Goal: Task Accomplishment & Management: Manage account settings

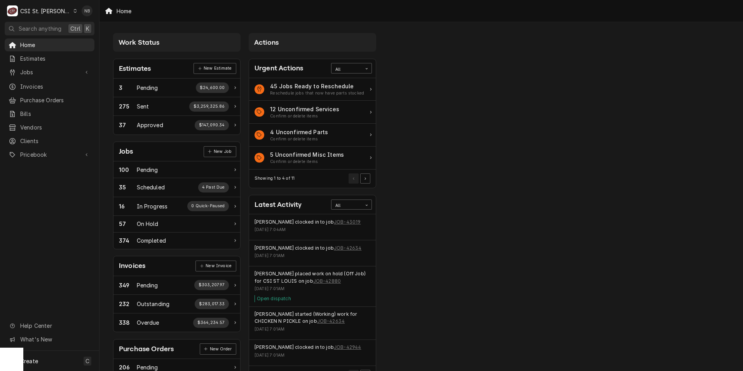
scroll to position [94, 0]
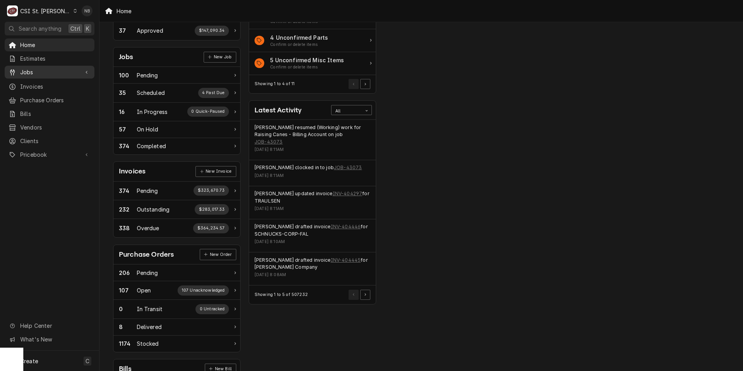
click at [63, 68] on span "Jobs" at bounding box center [49, 72] width 59 height 8
click at [61, 84] on span "Jobs" at bounding box center [55, 86] width 70 height 8
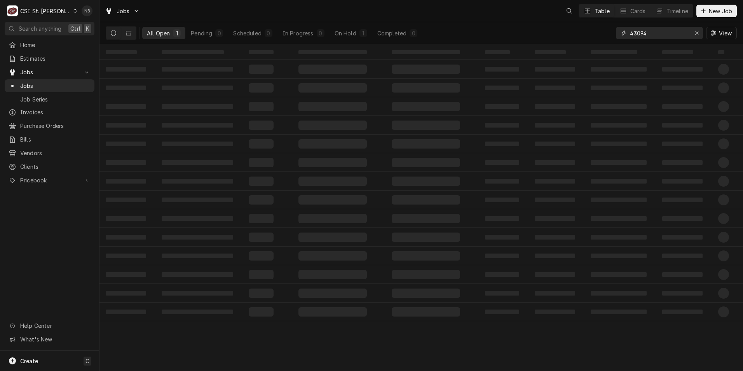
drag, startPoint x: 653, startPoint y: 37, endPoint x: 570, endPoint y: 29, distance: 82.7
click at [570, 29] on div "All Open 1 Pending 0 Scheduled 0 In Progress 0 On Hold 1 Completed 0 43094 View" at bounding box center [421, 33] width 631 height 22
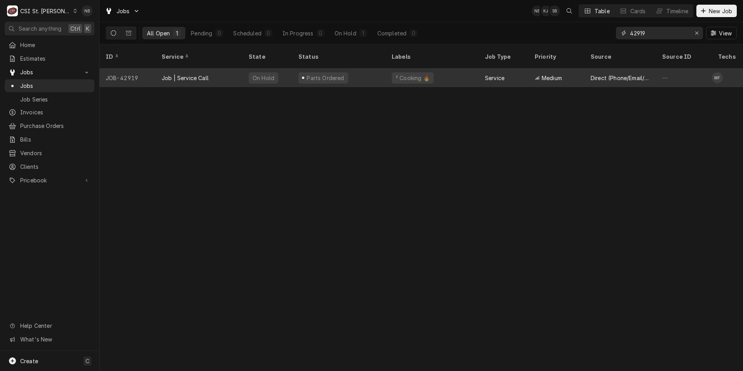
type input "42919"
click at [378, 69] on div "Parts Ordered" at bounding box center [338, 77] width 93 height 19
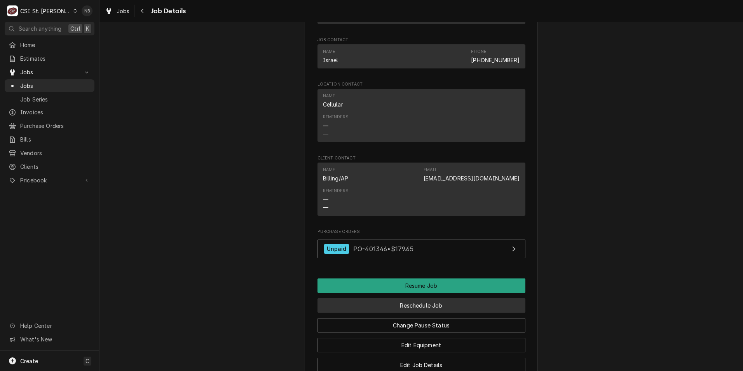
scroll to position [816, 0]
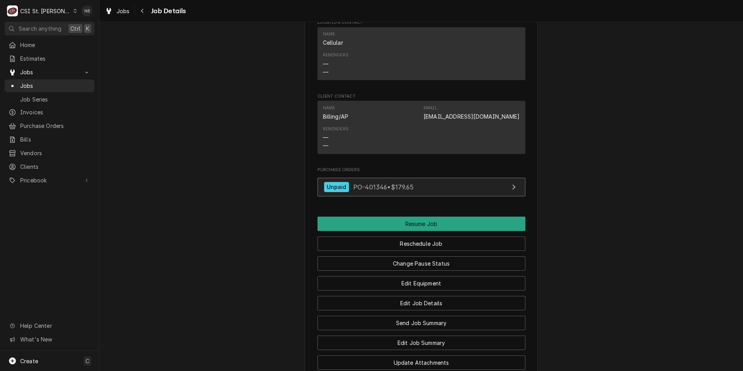
click at [379, 197] on link "Unpaid PO-401346 • $179.65" at bounding box center [422, 187] width 208 height 19
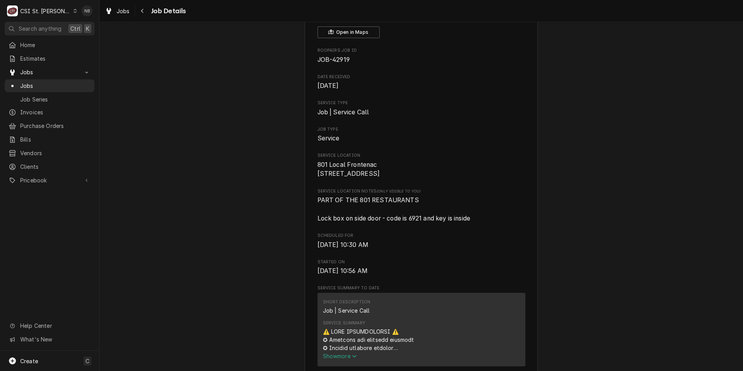
scroll to position [117, 0]
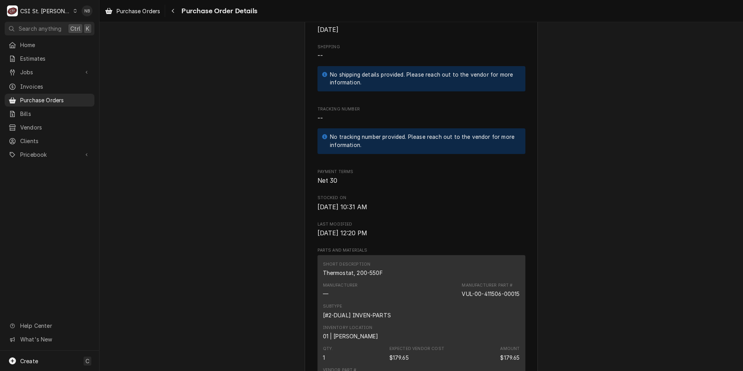
scroll to position [233, 0]
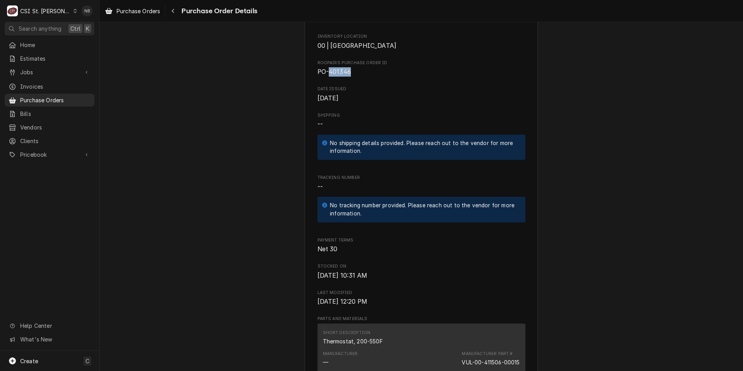
drag, startPoint x: 344, startPoint y: 94, endPoint x: 326, endPoint y: 99, distance: 18.2
click at [326, 77] on span "PO-401346" at bounding box center [422, 71] width 208 height 9
copy span "401346"
click at [52, 8] on div "CSI St. Louis" at bounding box center [45, 11] width 51 height 8
click at [89, 27] on div "CSI [US_STATE]" at bounding box center [119, 29] width 103 height 8
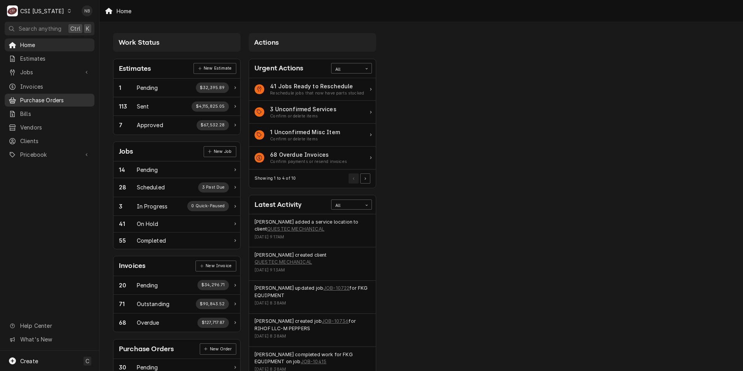
click at [70, 96] on span "Purchase Orders" at bounding box center [55, 100] width 70 height 8
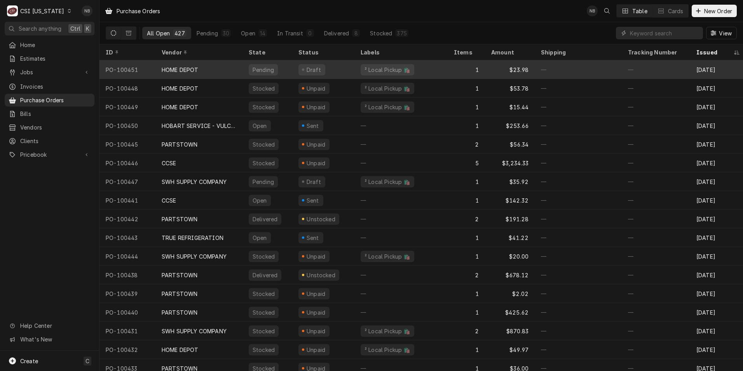
click at [159, 66] on div "HOME DEPOT" at bounding box center [198, 69] width 87 height 19
click at [293, 74] on div "Draft" at bounding box center [323, 69] width 62 height 19
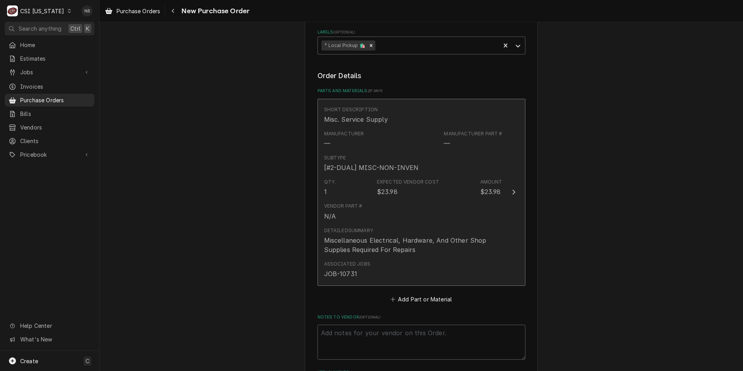
scroll to position [267, 0]
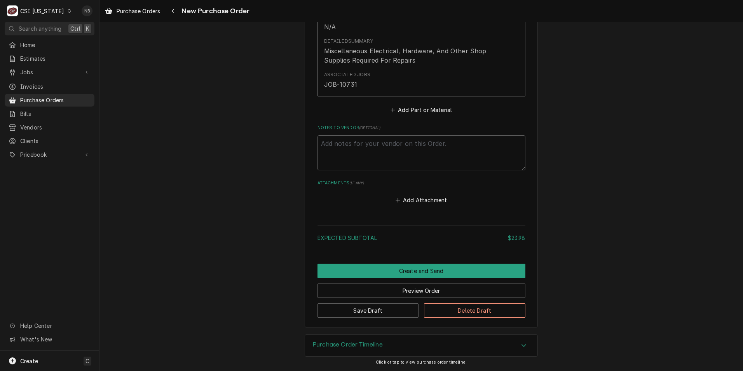
click at [424, 352] on div "Purchase Order Timeline" at bounding box center [421, 346] width 232 height 22
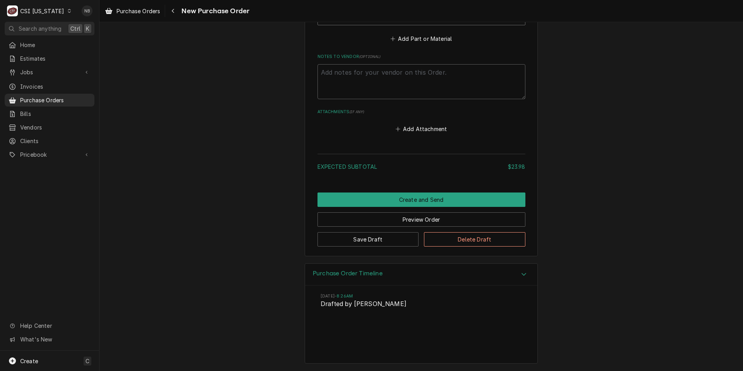
scroll to position [533, 0]
click at [444, 281] on div "Purchase Order Timeline" at bounding box center [421, 274] width 232 height 22
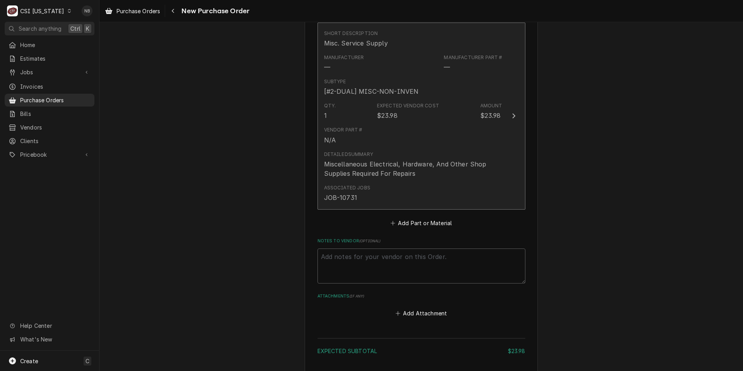
scroll to position [345, 0]
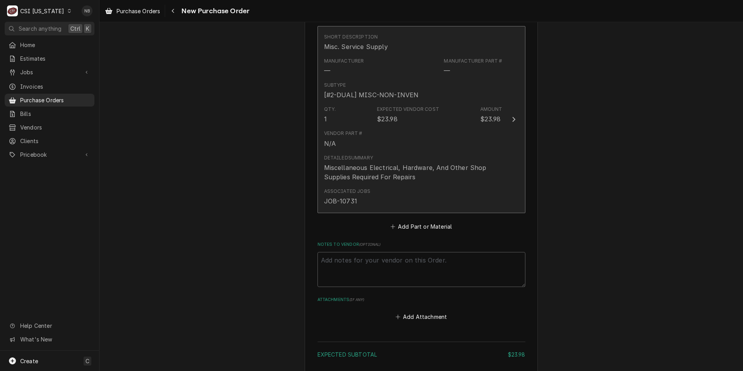
click at [393, 155] on div "Detailed Summary Miscellaneous Electrical, Hardware, And Other Shop Supplies Re…" at bounding box center [413, 167] width 178 height 27
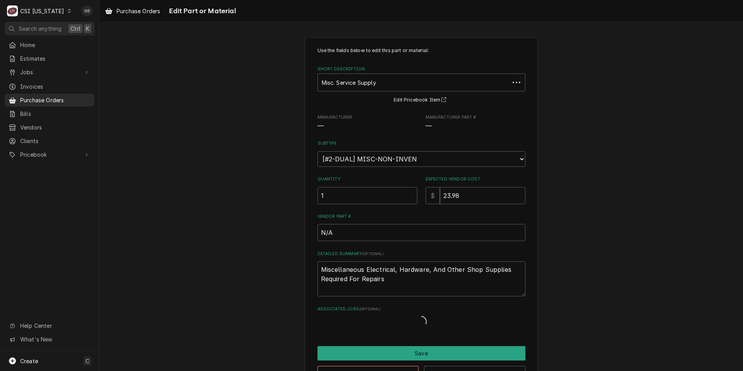
drag, startPoint x: 478, startPoint y: 184, endPoint x: 475, endPoint y: 188, distance: 4.9
click at [475, 188] on div "Expected Vendor Cost $ 23.98" at bounding box center [476, 190] width 100 height 28
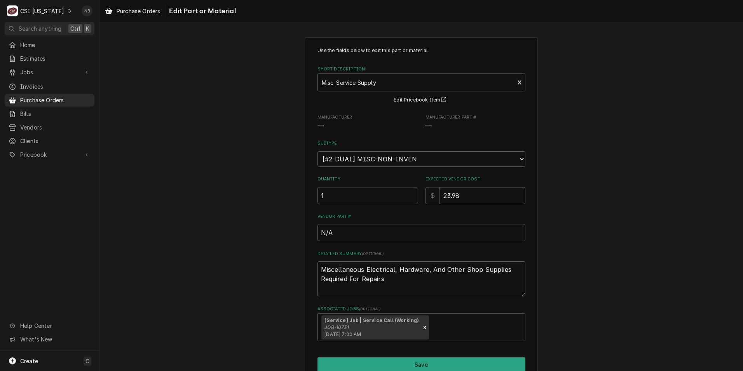
drag, startPoint x: 473, startPoint y: 193, endPoint x: 414, endPoint y: 190, distance: 58.8
click at [414, 190] on div "Quantity 1 Expected Vendor Cost $ 23.98" at bounding box center [422, 190] width 208 height 28
type textarea "x"
type input "4"
type textarea "x"
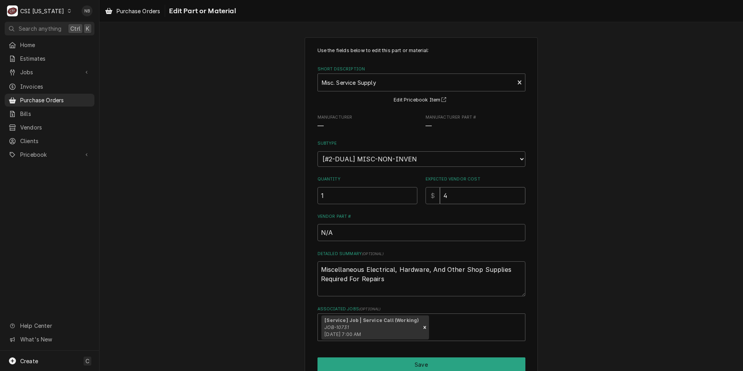
type input "4.6"
type textarea "x"
type input "4.61"
click at [425, 364] on button "Save" at bounding box center [422, 364] width 208 height 14
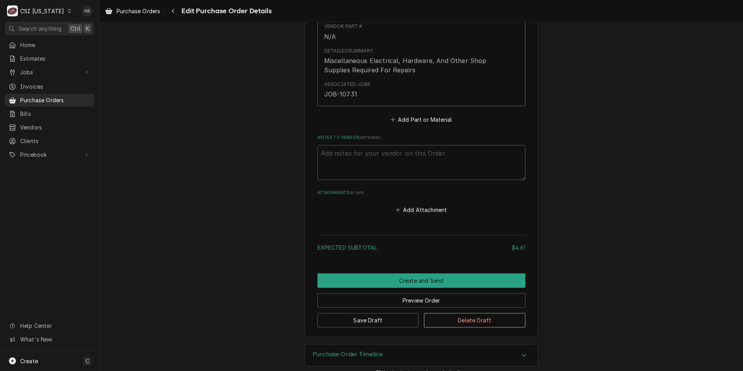
scroll to position [452, 0]
click at [431, 283] on button "Create and Send" at bounding box center [422, 280] width 208 height 14
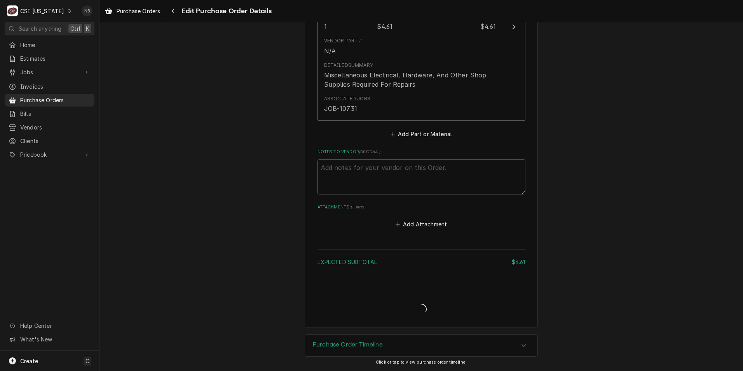
scroll to position [437, 0]
type textarea "x"
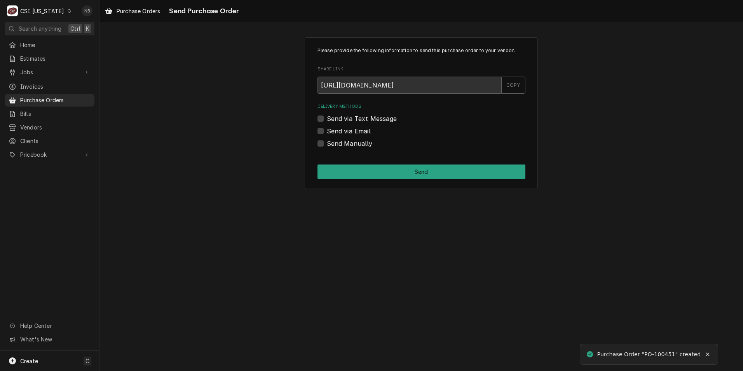
click at [327, 141] on label "Send Manually" at bounding box center [350, 143] width 46 height 9
click at [327, 141] on input "Send Manually" at bounding box center [431, 147] width 208 height 17
checkbox input "true"
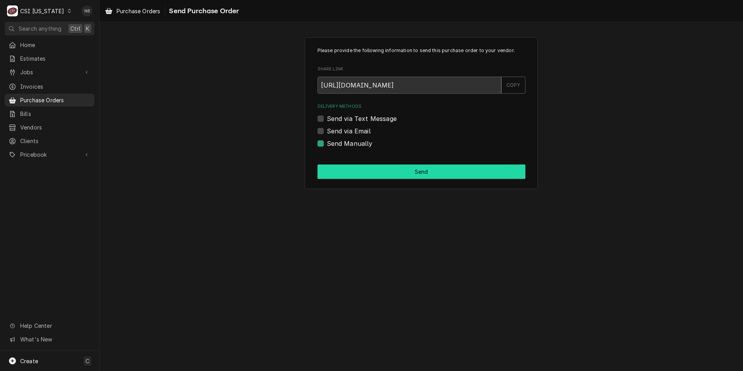
click at [358, 171] on button "Send" at bounding box center [422, 171] width 208 height 14
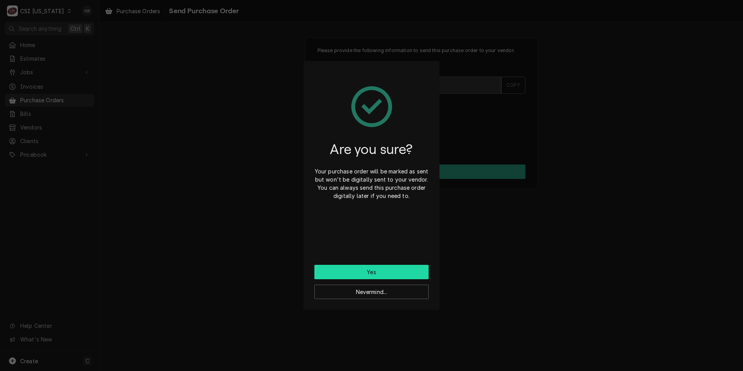
click at [358, 268] on button "Yes" at bounding box center [371, 272] width 114 height 14
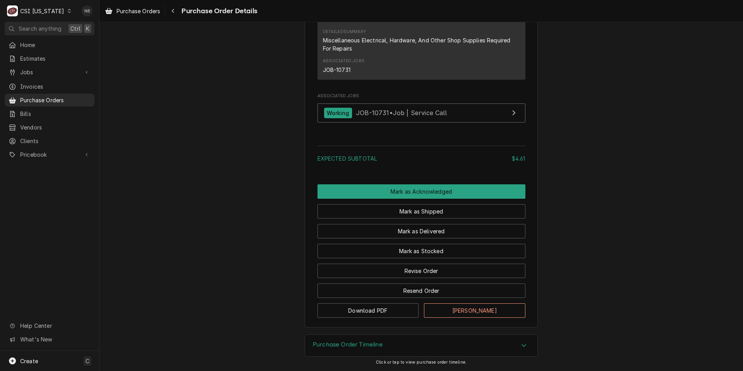
scroll to position [583, 0]
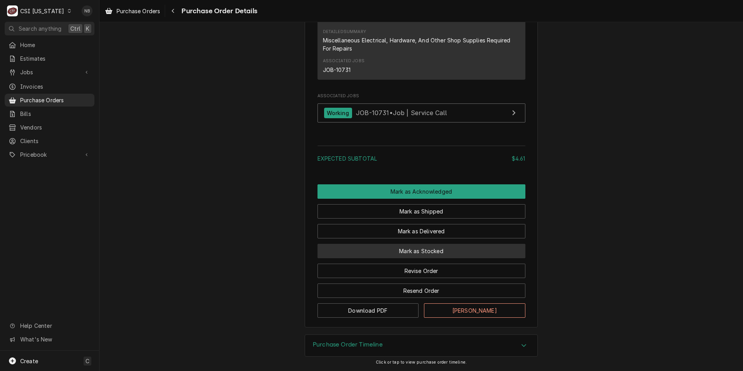
click at [356, 253] on button "Mark as Stocked" at bounding box center [422, 251] width 208 height 14
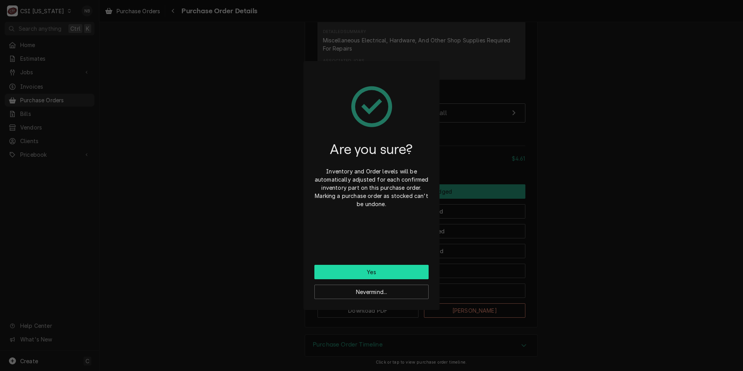
click at [365, 268] on button "Yes" at bounding box center [371, 272] width 114 height 14
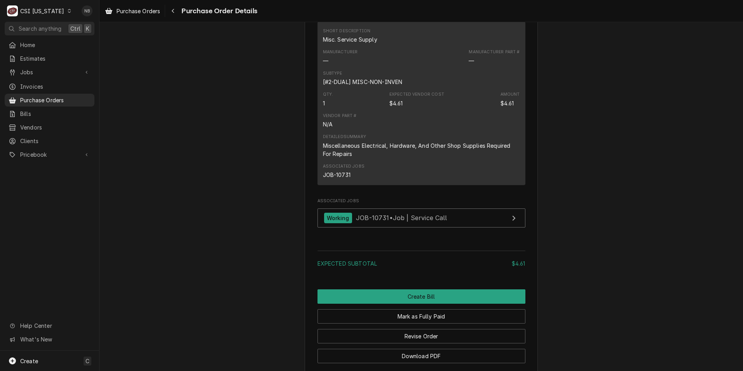
scroll to position [622, 0]
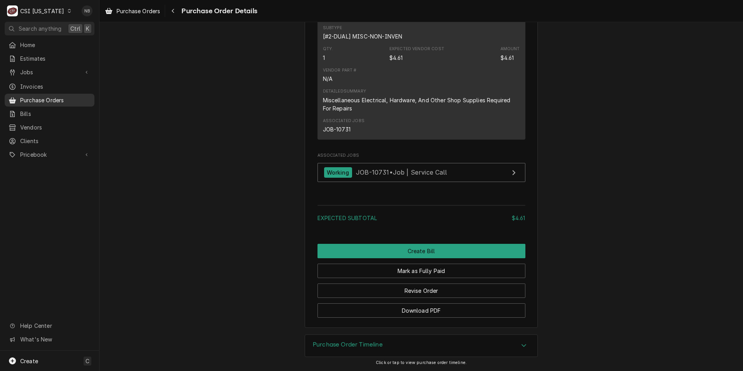
click at [67, 96] on span "Purchase Orders" at bounding box center [55, 100] width 70 height 8
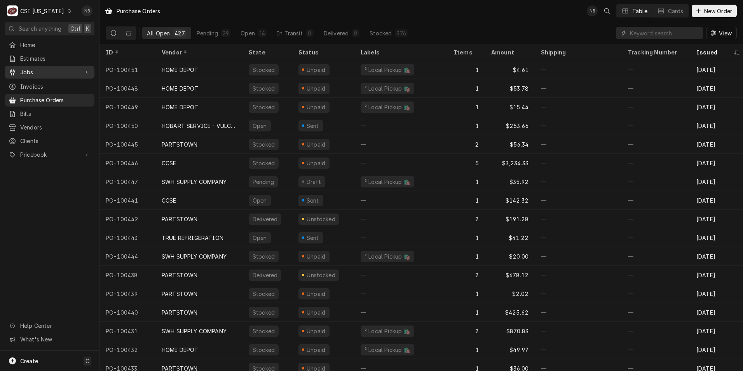
click at [37, 72] on span "Jobs" at bounding box center [49, 72] width 59 height 8
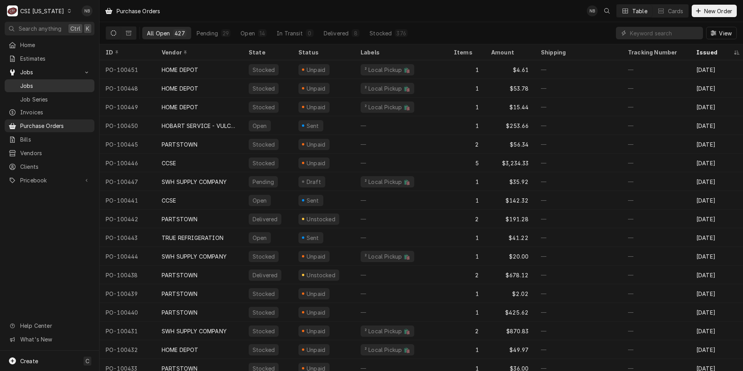
click at [41, 82] on span "Jobs" at bounding box center [55, 86] width 70 height 8
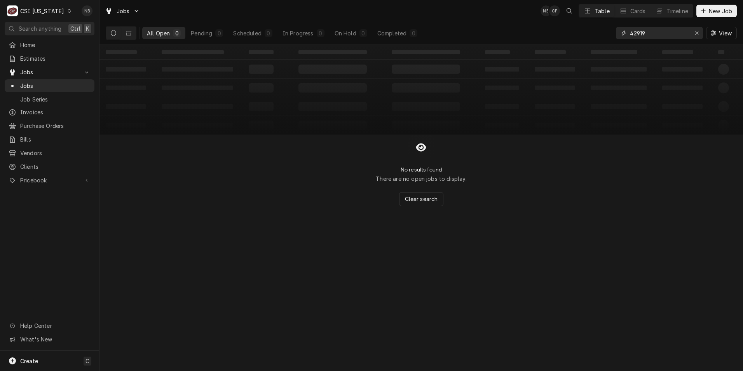
drag, startPoint x: 681, startPoint y: 33, endPoint x: 629, endPoint y: 31, distance: 52.1
click at [629, 31] on div "42919" at bounding box center [659, 33] width 87 height 12
click at [696, 35] on icon "Erase input" at bounding box center [697, 32] width 4 height 5
type input "42638"
click at [126, 32] on icon "Dynamic Content Wrapper" at bounding box center [128, 32] width 5 height 5
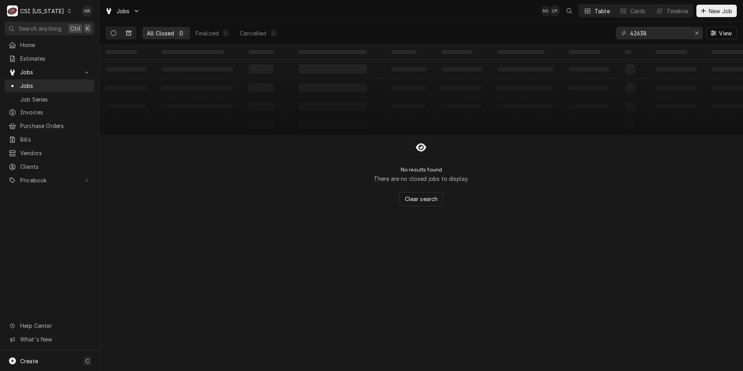
click at [111, 32] on icon "Dynamic Content Wrapper" at bounding box center [113, 32] width 5 height 5
click at [43, 9] on div "CSI Kentucky" at bounding box center [42, 11] width 44 height 8
click at [126, 42] on div "CSI St. [PERSON_NAME]" at bounding box center [121, 42] width 103 height 8
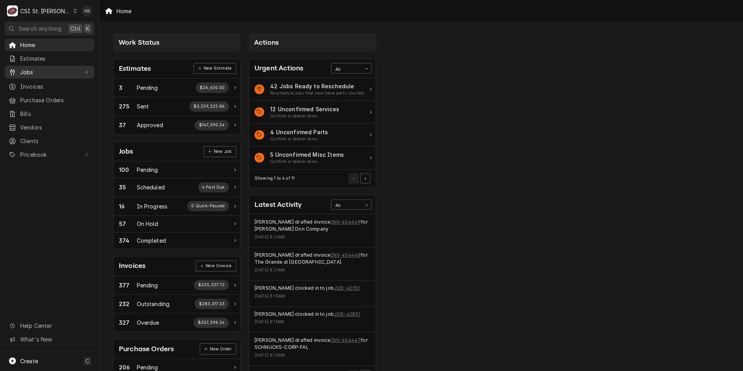
click at [63, 70] on span "Jobs" at bounding box center [49, 72] width 59 height 8
click at [68, 83] on span "Jobs" at bounding box center [55, 86] width 70 height 8
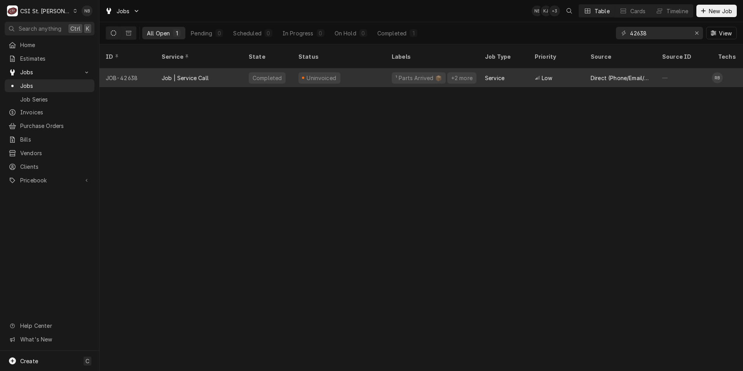
click at [358, 73] on div "Uninvoiced" at bounding box center [338, 77] width 93 height 19
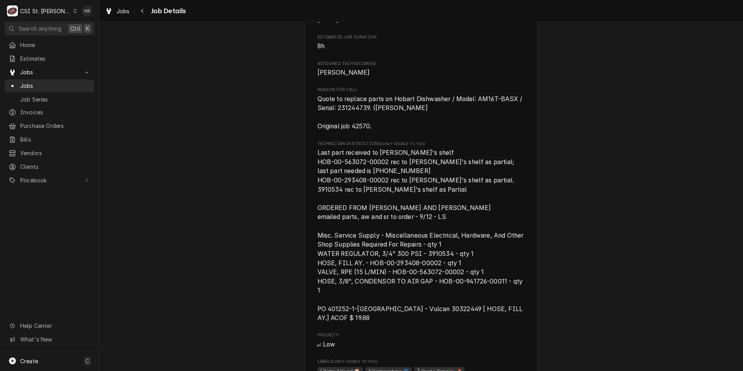
scroll to position [389, 0]
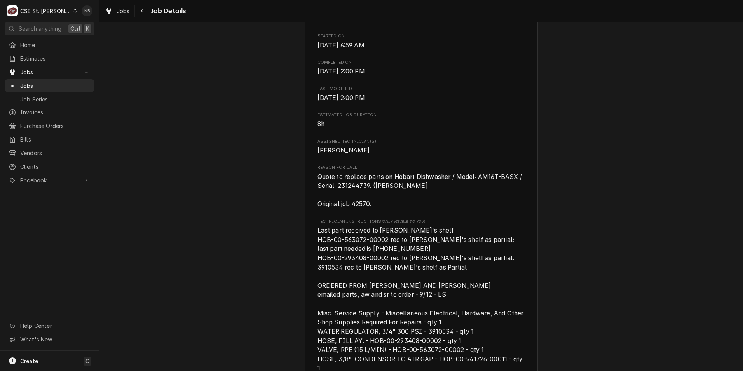
click at [451, 288] on span "Last part received to [PERSON_NAME]'s shelf HOB-00-563072-00002 rec to [PERSON_…" at bounding box center [422, 313] width 208 height 175
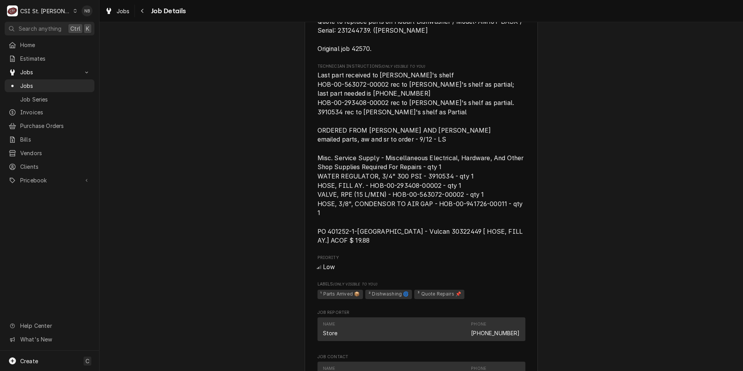
scroll to position [544, 0]
click at [47, 84] on span "Jobs" at bounding box center [55, 86] width 70 height 8
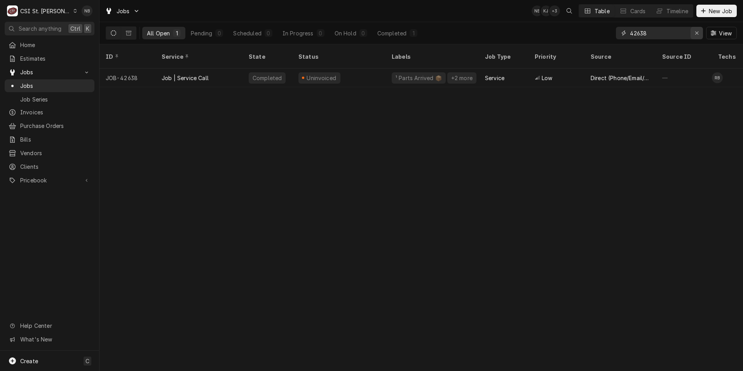
click at [696, 32] on icon "Erase input" at bounding box center [697, 32] width 4 height 5
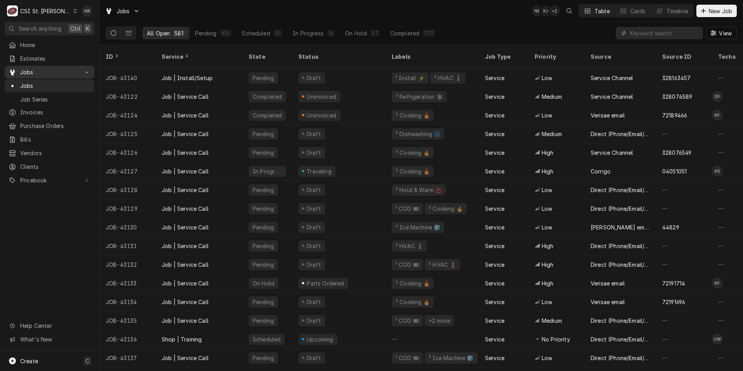
click at [40, 66] on link "Jobs" at bounding box center [50, 72] width 90 height 13
click at [57, 119] on link "Purchase Orders" at bounding box center [50, 125] width 90 height 13
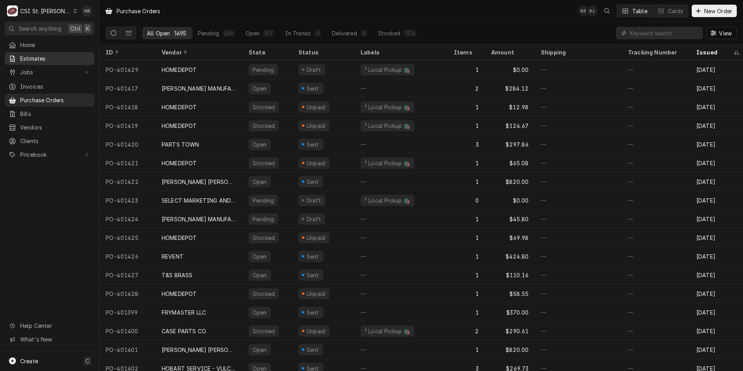
click at [73, 62] on link "Estimates" at bounding box center [50, 58] width 90 height 13
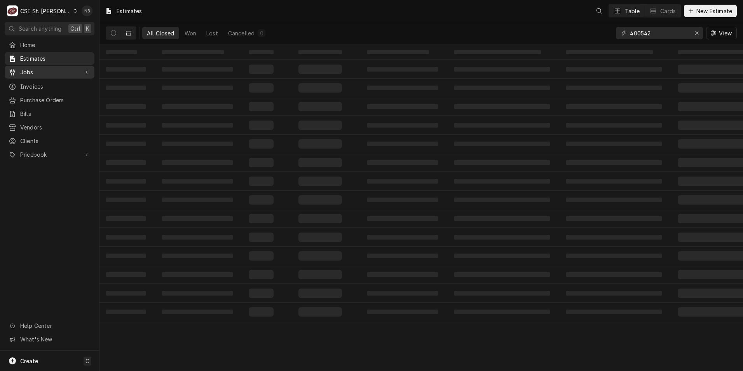
click at [47, 70] on span "Jobs" at bounding box center [49, 72] width 59 height 8
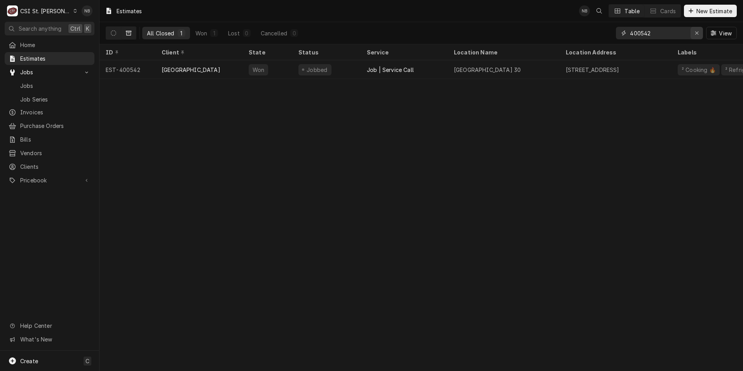
click at [699, 33] on icon "Erase input" at bounding box center [697, 32] width 4 height 5
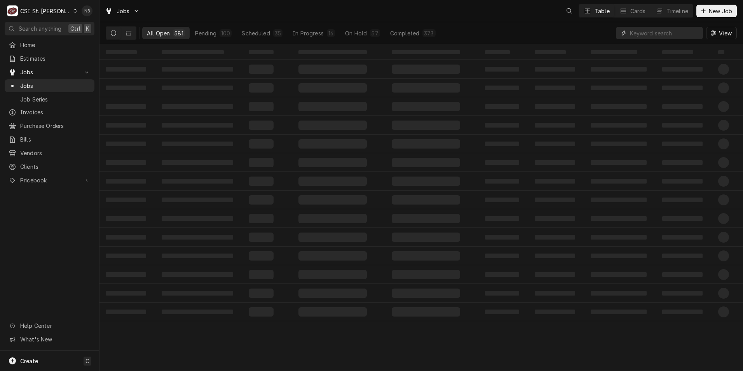
click at [656, 36] on input "Dynamic Content Wrapper" at bounding box center [664, 33] width 69 height 12
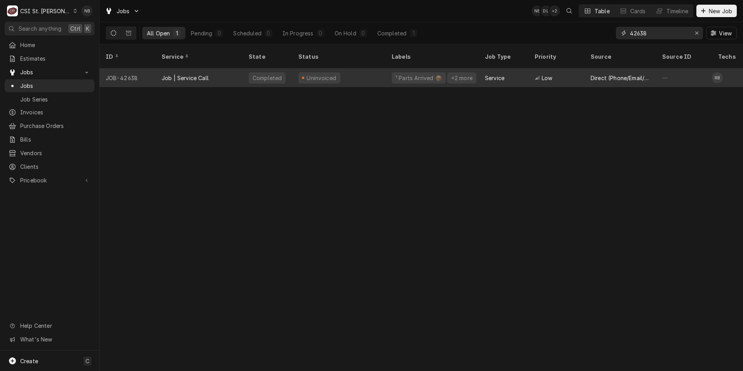
type input "42638"
click at [363, 72] on div "Uninvoiced" at bounding box center [338, 77] width 93 height 19
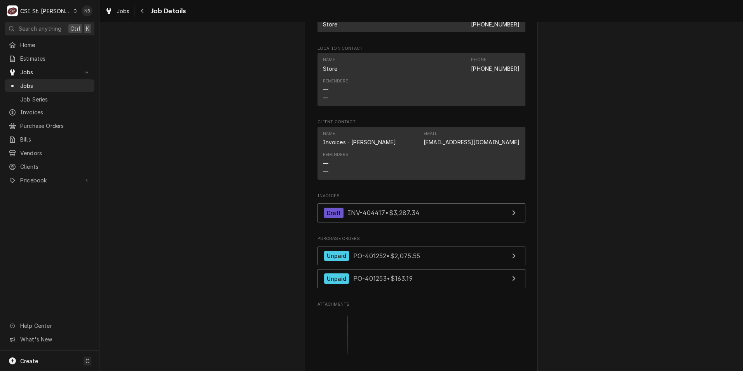
scroll to position [972, 0]
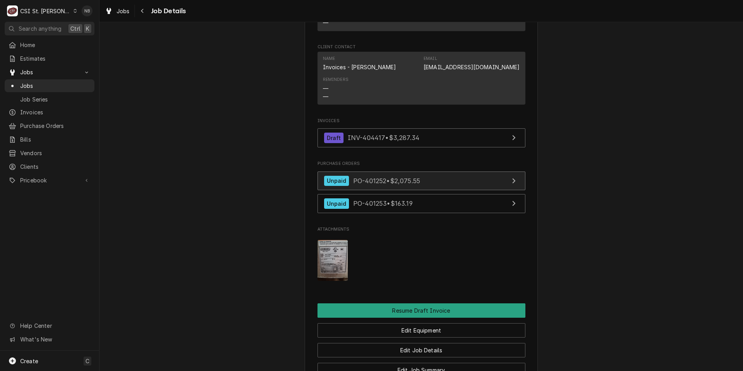
click at [435, 185] on link "Unpaid PO-401252 • $2,075.55" at bounding box center [422, 180] width 208 height 19
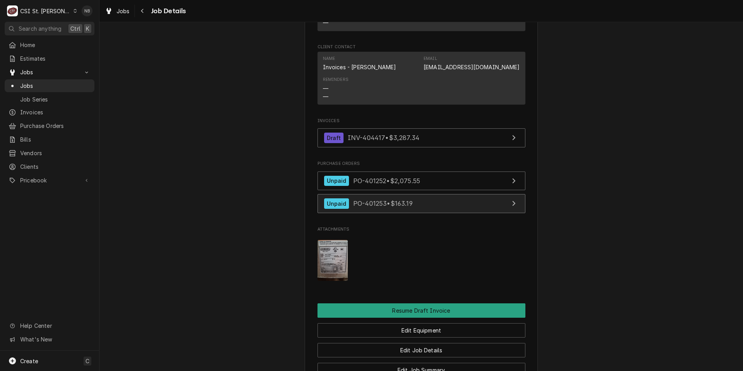
click at [392, 210] on link "Unpaid PO-401253 • $163.19" at bounding box center [422, 203] width 208 height 19
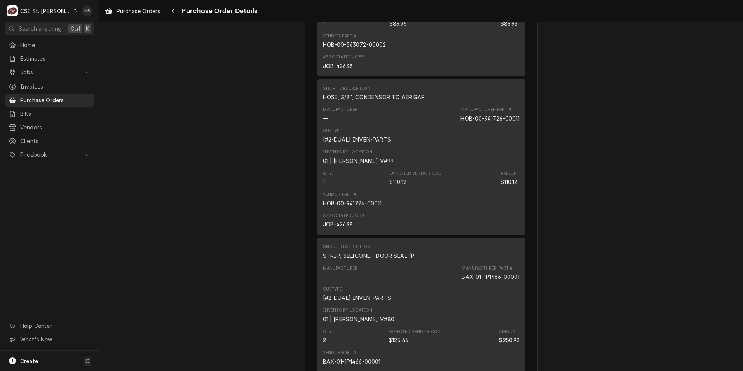
scroll to position [816, 0]
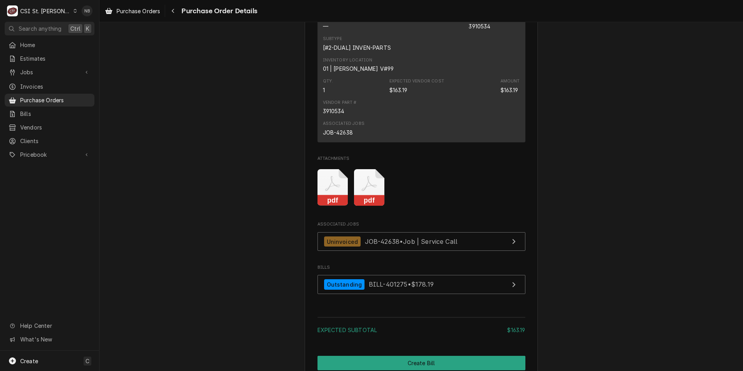
scroll to position [628, 0]
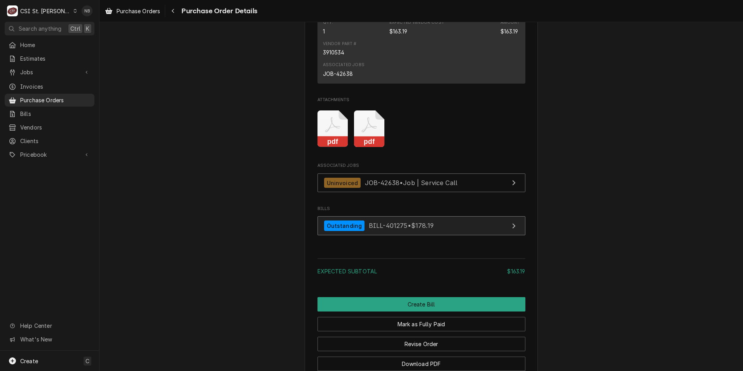
click at [447, 235] on link "Outstanding BILL-401275 • $178.19" at bounding box center [422, 225] width 208 height 19
click at [327, 146] on icon "Attachments" at bounding box center [333, 128] width 31 height 37
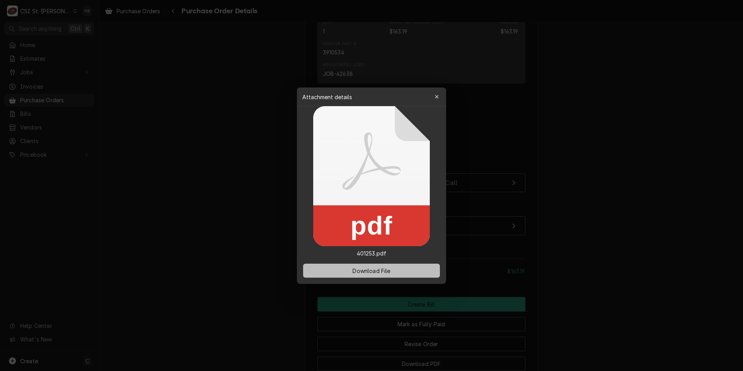
click at [388, 267] on span "Download File" at bounding box center [371, 270] width 41 height 8
click at [435, 95] on icon "button" at bounding box center [437, 96] width 4 height 5
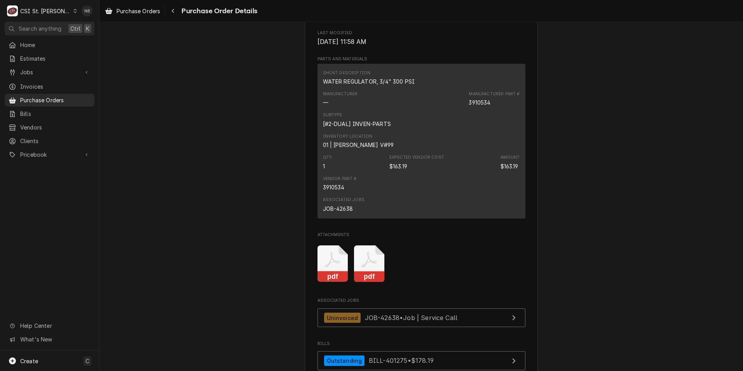
scroll to position [433, 0]
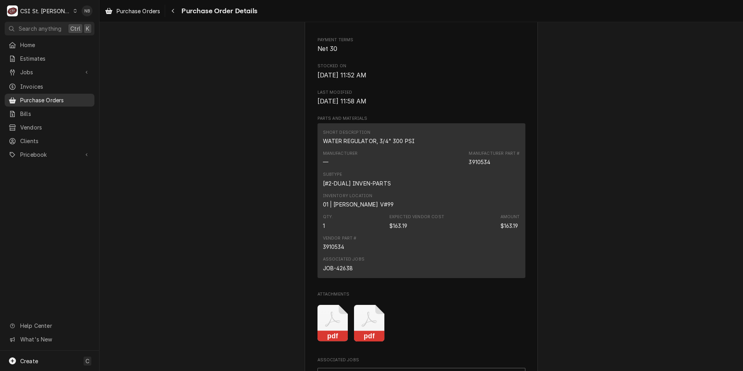
click at [58, 100] on span "Purchase Orders" at bounding box center [55, 100] width 70 height 8
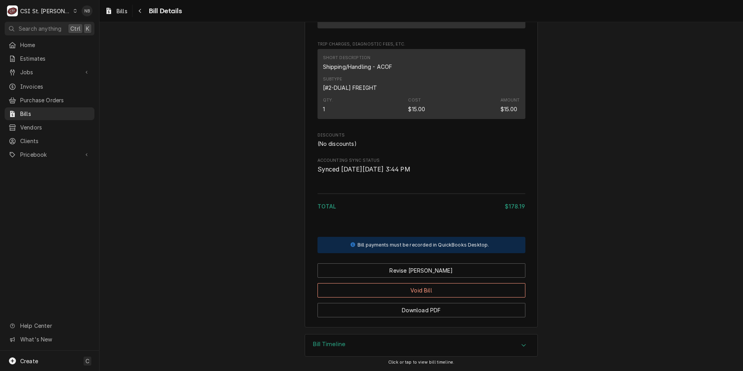
scroll to position [529, 0]
click at [433, 315] on button "Download PDF" at bounding box center [422, 310] width 208 height 14
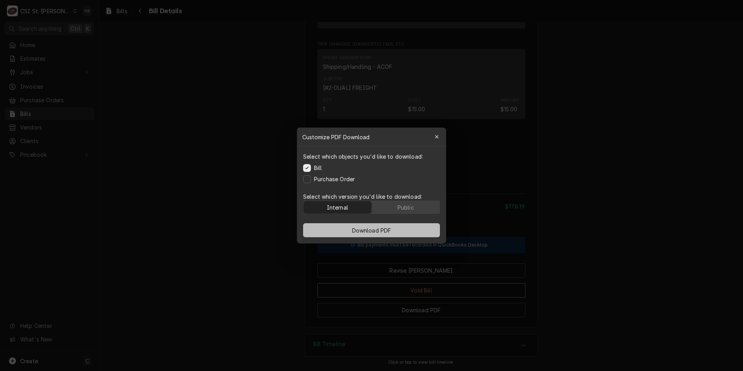
click at [372, 229] on span "Download PDF" at bounding box center [372, 230] width 42 height 8
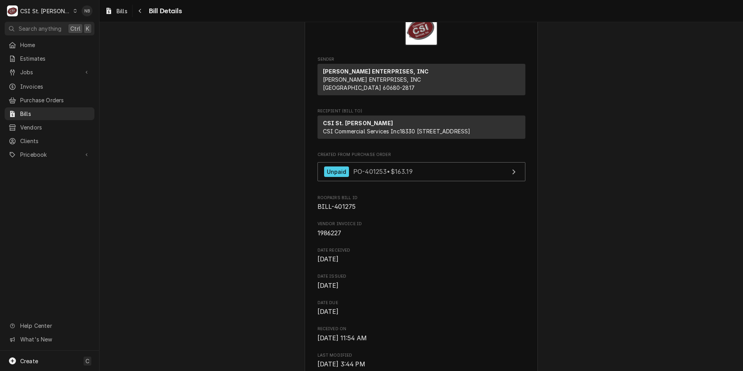
scroll to position [0, 0]
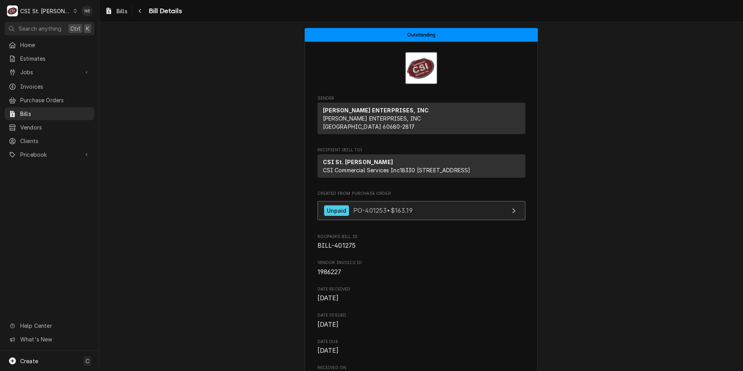
click at [394, 214] on span "PO-401253 • $163.19" at bounding box center [382, 210] width 59 height 8
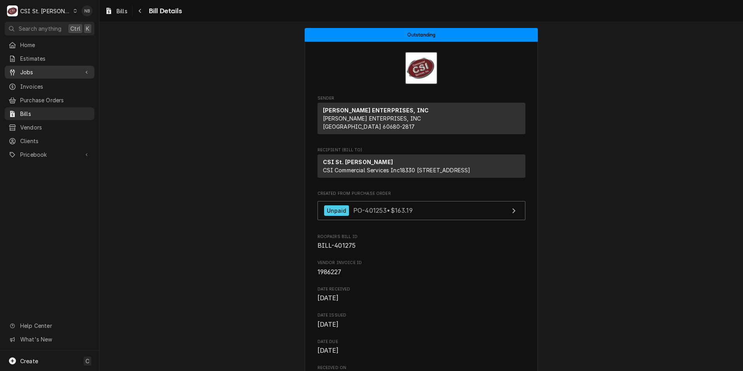
click at [45, 70] on span "Jobs" at bounding box center [49, 72] width 59 height 8
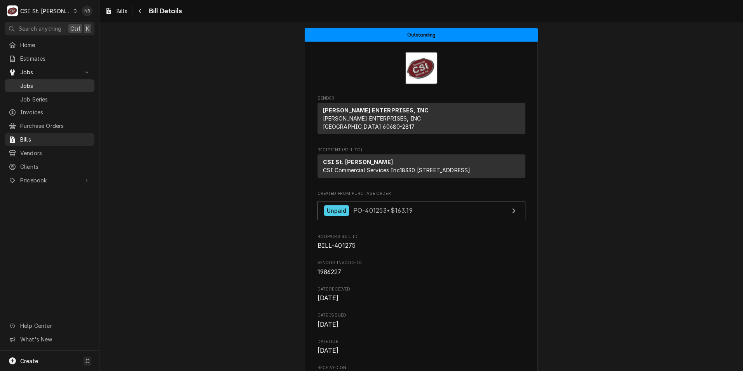
click at [59, 85] on span "Jobs" at bounding box center [55, 86] width 70 height 8
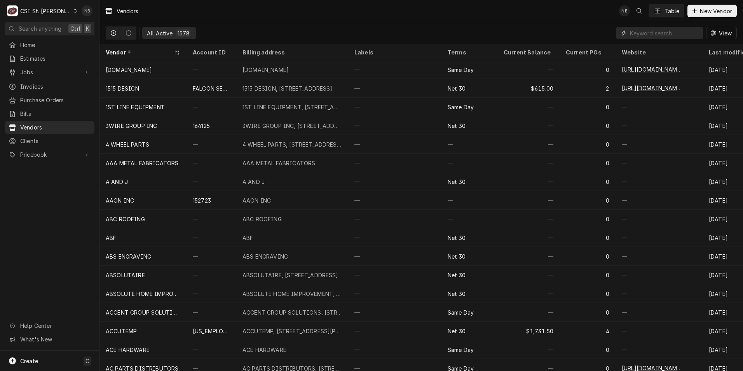
click at [648, 33] on input "Dynamic Content Wrapper" at bounding box center [664, 33] width 69 height 12
type input "ferguson"
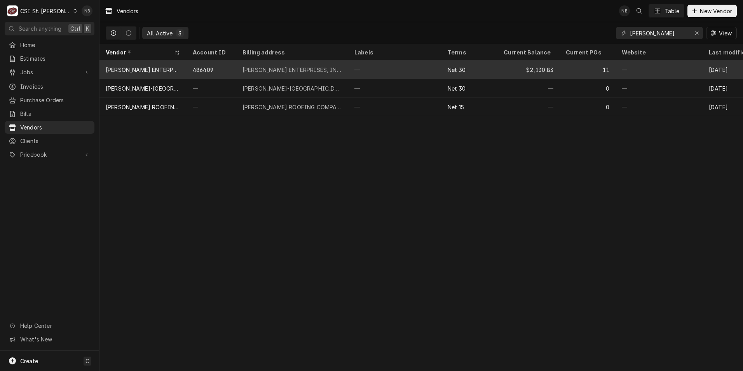
click at [486, 65] on div "Net 30" at bounding box center [470, 69] width 56 height 19
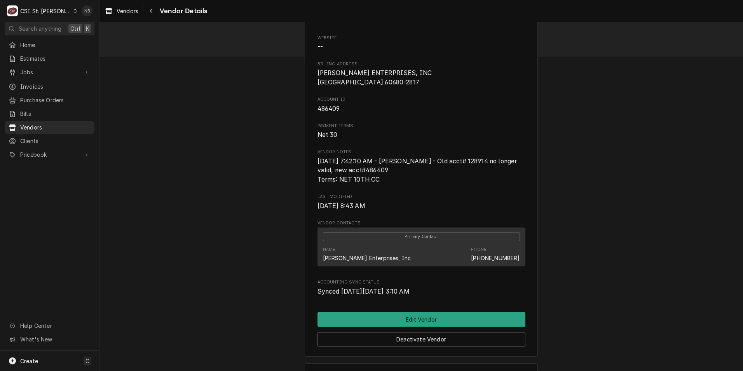
scroll to position [68, 0]
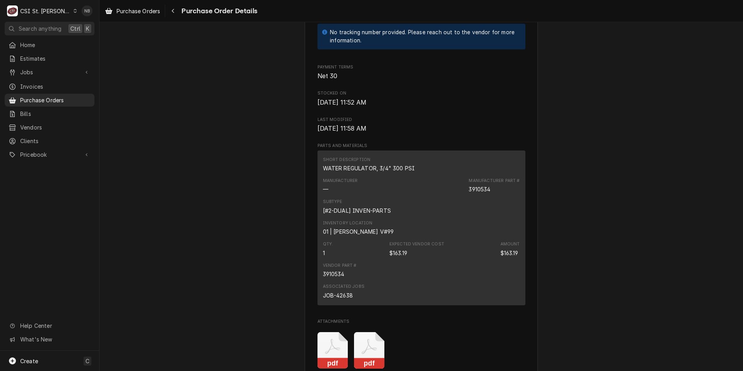
scroll to position [466, 0]
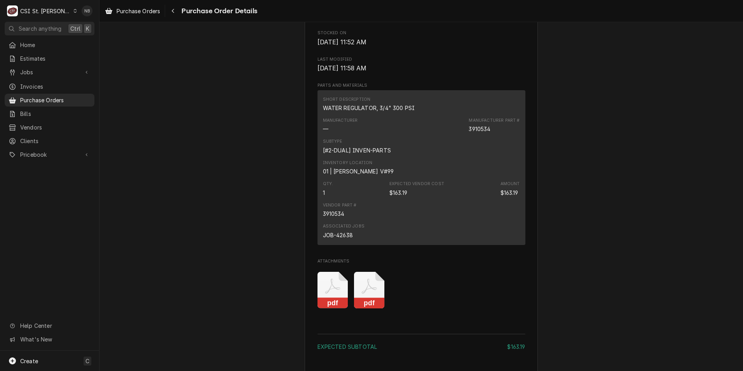
click at [360, 309] on icon "Attachments" at bounding box center [369, 290] width 31 height 37
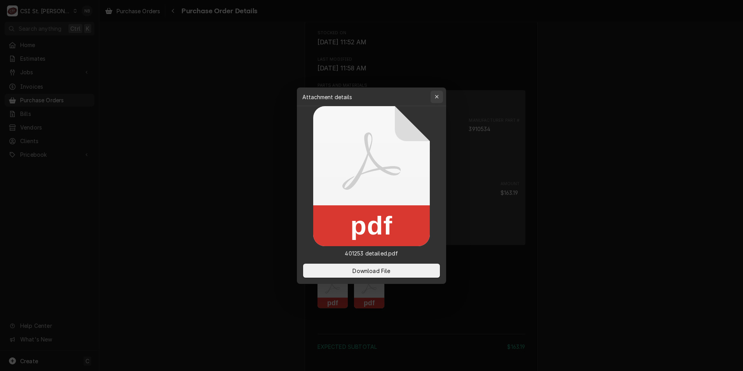
click at [437, 97] on icon "button" at bounding box center [437, 96] width 4 height 5
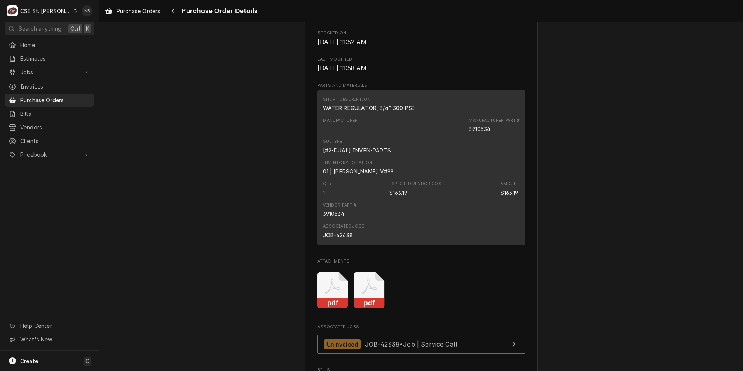
click at [330, 309] on rect "Attachments" at bounding box center [333, 303] width 31 height 11
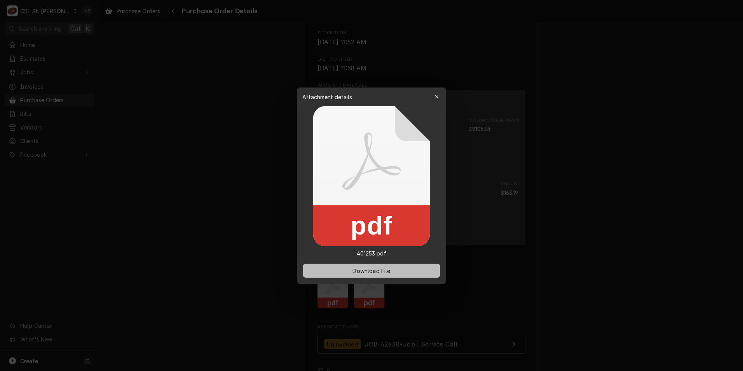
click at [368, 267] on span "Download File" at bounding box center [371, 270] width 41 height 8
click at [436, 96] on icon "button" at bounding box center [437, 96] width 4 height 5
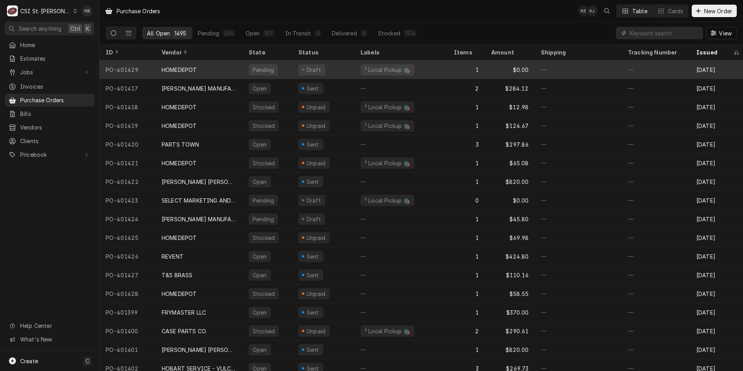
click at [209, 71] on div "HOMEDEPOT" at bounding box center [198, 69] width 87 height 19
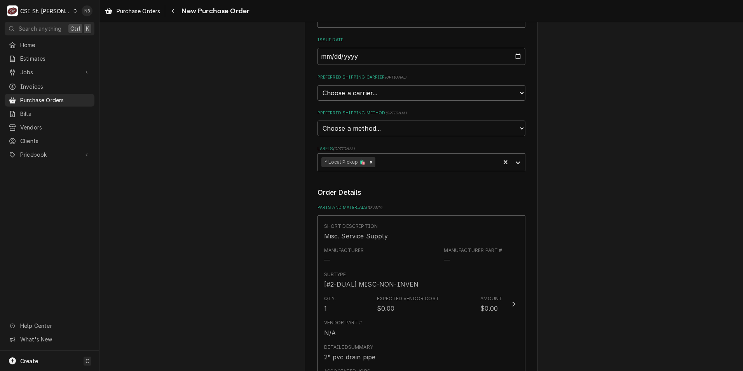
scroll to position [272, 0]
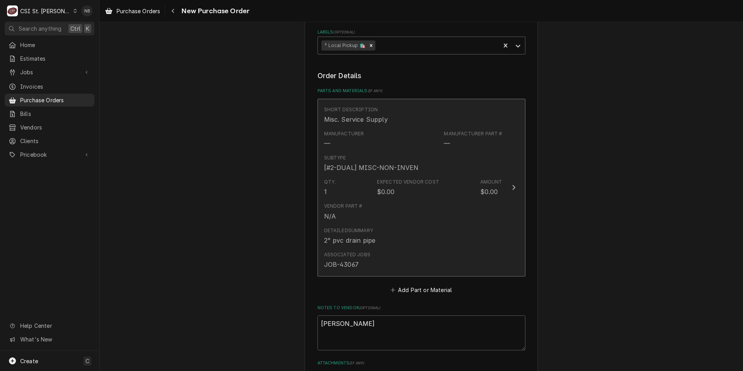
click at [398, 181] on div "Expected Vendor Cost" at bounding box center [408, 181] width 62 height 7
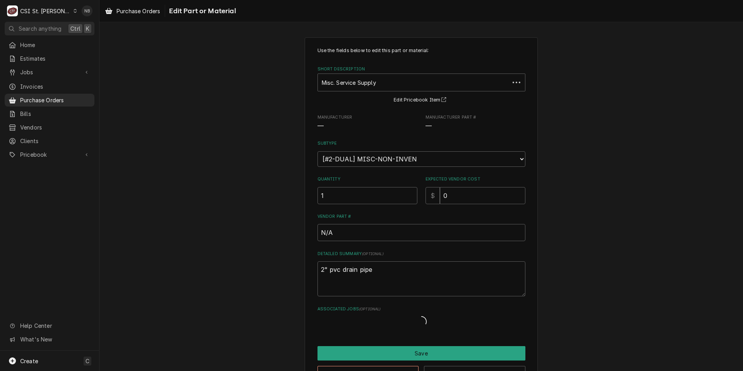
type textarea "x"
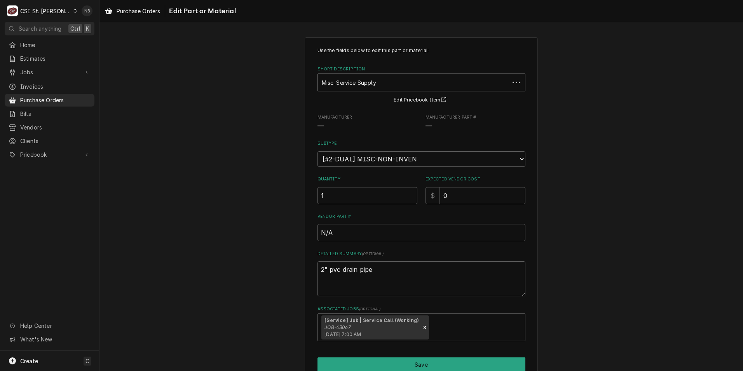
click at [388, 78] on div "Short Description" at bounding box center [414, 82] width 184 height 14
type input "m"
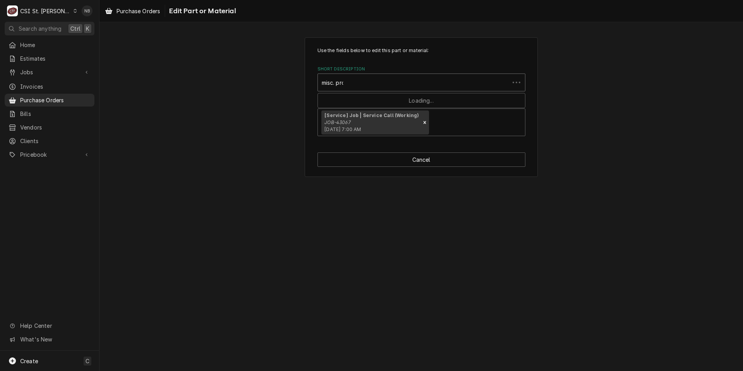
type input "misc. proj"
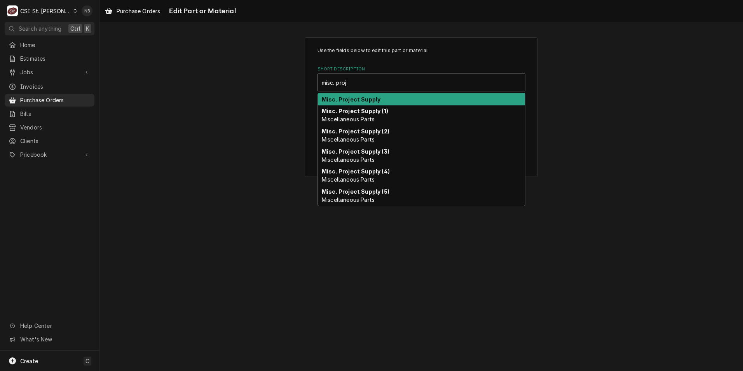
click at [388, 94] on div "Misc. Project Supply" at bounding box center [421, 99] width 207 height 12
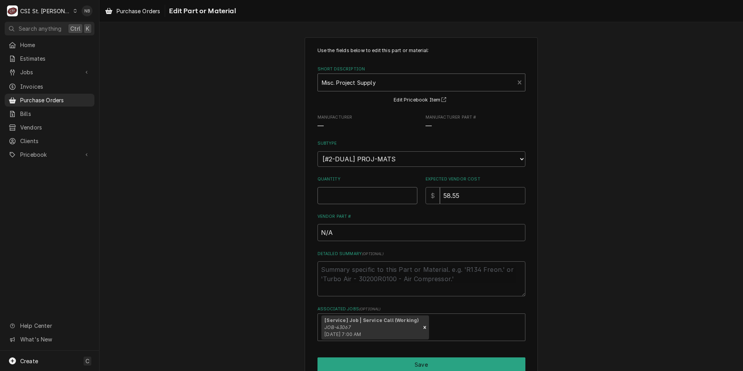
click at [341, 199] on input "Quantity" at bounding box center [368, 195] width 100 height 17
type textarea "x"
type input "1"
type textarea "x"
type input "1"
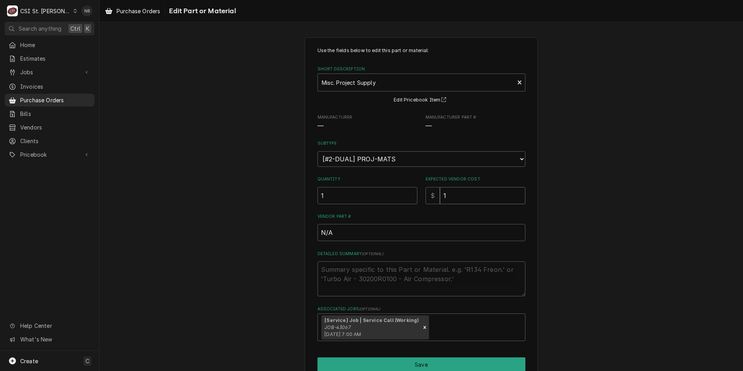
type textarea "x"
type input "14"
type textarea "x"
type input "14.1"
type textarea "x"
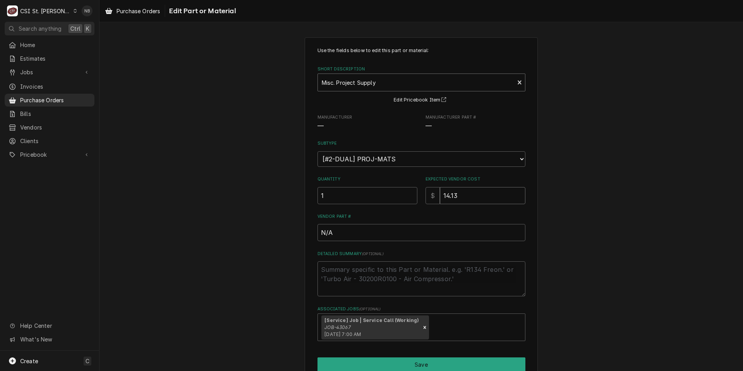
type input "14.13"
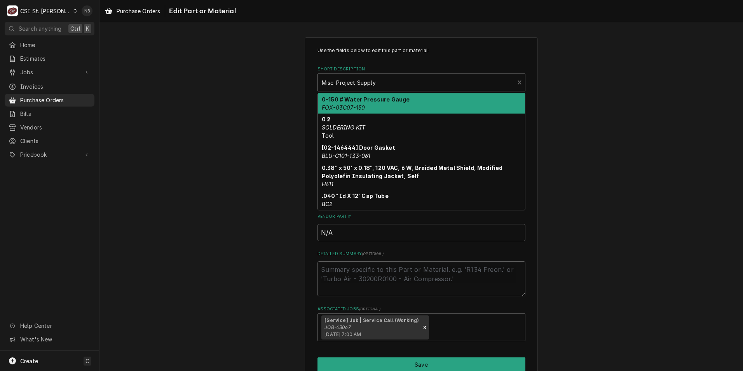
click at [367, 86] on div "Short Description" at bounding box center [416, 82] width 189 height 14
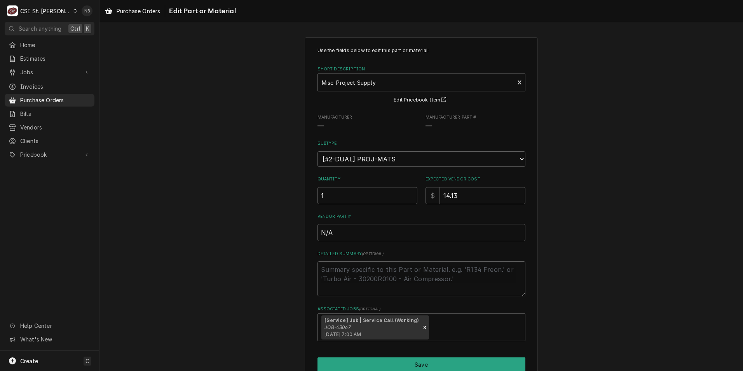
click at [387, 63] on div "Use the fields below to edit this part or material: Short Description Misc. Pro…" at bounding box center [422, 194] width 208 height 294
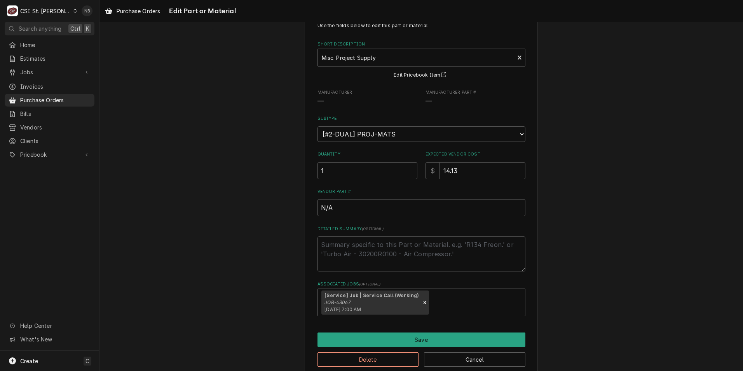
scroll to position [37, 0]
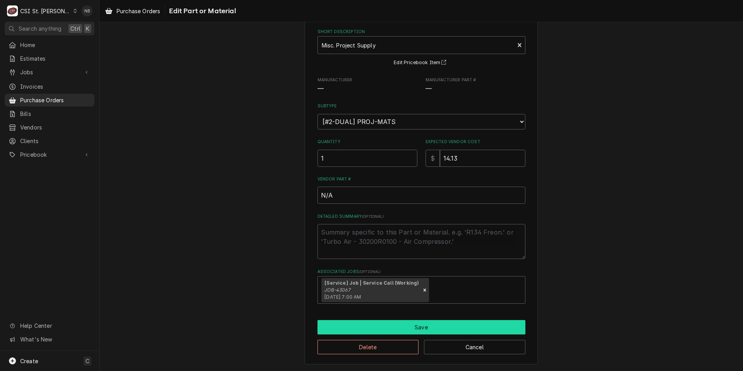
click at [432, 324] on button "Save" at bounding box center [422, 327] width 208 height 14
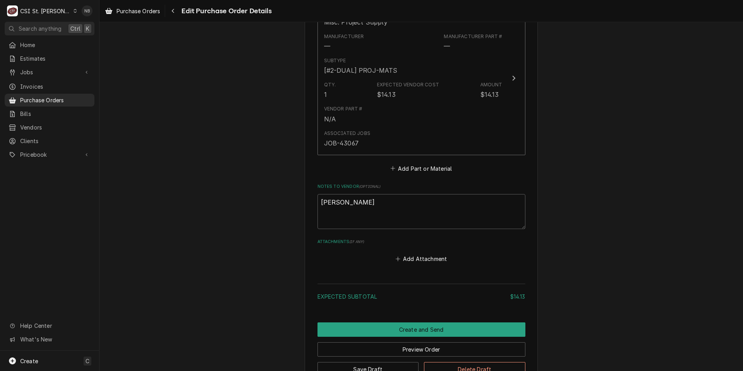
scroll to position [428, 0]
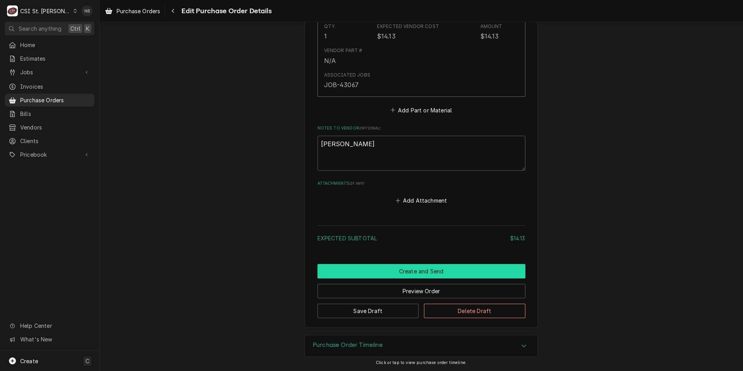
click at [422, 267] on button "Create and Send" at bounding box center [422, 271] width 208 height 14
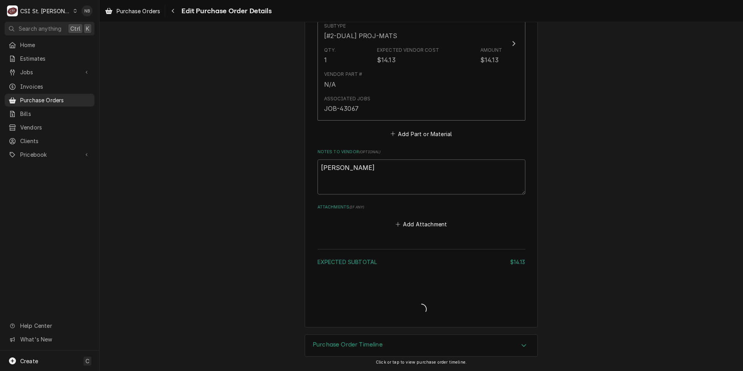
type textarea "x"
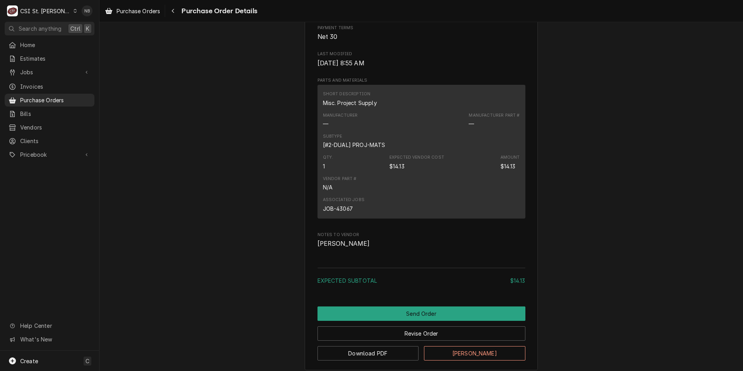
scroll to position [435, 0]
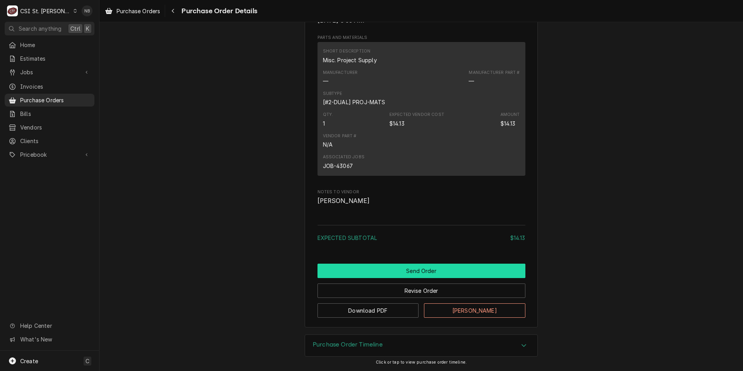
click at [422, 269] on button "Send Order" at bounding box center [422, 271] width 208 height 14
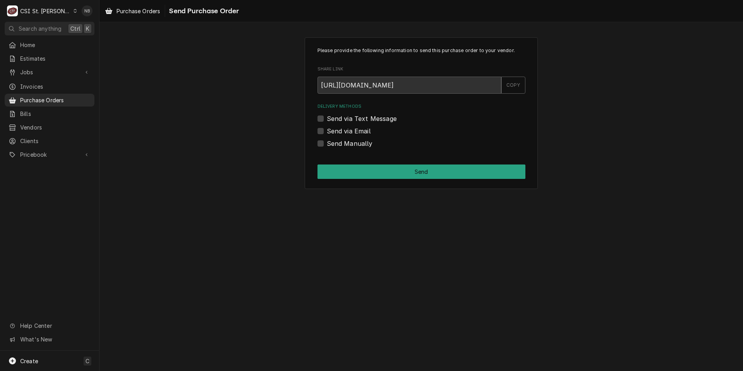
scroll to position [0, 0]
click at [326, 143] on div "Send Manually" at bounding box center [422, 143] width 208 height 9
click at [327, 145] on label "Send Manually" at bounding box center [350, 143] width 46 height 9
click at [327, 145] on input "Send Manually" at bounding box center [431, 147] width 208 height 17
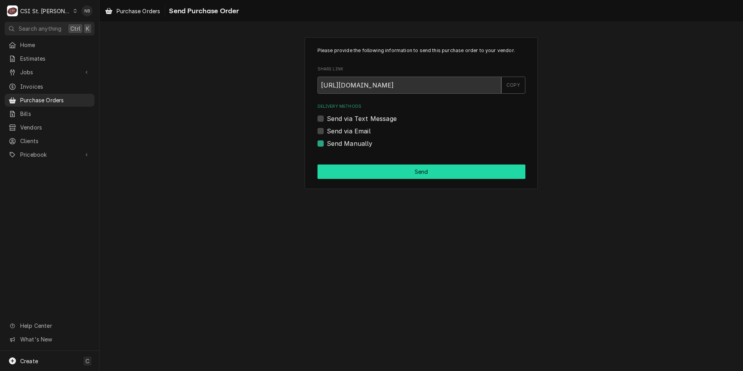
click at [348, 171] on button "Send" at bounding box center [422, 171] width 208 height 14
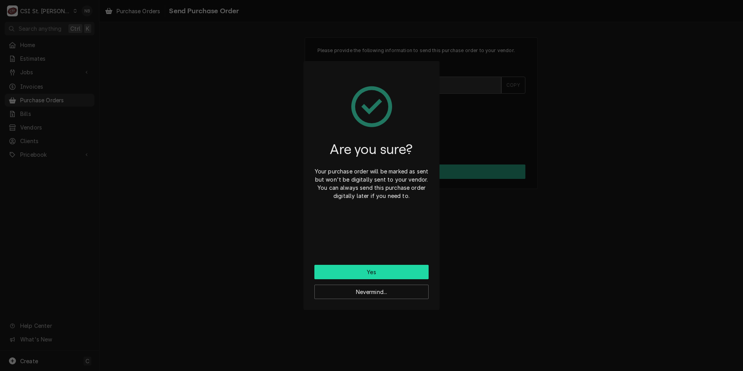
click at [368, 270] on button "Yes" at bounding box center [371, 272] width 114 height 14
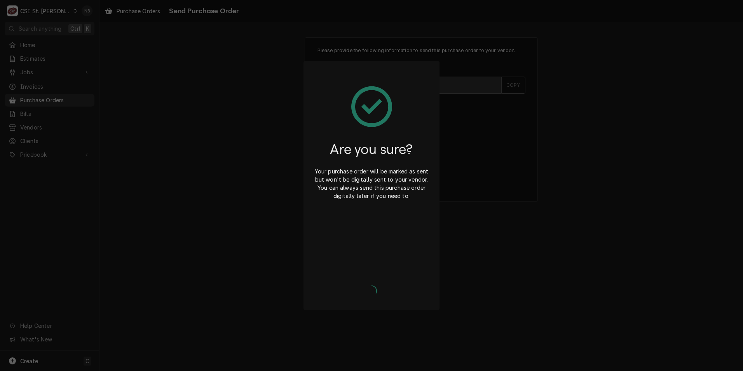
checkbox input "false"
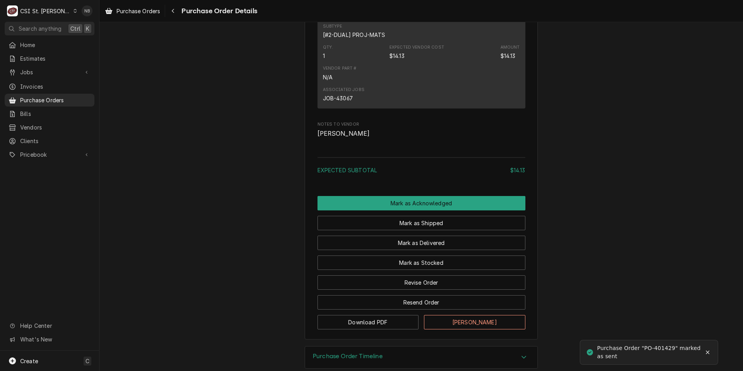
scroll to position [540, 0]
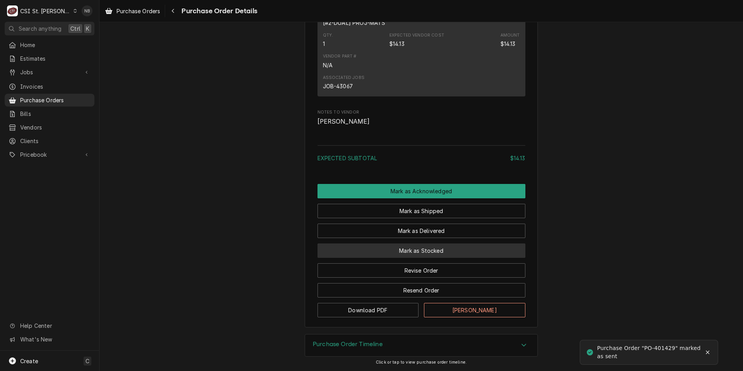
click at [415, 247] on button "Mark as Stocked" at bounding box center [422, 250] width 208 height 14
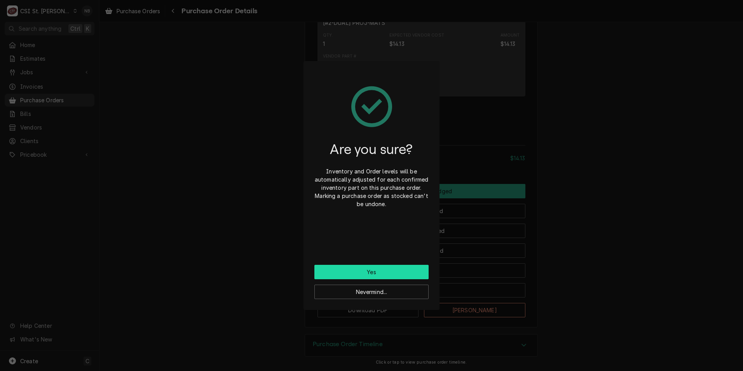
click at [379, 272] on button "Yes" at bounding box center [371, 272] width 114 height 14
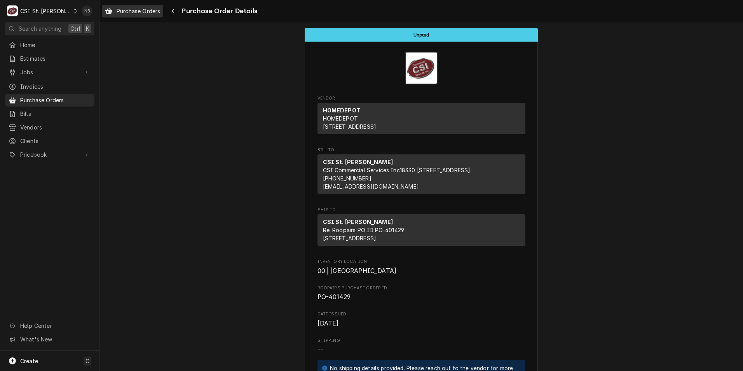
click at [139, 14] on span "Purchase Orders" at bounding box center [139, 11] width 44 height 8
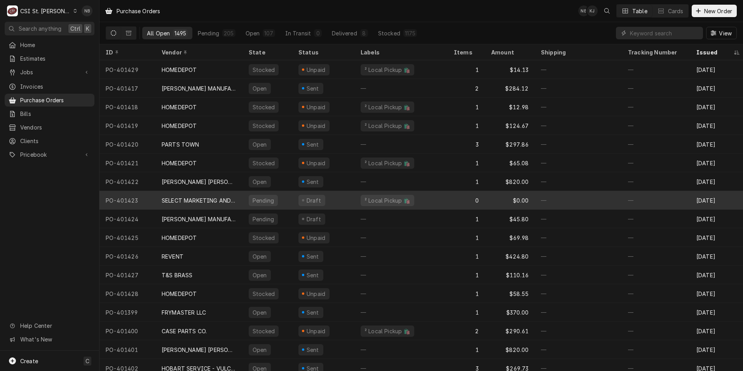
click at [216, 200] on div "SELECT MARKETING AND DISTRIBUTING" at bounding box center [199, 200] width 75 height 8
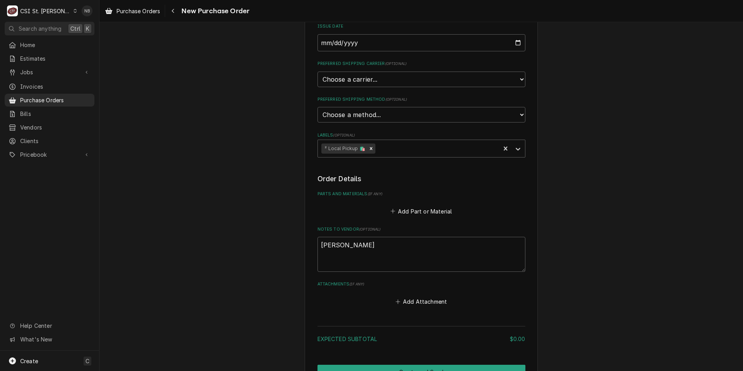
scroll to position [233, 0]
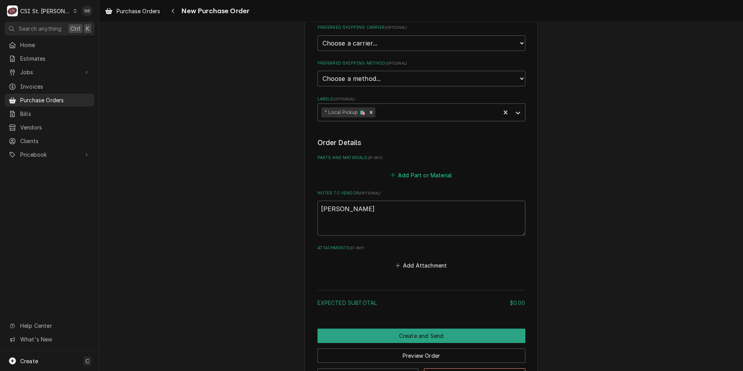
click at [419, 176] on button "Add Part or Material" at bounding box center [421, 174] width 64 height 11
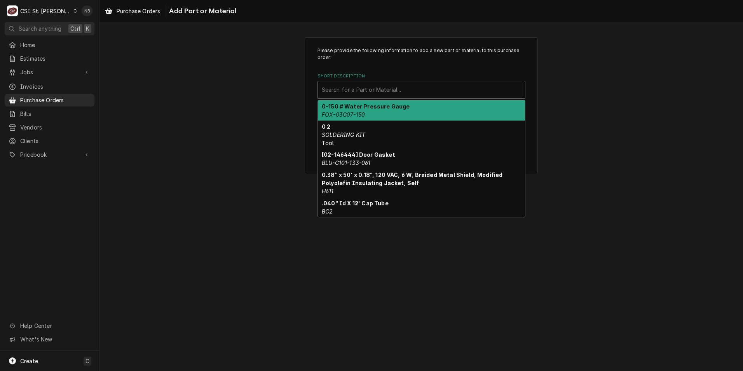
click at [409, 92] on div "Short Description" at bounding box center [421, 90] width 199 height 14
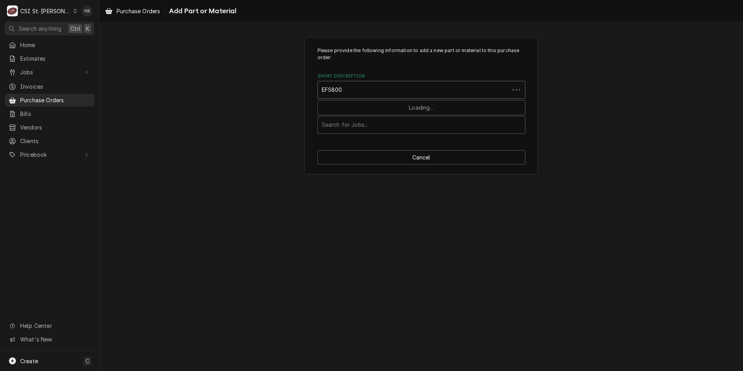
type input "EFS8002"
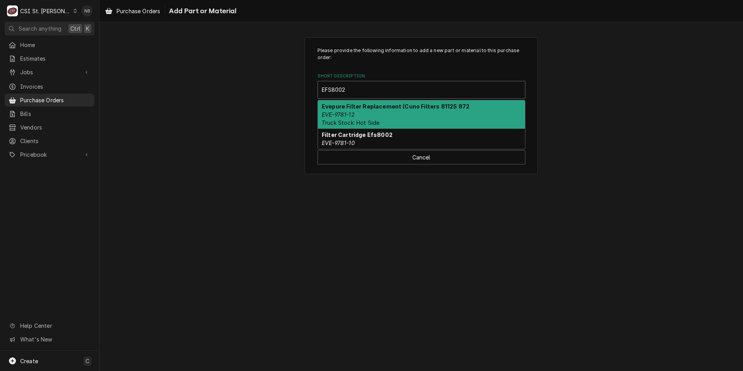
click at [408, 118] on div "Evepure Filter Replacement (Cuno Filters 8112S 872 EVE-9781-12 Truck Stock: Hot…" at bounding box center [421, 114] width 207 height 28
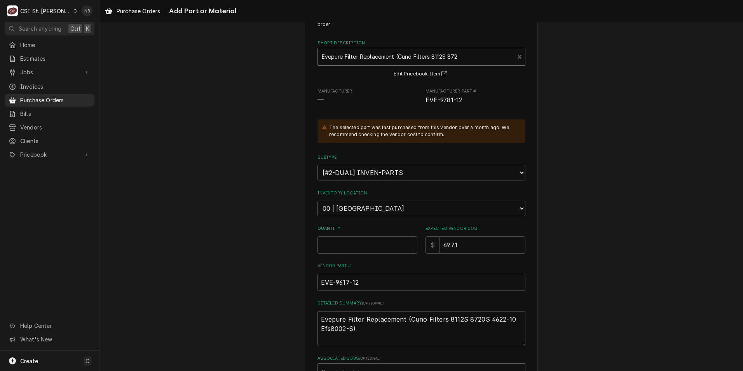
scroll to position [78, 0]
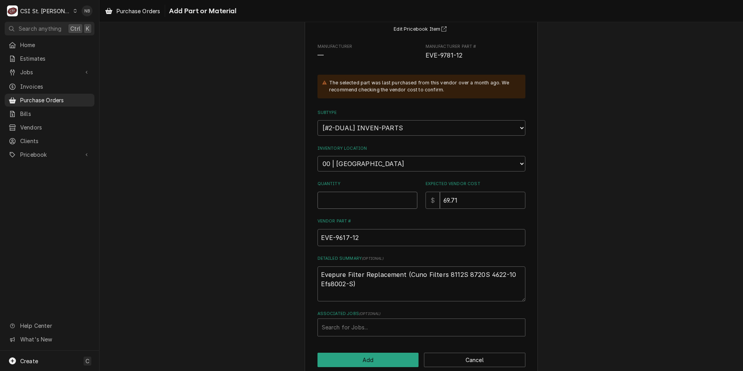
click at [361, 202] on input "Quantity" at bounding box center [368, 200] width 100 height 17
type textarea "x"
type input "1"
click at [584, 235] on div "Please provide the following information to add a new part or material to this …" at bounding box center [422, 168] width 644 height 431
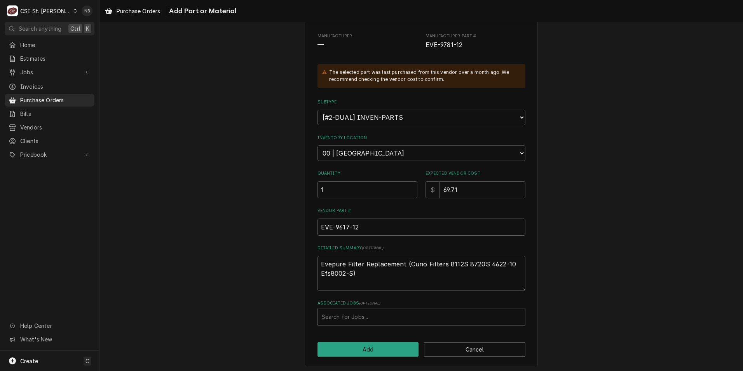
scroll to position [91, 0]
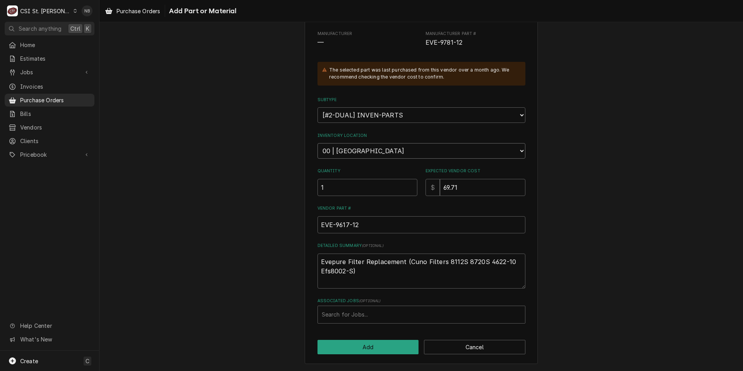
click at [362, 153] on select "Choose a location... 00 | STL WAREHOUSE 01 | CHUCK WAMBOLDT V#93 01 | COURTNEY …" at bounding box center [422, 151] width 208 height 16
select select "1536"
click at [318, 143] on select "Choose a location... 00 | STL WAREHOUSE 01 | CHUCK WAMBOLDT V#93 01 | COURTNEY …" at bounding box center [422, 151] width 208 height 16
click at [383, 348] on button "Add" at bounding box center [368, 347] width 101 height 14
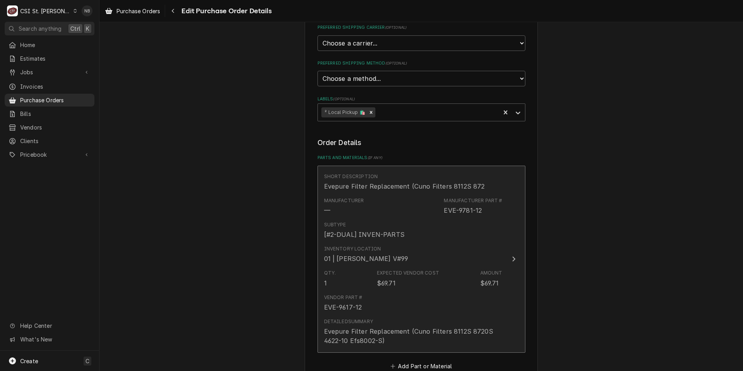
scroll to position [389, 0]
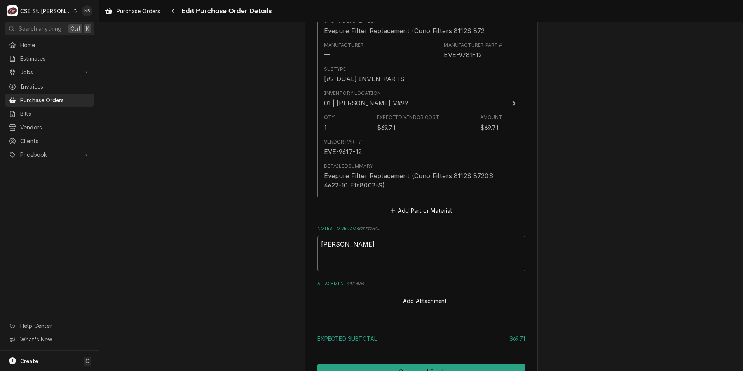
click at [367, 241] on textarea "ryan potts" at bounding box center [422, 253] width 208 height 35
type textarea "x"
type textarea "ryan potts"
type textarea "x"
type textarea "ryan potts t"
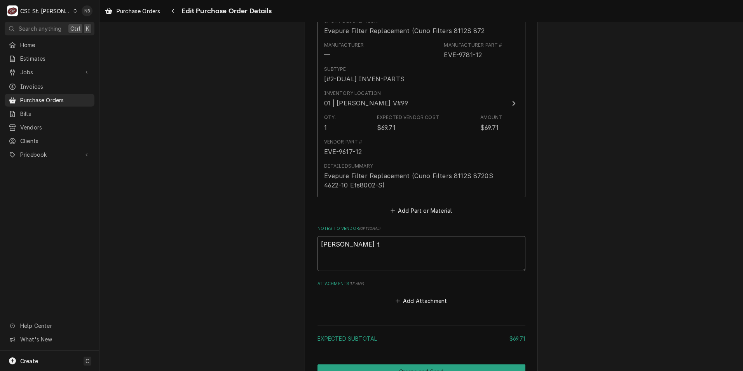
type textarea "x"
type textarea "ryan potts tr"
type textarea "x"
type textarea "ryan potts tru"
type textarea "x"
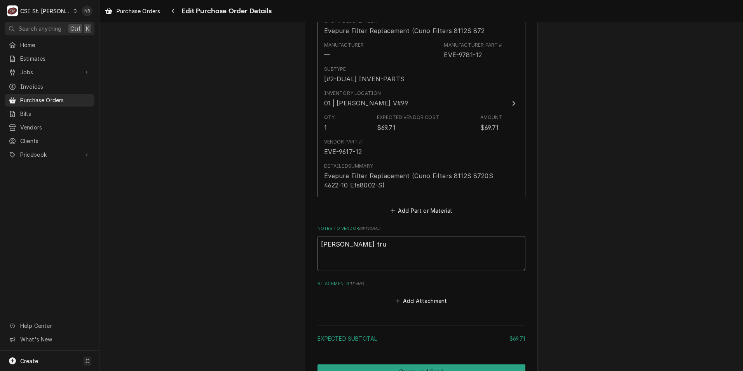
type textarea "ryan potts truc"
type textarea "x"
type textarea "ryan potts truck"
type textarea "x"
type textarea "ryan potts truck"
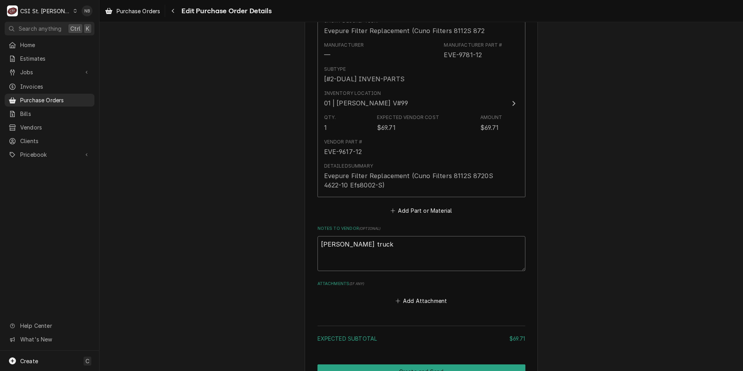
type textarea "x"
type textarea "ryan potts truck s"
type textarea "x"
type textarea "ryan potts truck st"
type textarea "x"
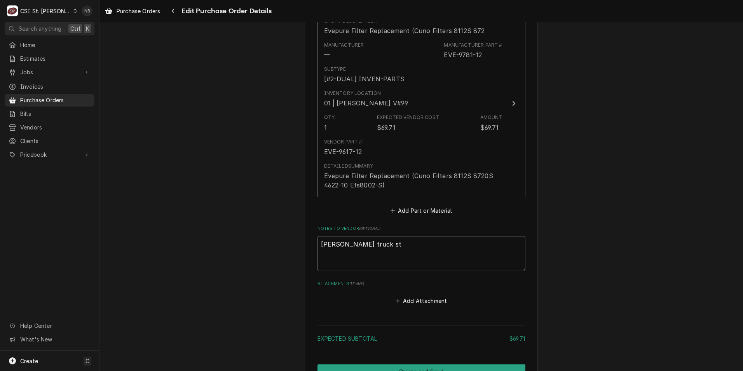
type textarea "ryan potts truck sto"
type textarea "x"
type textarea "ryan potts truck stoc"
type textarea "x"
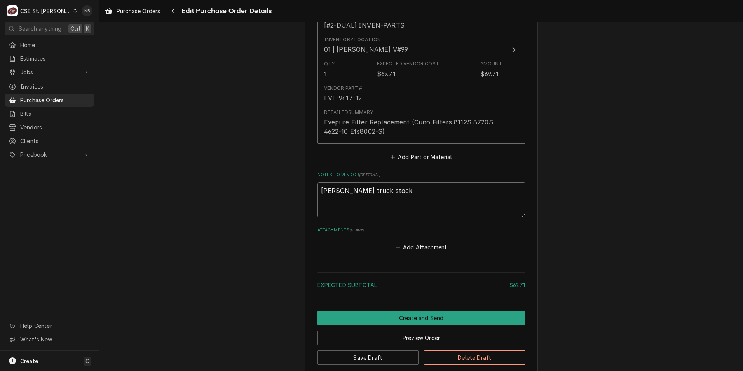
scroll to position [489, 0]
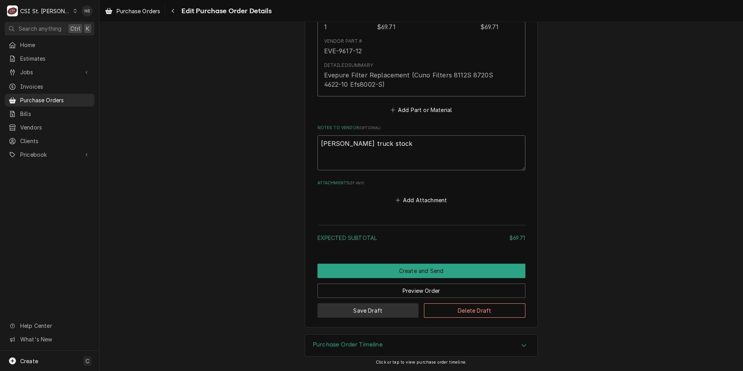
type textarea "ryan potts truck stock"
click at [380, 311] on button "Save Draft" at bounding box center [368, 310] width 101 height 14
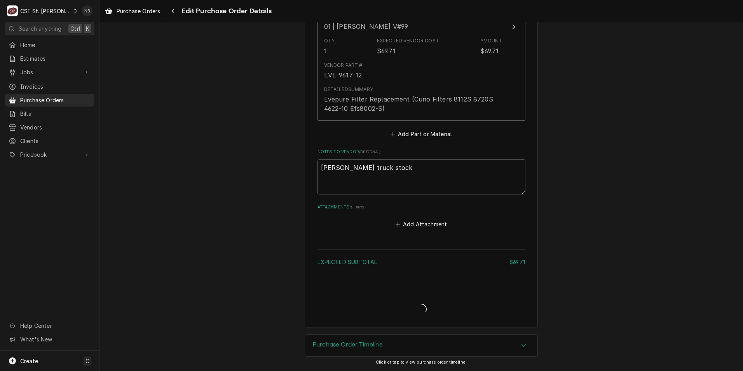
type textarea "x"
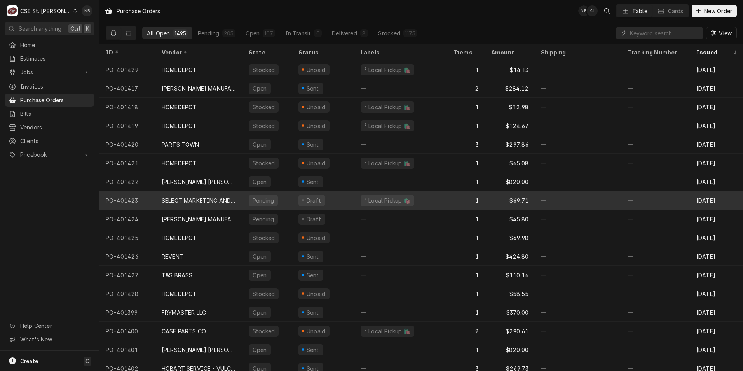
click at [335, 198] on div "Draft" at bounding box center [323, 200] width 62 height 19
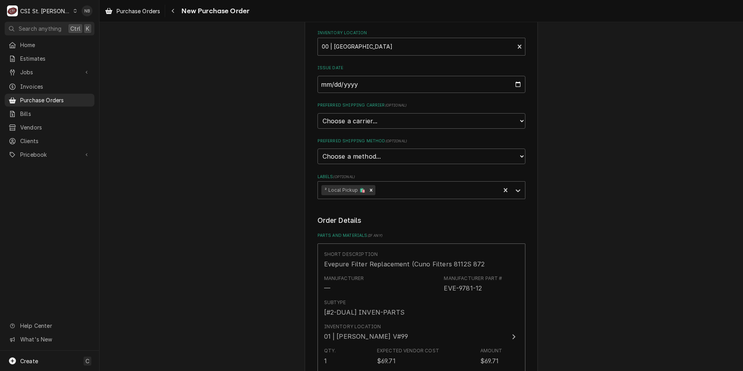
scroll to position [272, 0]
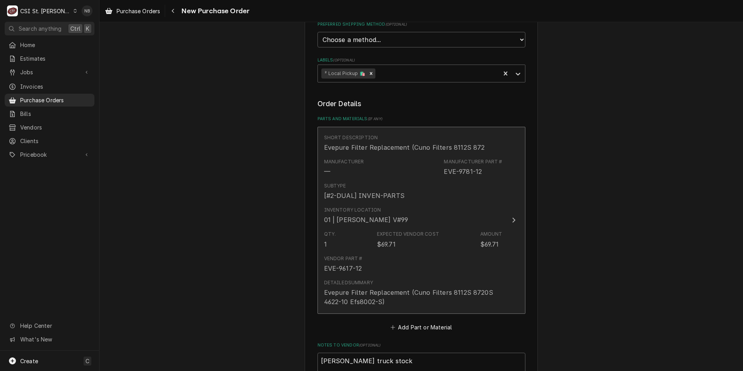
drag, startPoint x: 398, startPoint y: 229, endPoint x: 405, endPoint y: 238, distance: 11.4
click at [405, 238] on div "Expected Vendor Cost $69.71" at bounding box center [408, 240] width 62 height 18
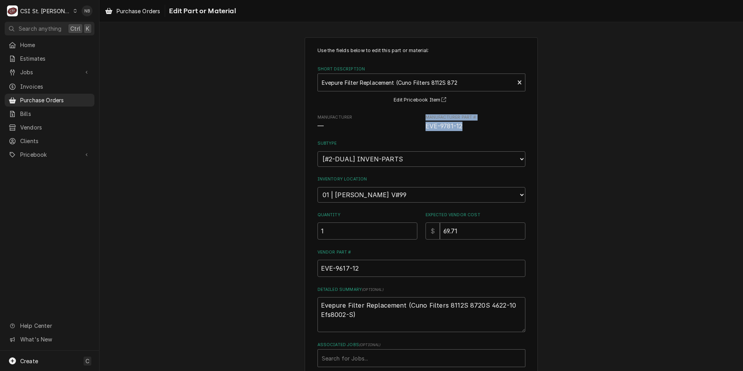
drag, startPoint x: 465, startPoint y: 127, endPoint x: 417, endPoint y: 127, distance: 47.4
click at [417, 127] on div "Manufacturer — Manufacturer Part # EVE-9781-12" at bounding box center [422, 122] width 208 height 17
drag, startPoint x: 417, startPoint y: 127, endPoint x: 425, endPoint y: 134, distance: 11.0
click at [425, 134] on div "Use the fields below to edit this part or material: Short Description Evepure F…" at bounding box center [422, 207] width 208 height 320
drag, startPoint x: 462, startPoint y: 127, endPoint x: 421, endPoint y: 128, distance: 40.4
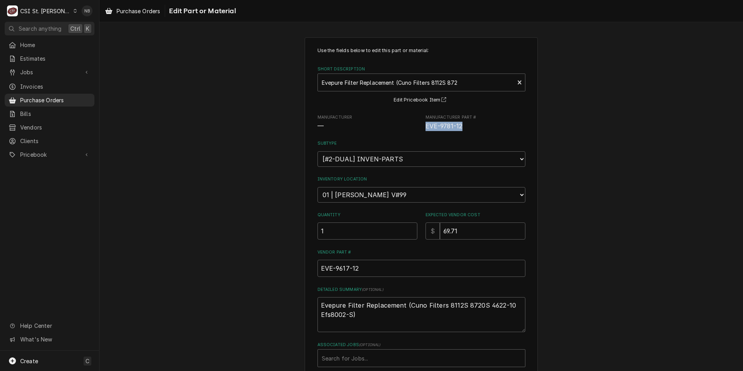
click at [421, 128] on div "Manufacturer — Manufacturer Part # EVE-9781-12" at bounding box center [422, 122] width 208 height 17
drag, startPoint x: 421, startPoint y: 128, endPoint x: 432, endPoint y: 128, distance: 10.9
copy span "EVE-9781-12"
drag, startPoint x: 380, startPoint y: 267, endPoint x: 171, endPoint y: 246, distance: 209.8
click at [172, 247] on div "Use the fields below to edit this part or material: Short Description Evepure F…" at bounding box center [422, 232] width 644 height 404
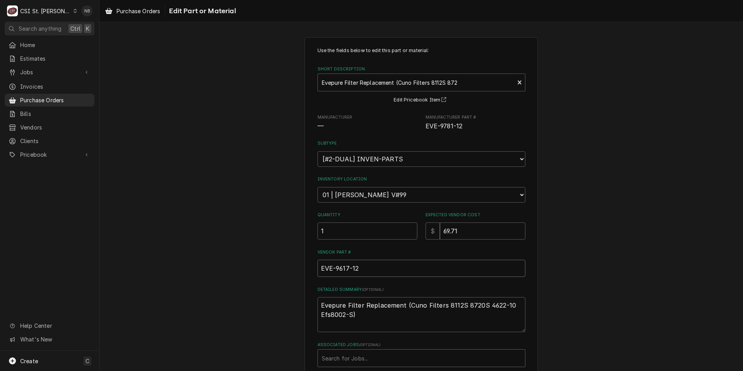
paste input "781"
type textarea "x"
type input "EVE-9781-12"
click at [631, 246] on div "Use the fields below to edit this part or material: Short Description Evepure F…" at bounding box center [422, 232] width 644 height 404
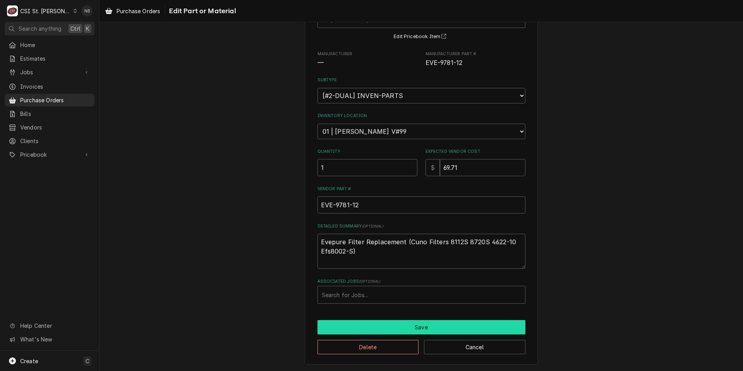
click at [441, 322] on button "Save" at bounding box center [422, 327] width 208 height 14
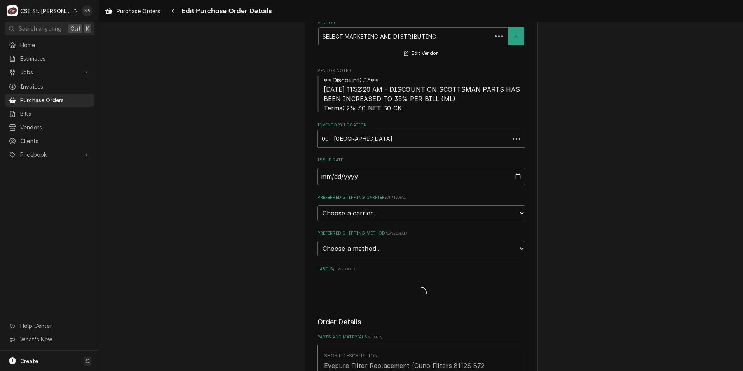
scroll to position [272, 0]
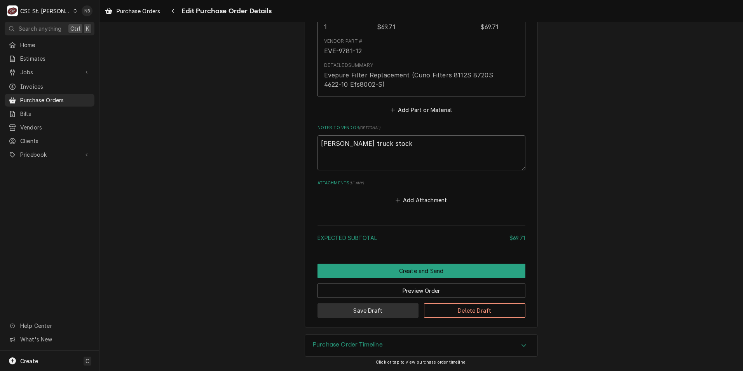
click at [385, 316] on button "Save Draft" at bounding box center [368, 310] width 101 height 14
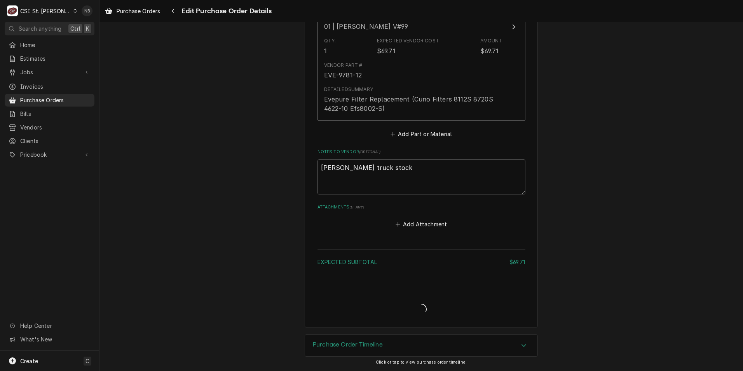
type textarea "x"
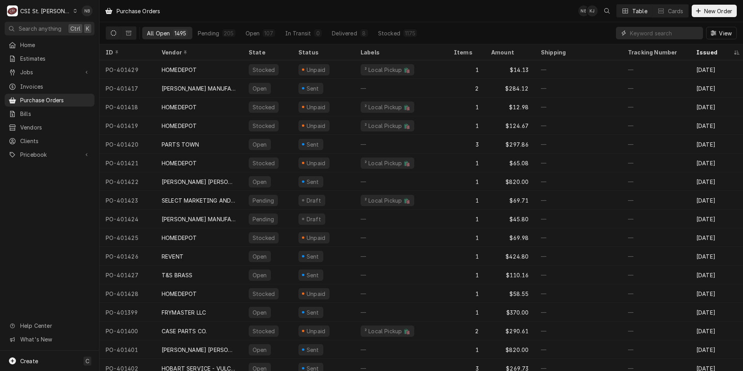
click at [655, 34] on input "Dynamic Content Wrapper" at bounding box center [664, 33] width 69 height 12
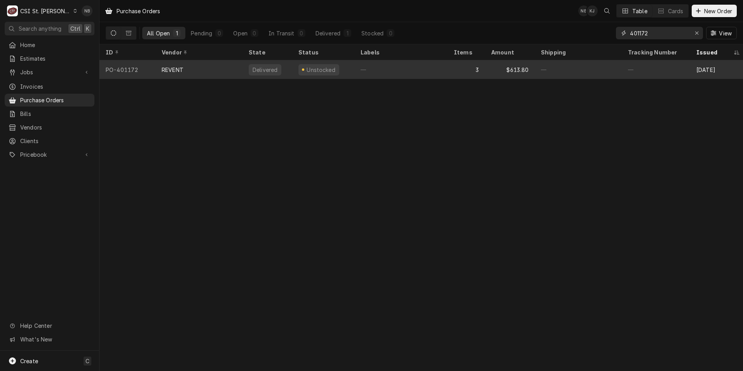
type input "401172"
click at [540, 70] on div "—" at bounding box center [578, 69] width 87 height 19
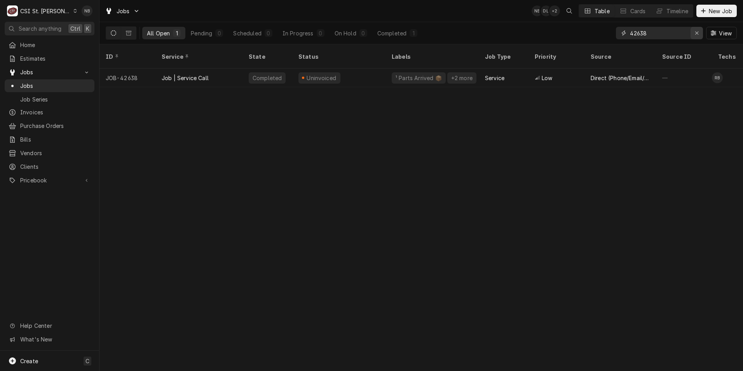
click at [695, 35] on icon "Erase input" at bounding box center [697, 32] width 4 height 5
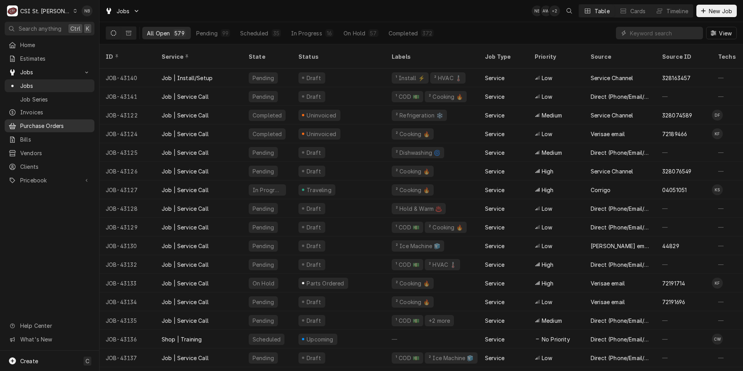
click at [52, 122] on span "Purchase Orders" at bounding box center [55, 126] width 70 height 8
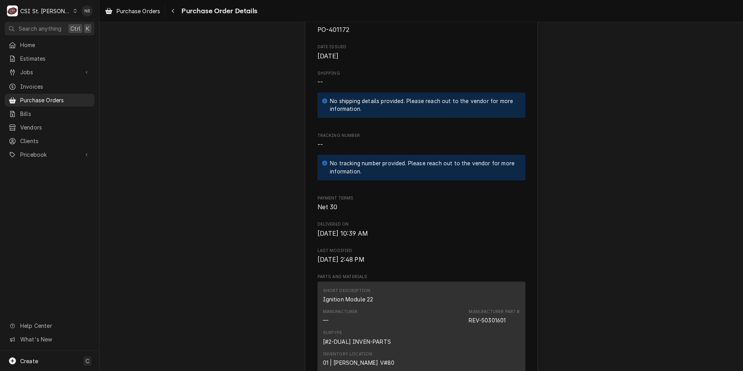
scroll to position [189, 0]
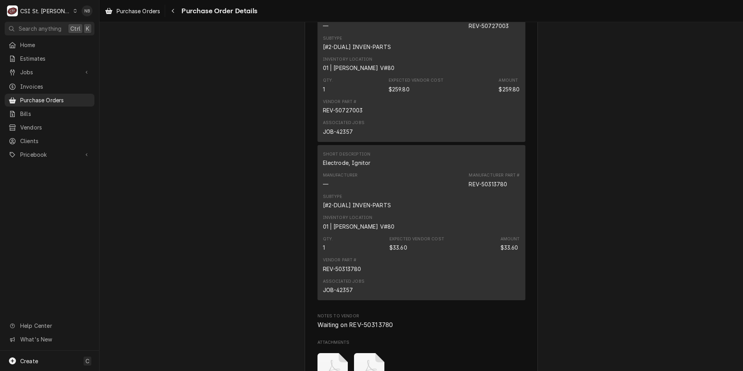
scroll to position [733, 0]
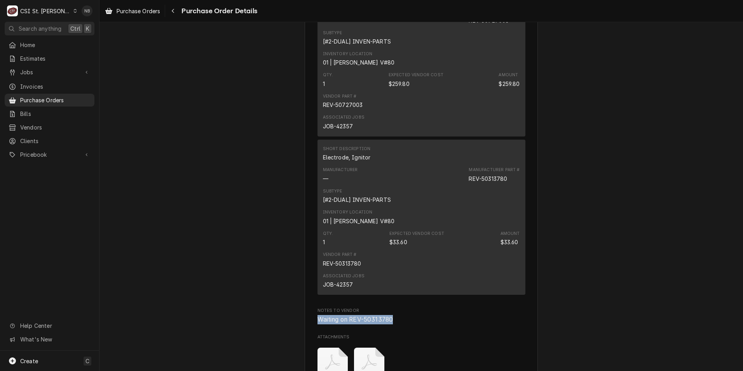
drag, startPoint x: 395, startPoint y: 342, endPoint x: 297, endPoint y: 339, distance: 98.0
drag, startPoint x: 297, startPoint y: 339, endPoint x: 371, endPoint y: 346, distance: 74.5
copy span "Waiting on REV-50313780"
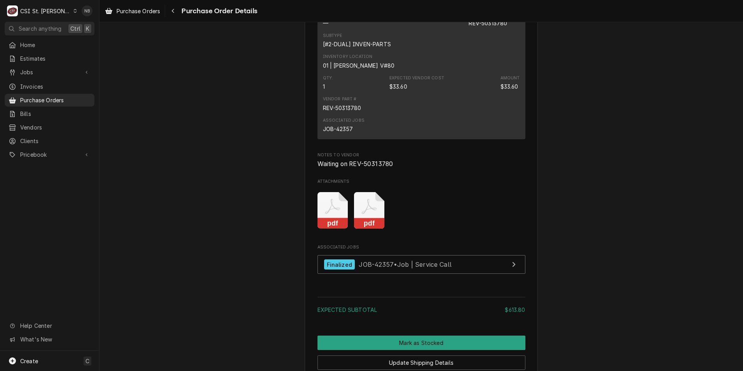
scroll to position [1006, 0]
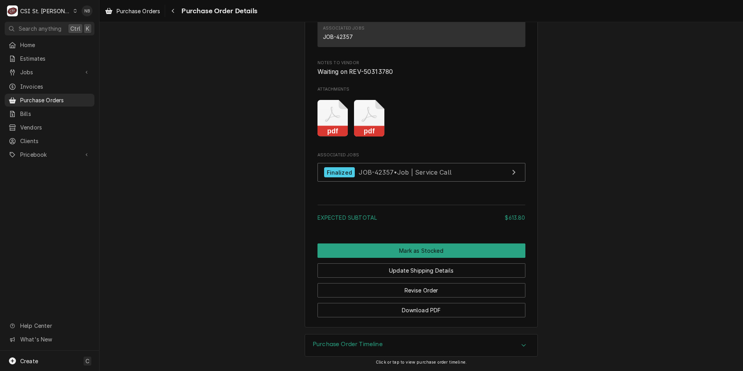
click at [368, 344] on h3 "Purchase Order Timeline" at bounding box center [348, 344] width 70 height 7
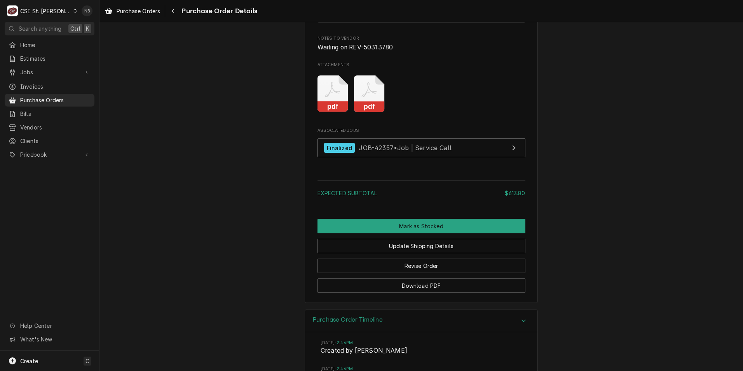
scroll to position [1174, 0]
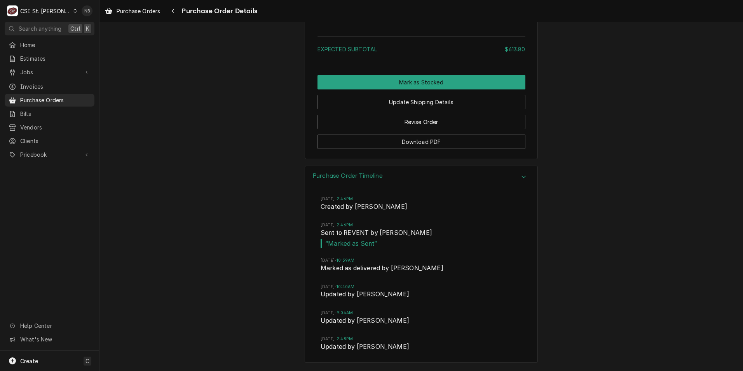
click at [388, 183] on div "Purchase Order Timeline" at bounding box center [421, 177] width 232 height 22
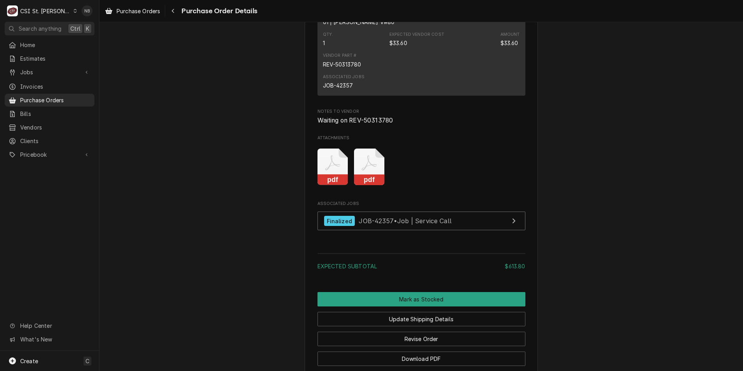
scroll to position [928, 0]
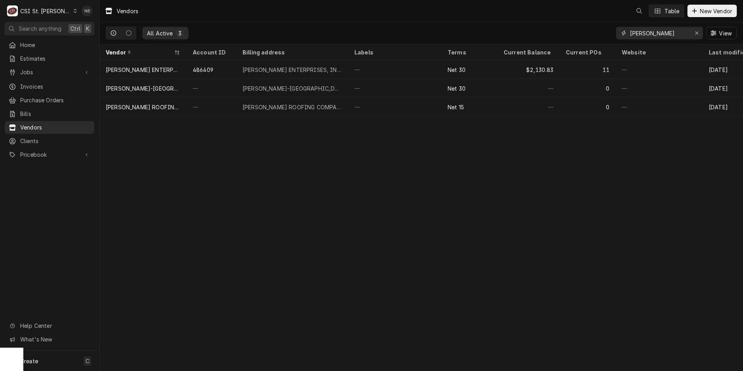
click at [667, 35] on input "ferguson" at bounding box center [659, 33] width 58 height 12
click at [695, 35] on icon "Erase input" at bounding box center [697, 32] width 4 height 5
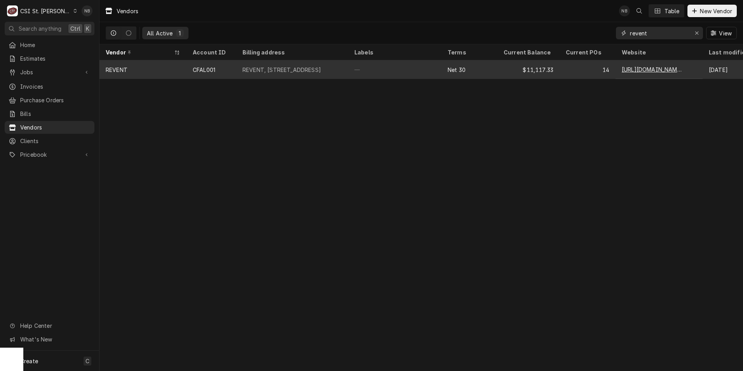
type input "revent"
click at [381, 71] on div "—" at bounding box center [394, 69] width 93 height 19
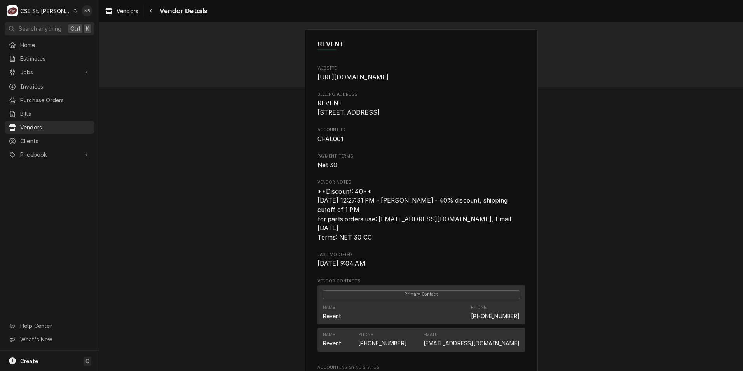
scroll to position [105, 0]
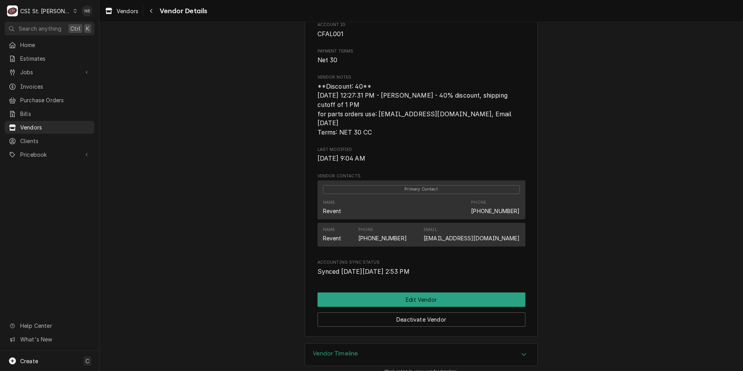
click at [516, 235] on link "spareparts@revent.com" at bounding box center [472, 238] width 96 height 7
click at [225, 84] on div "REVENT Website http://revent.com Billing Address REVENT 525 Fellowship Road Sui…" at bounding box center [422, 130] width 644 height 426
click at [124, 8] on span "Vendors" at bounding box center [128, 11] width 22 height 8
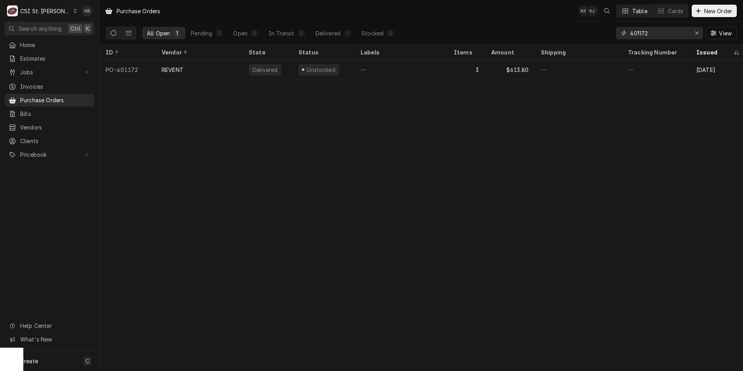
drag, startPoint x: 653, startPoint y: 31, endPoint x: 639, endPoint y: 36, distance: 14.5
click at [639, 36] on input "401172" at bounding box center [659, 33] width 58 height 12
type input "401040"
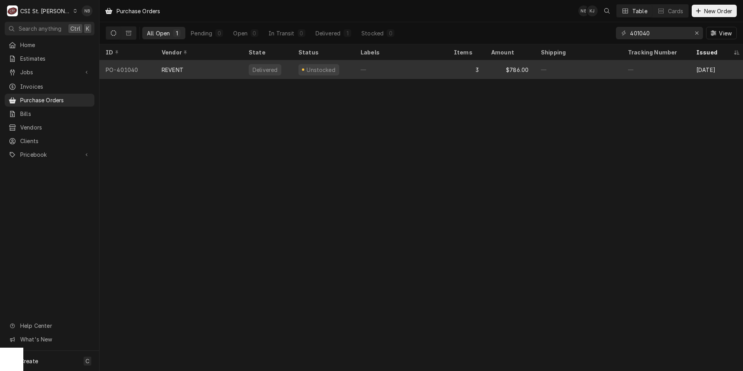
click at [452, 73] on div "3" at bounding box center [466, 69] width 37 height 19
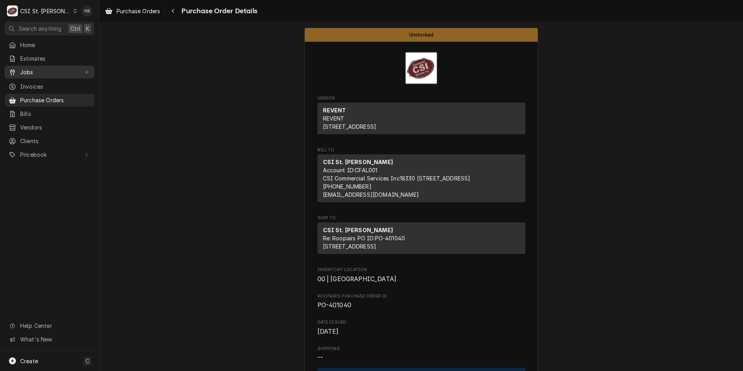
click at [49, 68] on span "Jobs" at bounding box center [49, 72] width 59 height 8
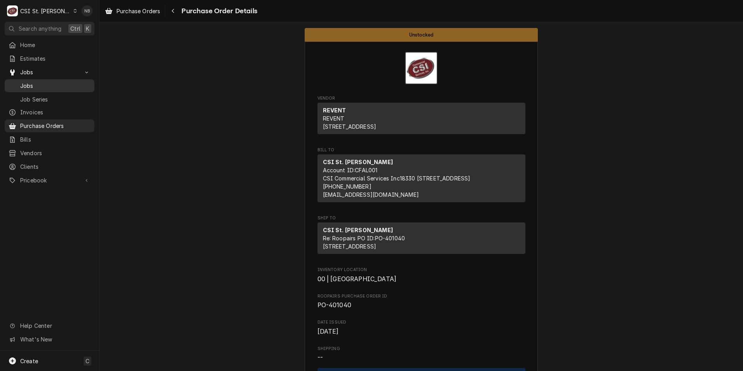
click at [49, 84] on span "Jobs" at bounding box center [55, 86] width 70 height 8
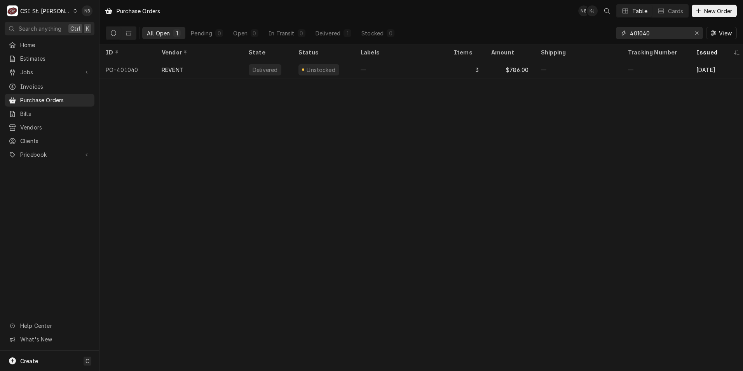
drag, startPoint x: 651, startPoint y: 34, endPoint x: 640, endPoint y: 39, distance: 12.2
click at [640, 39] on input "401040" at bounding box center [659, 33] width 58 height 12
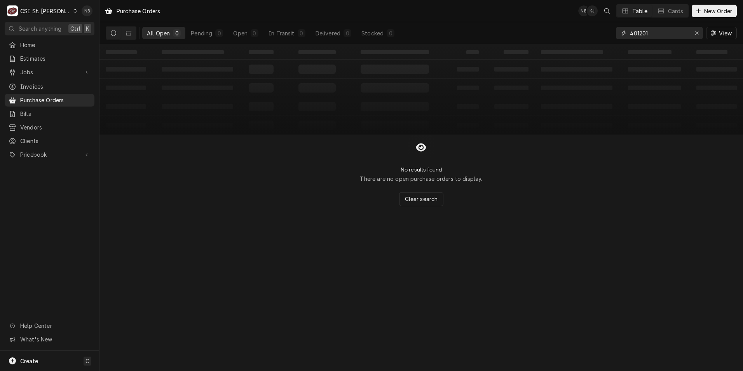
type input "401201"
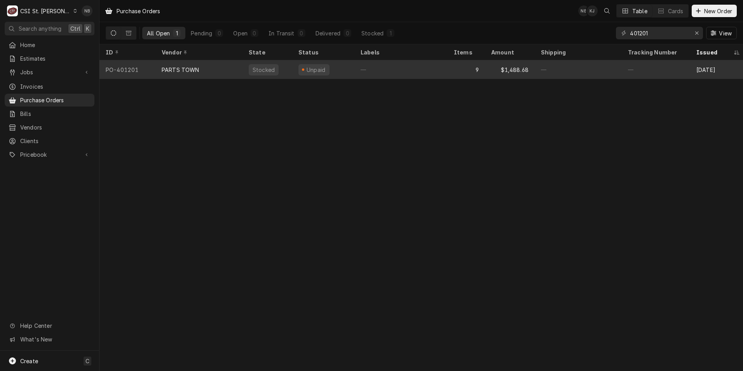
click at [401, 71] on div "—" at bounding box center [401, 69] width 93 height 19
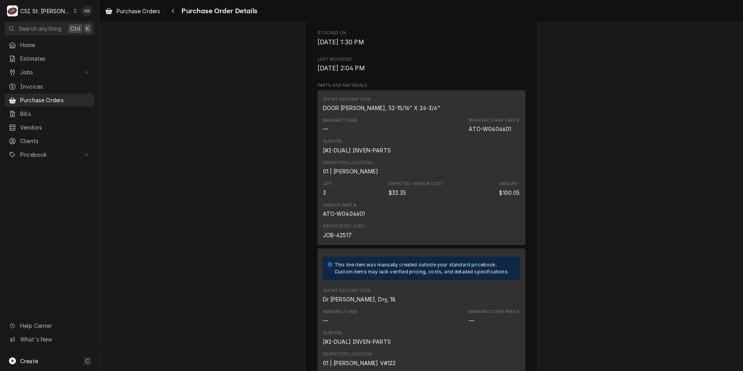
scroll to position [622, 0]
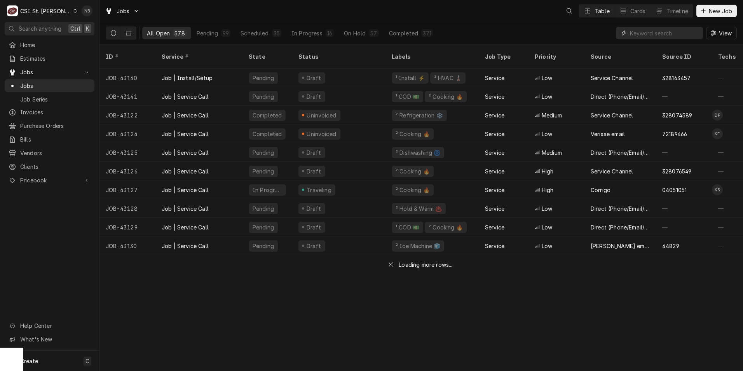
click at [650, 29] on input "Dynamic Content Wrapper" at bounding box center [664, 33] width 69 height 12
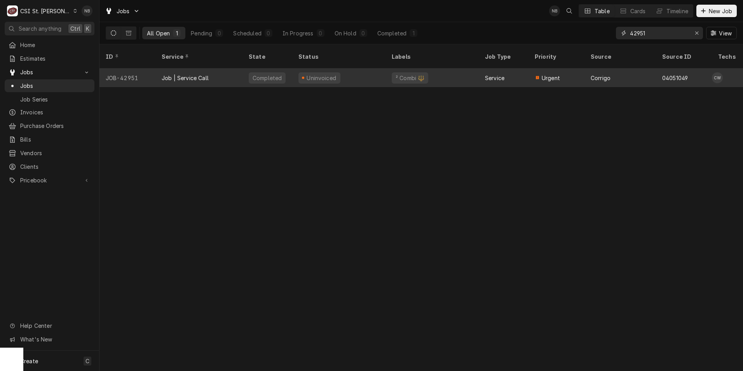
type input "42951"
click at [380, 68] on div "Uninvoiced" at bounding box center [338, 77] width 93 height 19
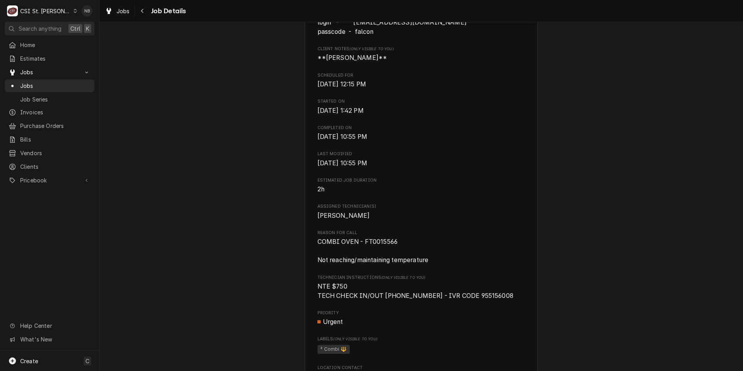
scroll to position [389, 0]
drag, startPoint x: 361, startPoint y: 253, endPoint x: 398, endPoint y: 252, distance: 37.3
click at [398, 252] on span "COMBI OVEN - FT0015566 Not reaching/maintaining temperature" at bounding box center [422, 252] width 208 height 28
drag, startPoint x: 398, startPoint y: 252, endPoint x: 389, endPoint y: 252, distance: 8.9
copy span "FT0015566"
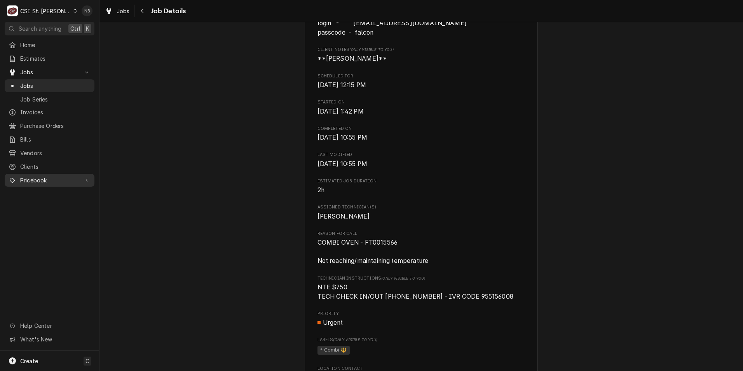
click at [68, 181] on link "Pricebook" at bounding box center [50, 180] width 90 height 13
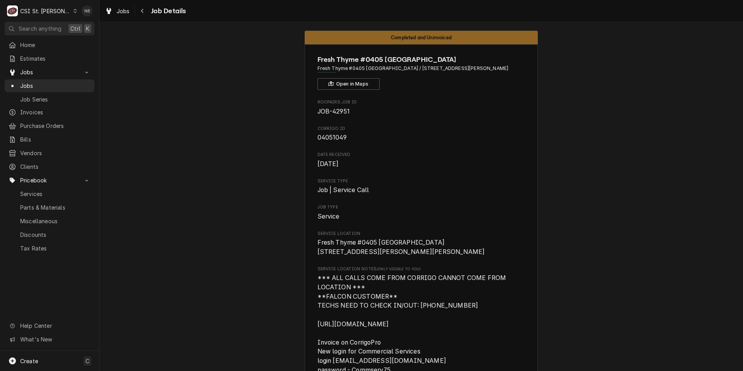
scroll to position [0, 0]
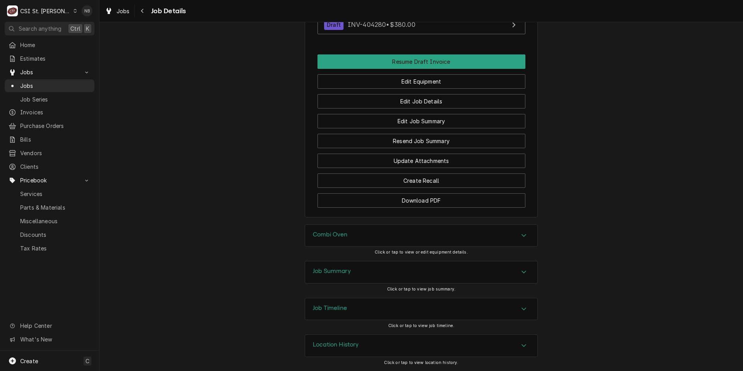
click at [399, 268] on div "Job Summary" at bounding box center [421, 272] width 232 height 22
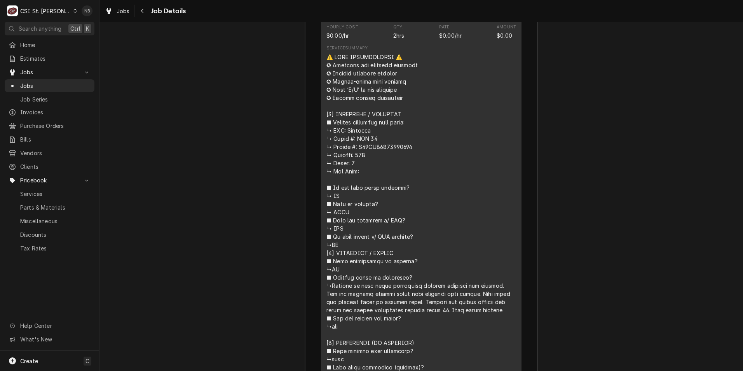
scroll to position [1528, 0]
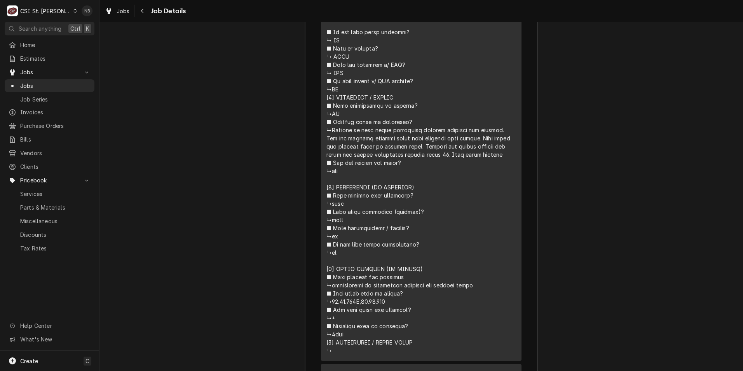
drag, startPoint x: 358, startPoint y: 312, endPoint x: 328, endPoint y: 311, distance: 30.3
click at [328, 311] on div "Line Item" at bounding box center [422, 125] width 190 height 457
drag, startPoint x: 328, startPoint y: 311, endPoint x: 342, endPoint y: 311, distance: 13.6
copy div "⚠️ 𝗙𝗢𝗥𝗠 𝗜𝗡𝗦𝗧𝗥𝗨𝗖𝗧𝗜𝗢𝗡𝗦 ⚠️ ✪ 𝗖𝗼𝗺𝗽𝗹𝗲𝘁𝗲 𝗮𝗹𝗹 𝗿𝗲𝗹𝗲𝘃𝗮𝗻𝘁 𝘀𝗲𝗰𝘁𝗶𝗼𝗻𝘀 ✪ 𝗣𝗿𝗼𝘃𝗶𝗱𝗲 𝗱𝗲𝘁𝗮𝗶𝗹𝗲𝗱 𝗮𝗻𝘀…"
drag, startPoint x: 388, startPoint y: 310, endPoint x: 360, endPoint y: 311, distance: 27.2
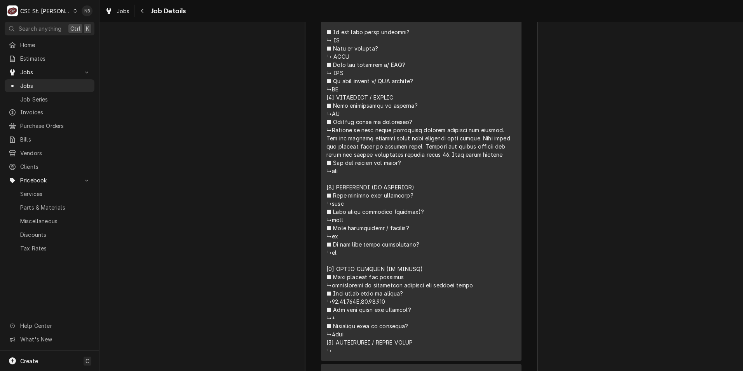
click at [360, 311] on div "Line Item" at bounding box center [422, 125] width 190 height 457
drag, startPoint x: 360, startPoint y: 311, endPoint x: 372, endPoint y: 309, distance: 12.2
copy div "⚠️ 𝗙𝗢𝗥𝗠 𝗜𝗡𝗦𝗧𝗥𝗨𝗖𝗧𝗜𝗢𝗡𝗦 ⚠️ ✪ 𝗖𝗼𝗺𝗽𝗹𝗲𝘁𝗲 𝗮𝗹𝗹 𝗿𝗲𝗹𝗲𝘃𝗮𝗻𝘁 𝘀𝗲𝗰𝘁𝗶𝗼𝗻𝘀 ✪ 𝗣𝗿𝗼𝘃𝗶𝗱𝗲 𝗱𝗲𝘁𝗮𝗶𝗹𝗲𝗱 𝗮𝗻𝘀…"
click at [272, 219] on div "Job Summary Roopairs Job ID JOB-42951 Corrigo ID 04051049 Service Type Job | Se…" at bounding box center [422, 293] width 644 height 1327
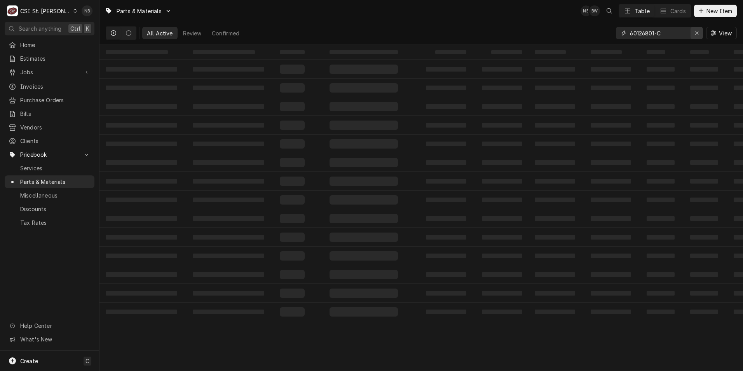
click at [697, 30] on icon "Erase input" at bounding box center [697, 32] width 4 height 5
paste input "FT0015566"
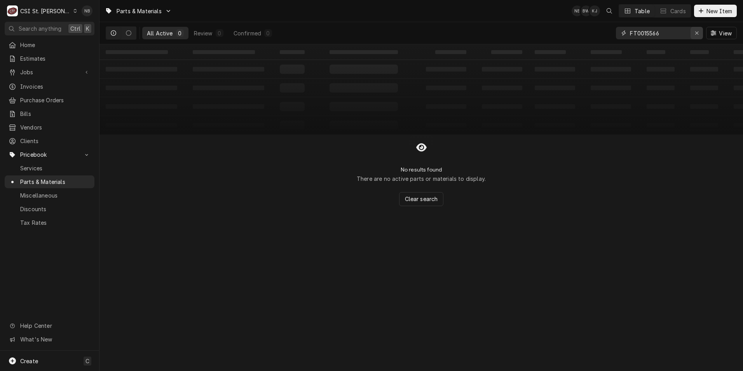
type input "FT0015566"
click at [694, 33] on div "Erase input" at bounding box center [697, 33] width 8 height 8
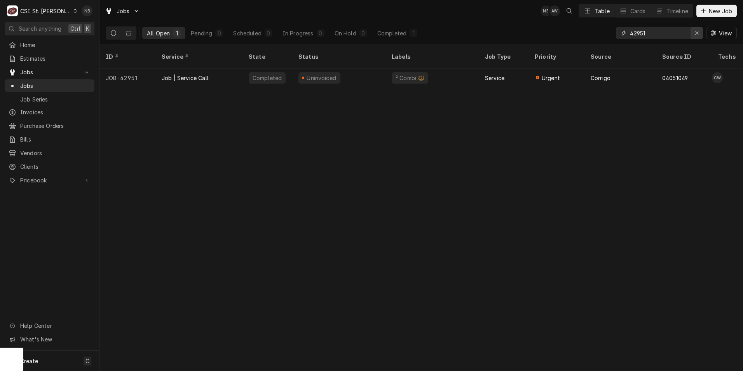
click at [700, 33] on div "Erase input" at bounding box center [697, 33] width 8 height 8
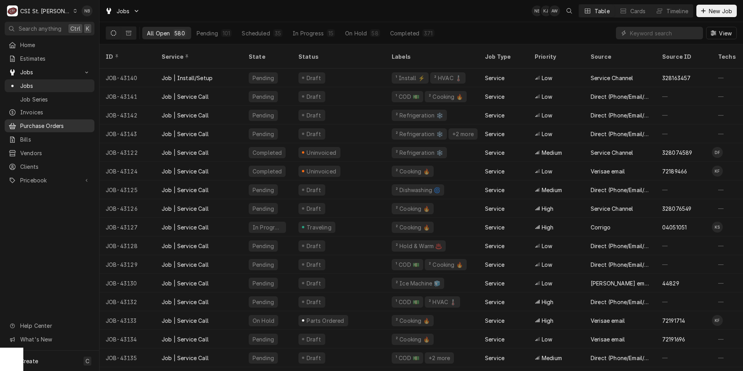
click at [52, 122] on span "Purchase Orders" at bounding box center [55, 126] width 70 height 8
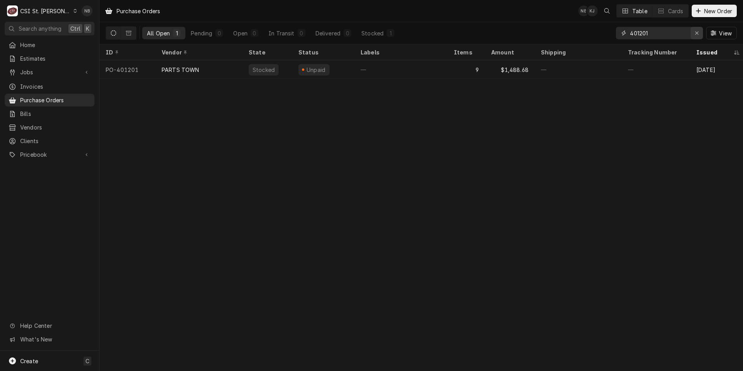
click at [699, 32] on div "Erase input" at bounding box center [697, 33] width 8 height 8
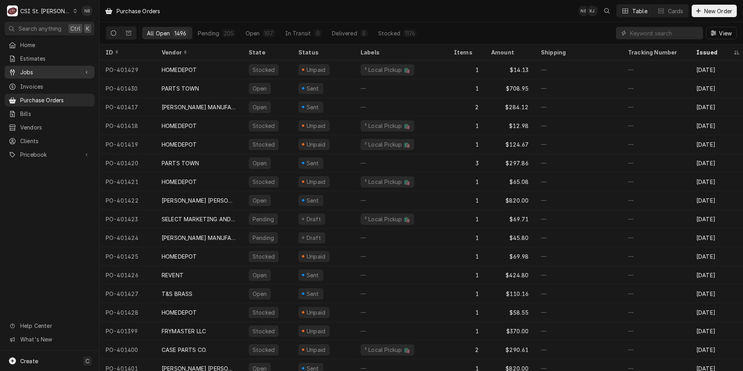
click at [59, 67] on div "Jobs" at bounding box center [49, 72] width 87 height 10
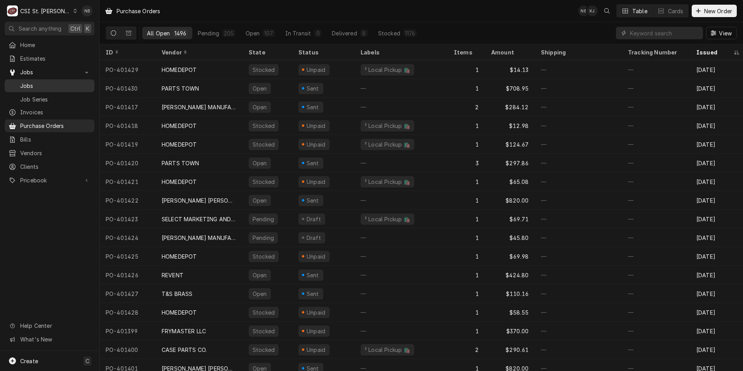
click at [61, 86] on span "Jobs" at bounding box center [55, 86] width 70 height 8
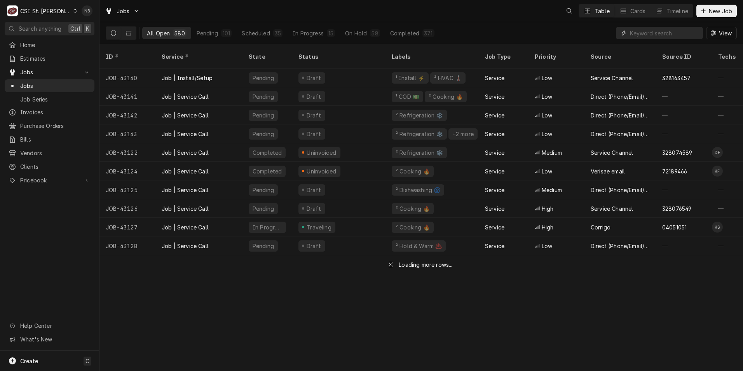
click at [653, 31] on input "Dynamic Content Wrapper" at bounding box center [664, 33] width 69 height 12
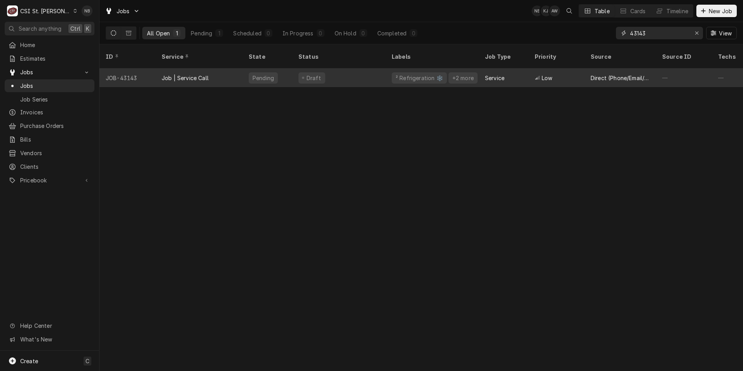
type input "43143"
click at [375, 68] on div "Draft" at bounding box center [338, 77] width 93 height 19
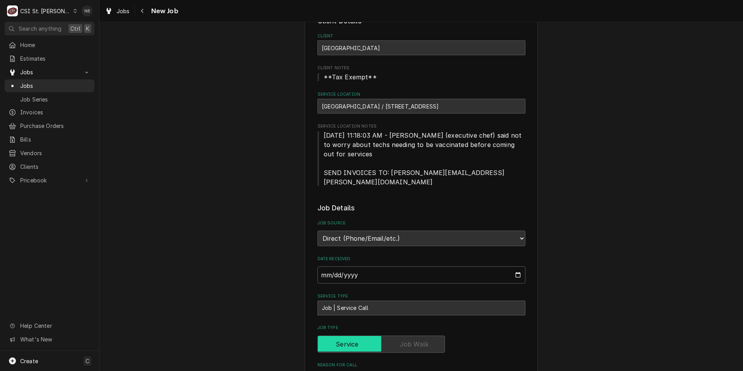
type textarea "x"
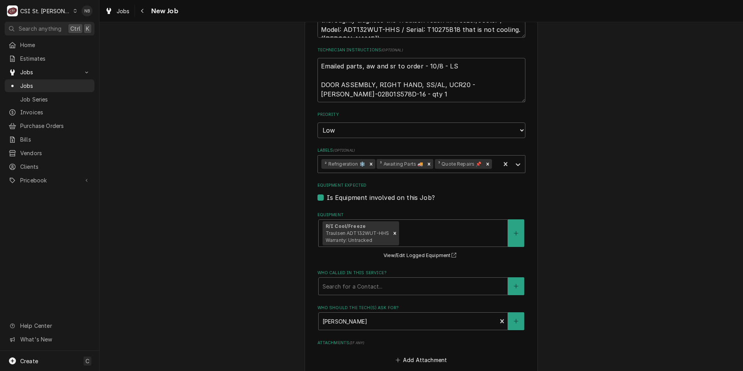
scroll to position [378, 0]
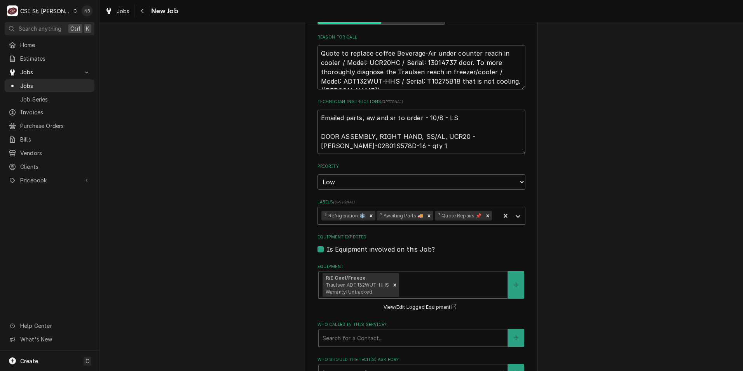
drag, startPoint x: 367, startPoint y: 137, endPoint x: 469, endPoint y: 129, distance: 102.6
click at [469, 129] on textarea "Emailed parts, aw and sr to order - 10/8 - LS DOOR ASSEMBLY, RIGHT HAND, SS/AL,…" at bounding box center [422, 132] width 208 height 44
click at [47, 5] on div "C CSI St. [PERSON_NAME]" at bounding box center [42, 11] width 75 height 16
click at [99, 25] on div "CSI [US_STATE]" at bounding box center [119, 29] width 103 height 8
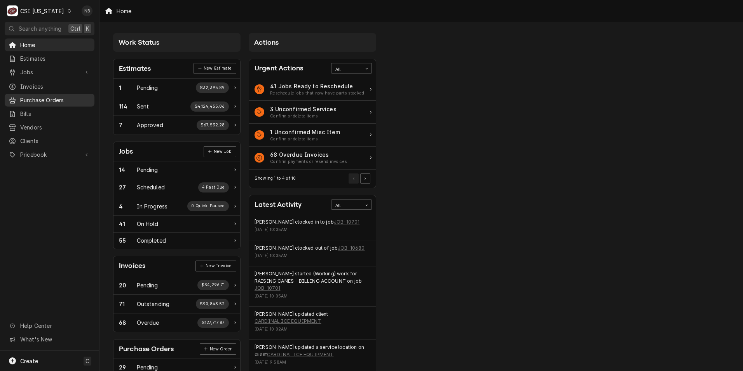
click at [61, 97] on span "Purchase Orders" at bounding box center [55, 100] width 70 height 8
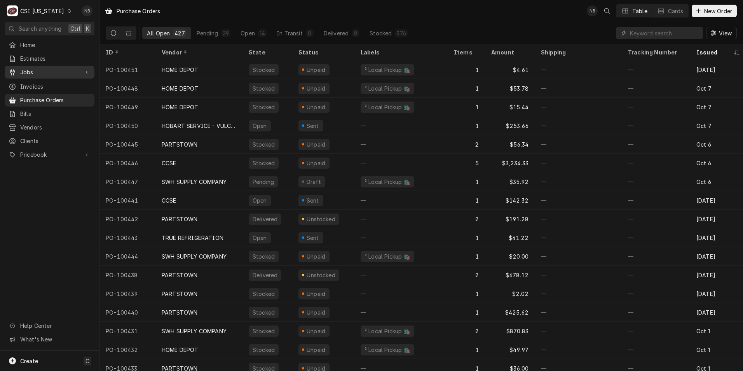
click at [49, 68] on span "Jobs" at bounding box center [49, 72] width 59 height 8
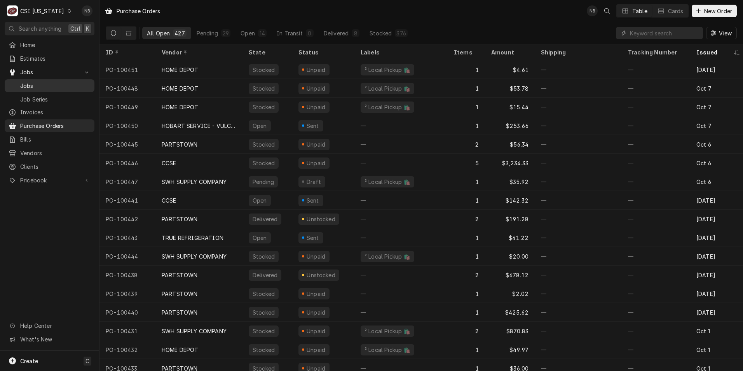
click at [49, 83] on span "Jobs" at bounding box center [55, 86] width 70 height 8
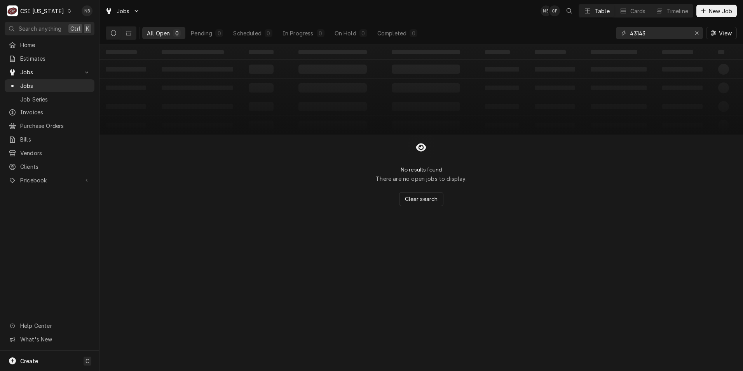
click at [47, 12] on div "CSI [US_STATE]" at bounding box center [42, 11] width 44 height 8
click at [102, 40] on div "CSI St. Louis" at bounding box center [121, 42] width 103 height 8
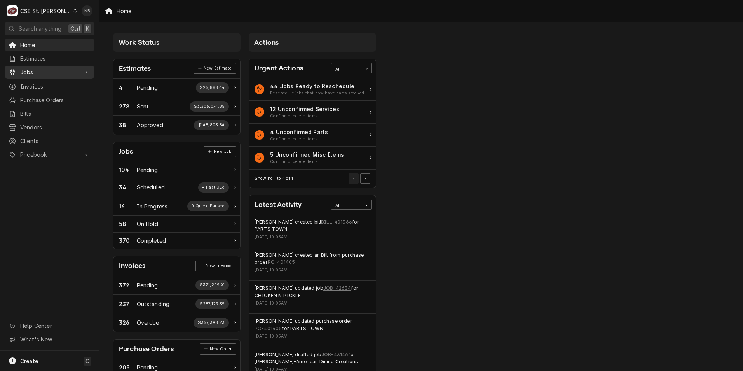
click at [47, 68] on span "Jobs" at bounding box center [49, 72] width 59 height 8
click at [45, 85] on span "Jobs" at bounding box center [55, 86] width 70 height 8
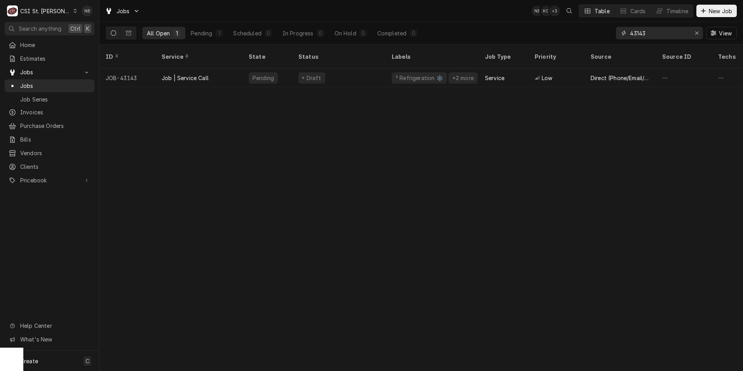
drag, startPoint x: 650, startPoint y: 35, endPoint x: 625, endPoint y: 38, distance: 24.6
click at [625, 38] on div "43143" at bounding box center [659, 33] width 87 height 12
type input "42356"
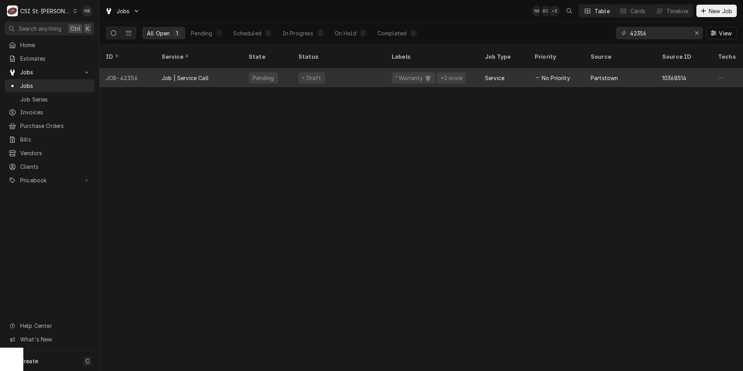
click at [347, 74] on div "Draft" at bounding box center [338, 77] width 93 height 19
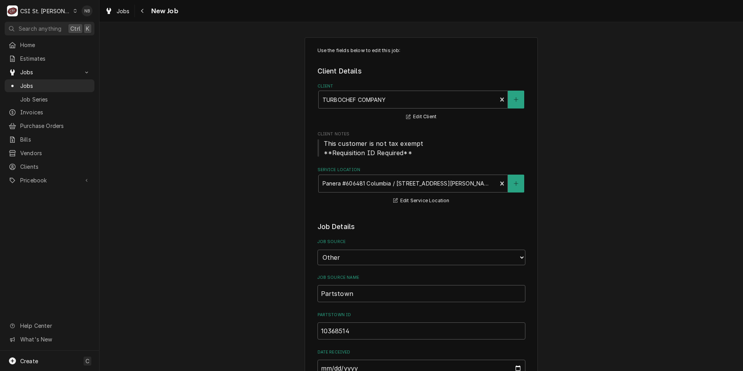
type textarea "x"
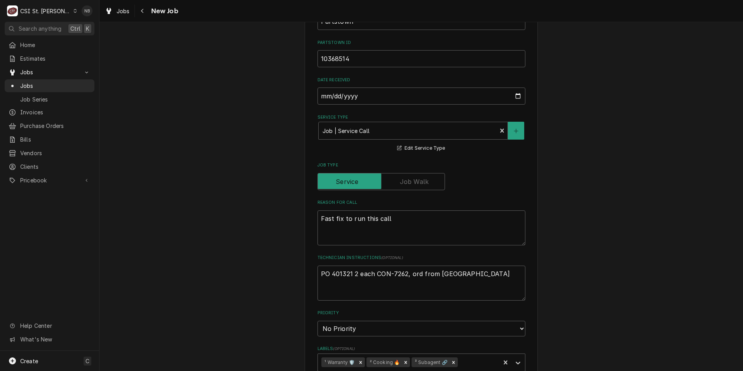
scroll to position [389, 0]
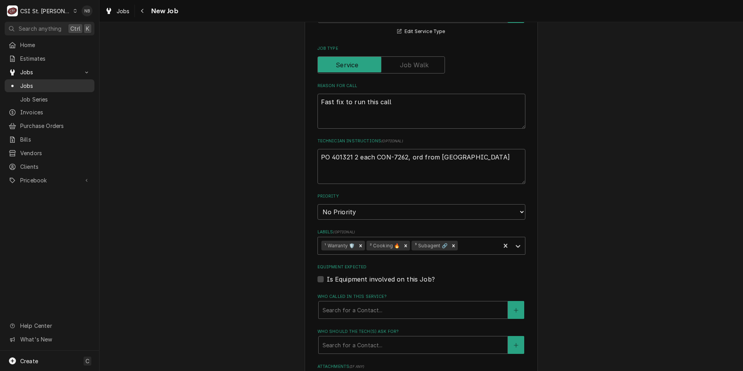
click at [49, 81] on div "Jobs" at bounding box center [49, 86] width 87 height 10
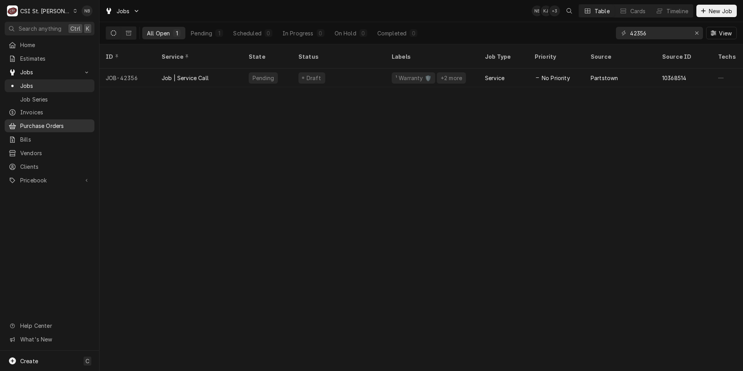
click at [55, 119] on link "Purchase Orders" at bounding box center [50, 125] width 90 height 13
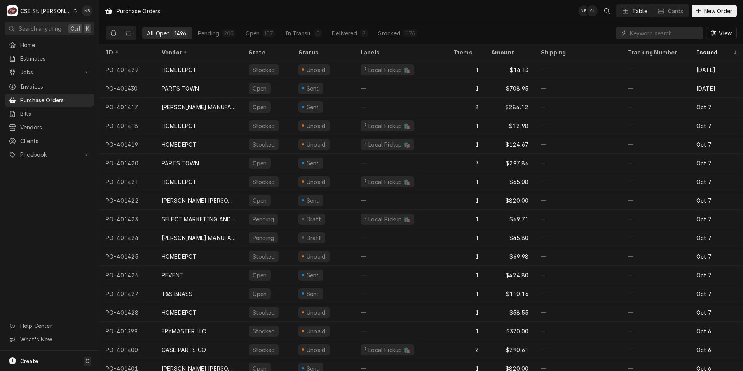
click at [55, 7] on div "C CSI St. [PERSON_NAME]" at bounding box center [42, 11] width 75 height 16
click at [88, 27] on div "CSI [US_STATE]" at bounding box center [119, 29] width 103 height 8
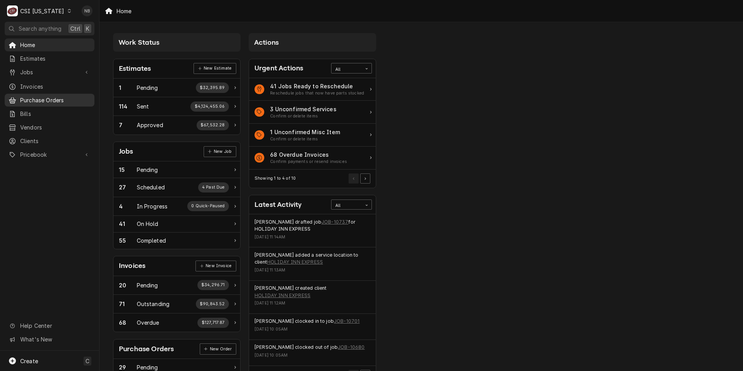
click at [63, 98] on span "Purchase Orders" at bounding box center [55, 100] width 70 height 8
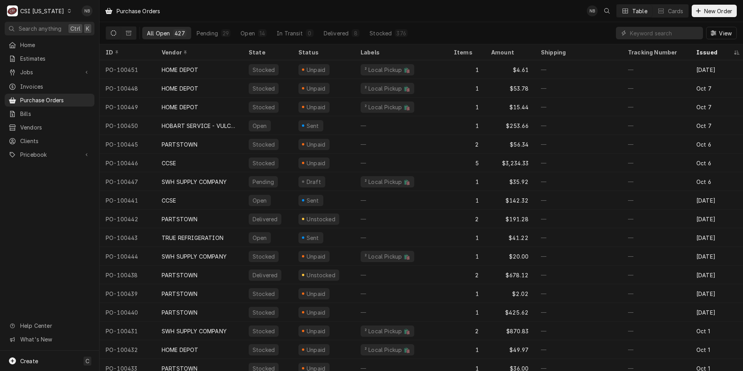
click at [43, 9] on div "CSI [US_STATE]" at bounding box center [42, 11] width 44 height 8
click at [92, 44] on div "CSI St. [PERSON_NAME]" at bounding box center [121, 42] width 103 height 8
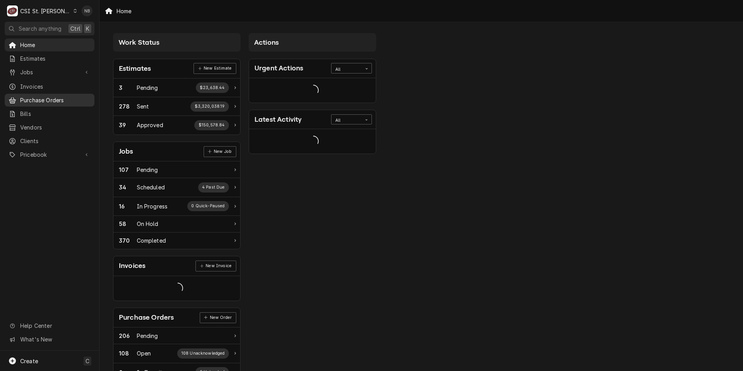
click at [67, 96] on span "Purchase Orders" at bounding box center [55, 100] width 70 height 8
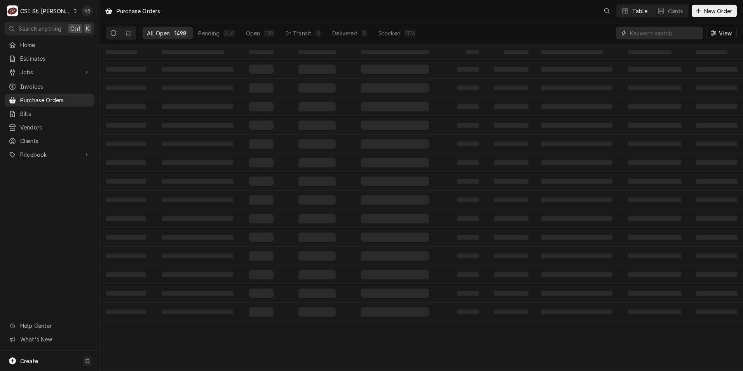
click at [681, 35] on input "Dynamic Content Wrapper" at bounding box center [664, 33] width 69 height 12
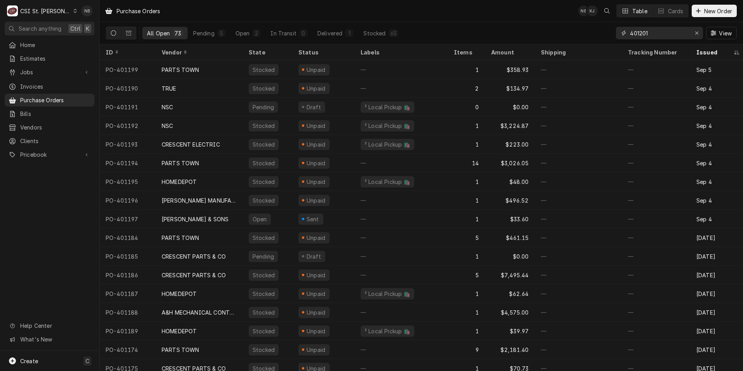
type input "401201"
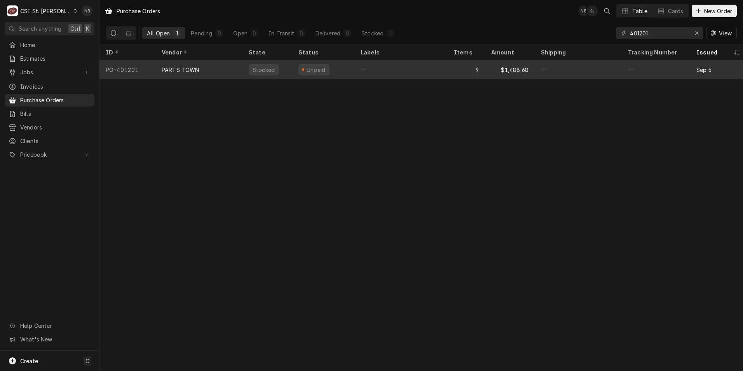
click at [421, 65] on div "—" at bounding box center [401, 69] width 93 height 19
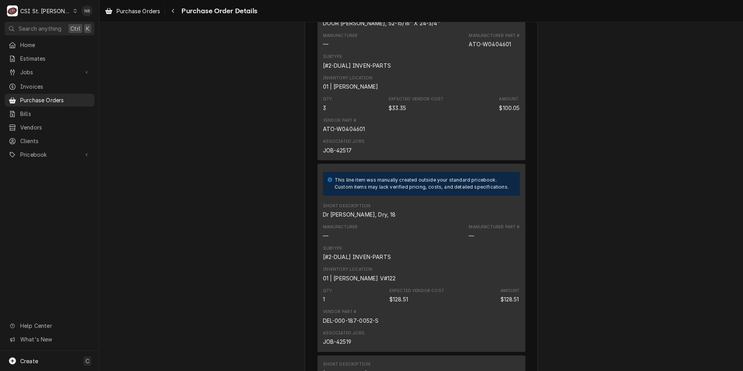
scroll to position [622, 0]
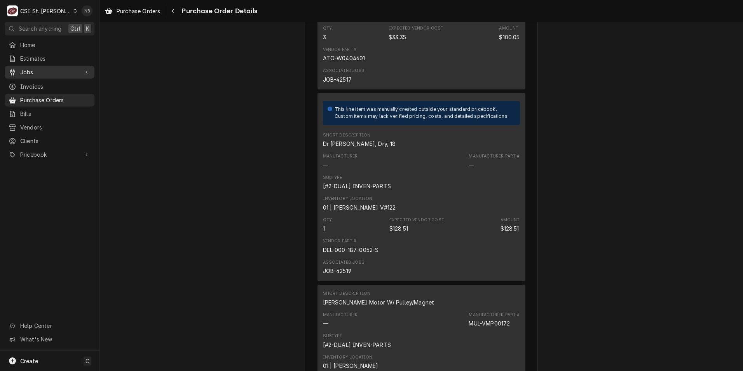
click at [47, 71] on span "Jobs" at bounding box center [49, 72] width 59 height 8
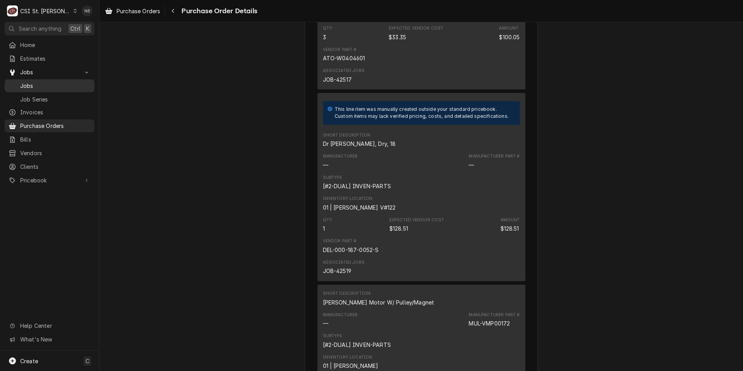
click at [45, 82] on span "Jobs" at bounding box center [55, 86] width 70 height 8
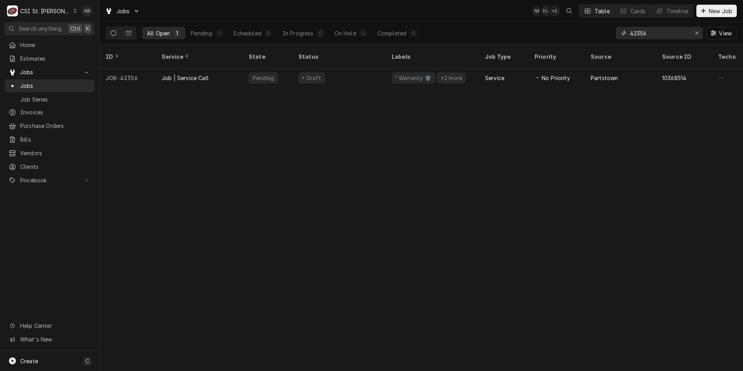
drag, startPoint x: 656, startPoint y: 35, endPoint x: 637, endPoint y: 33, distance: 18.8
click at [637, 33] on input "42356" at bounding box center [659, 33] width 58 height 12
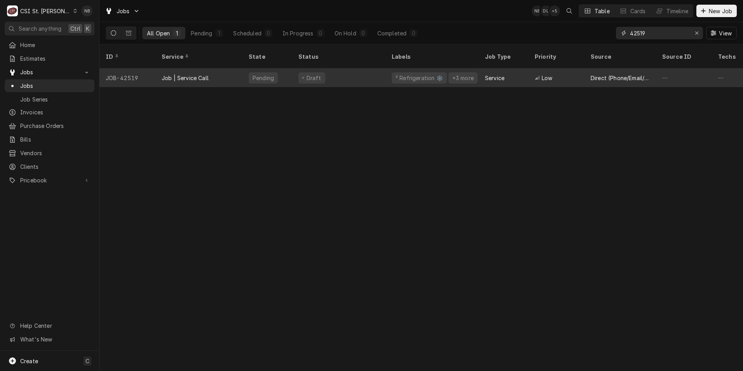
type input "42519"
click at [395, 74] on div "² Refrigeration ❄️" at bounding box center [419, 78] width 49 height 8
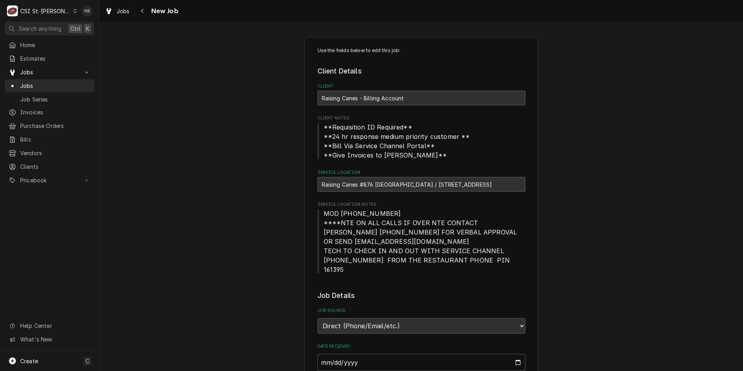
type textarea "x"
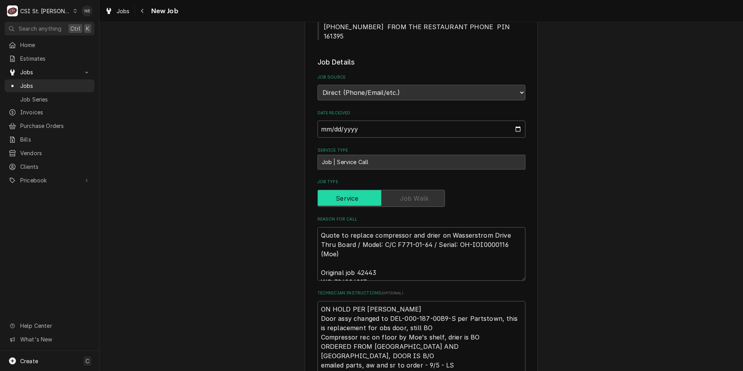
scroll to position [272, 0]
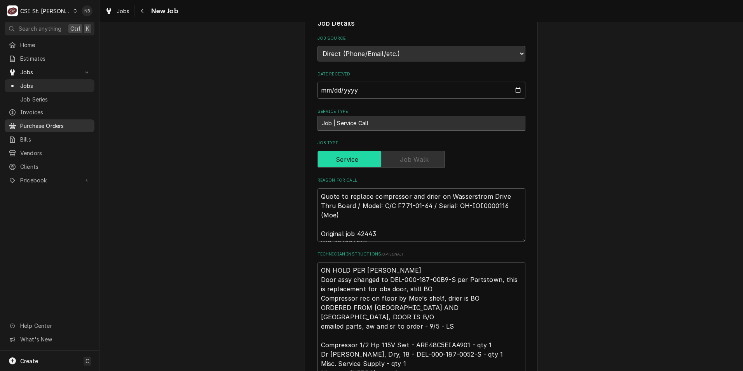
click at [59, 127] on link "Purchase Orders" at bounding box center [50, 125] width 90 height 13
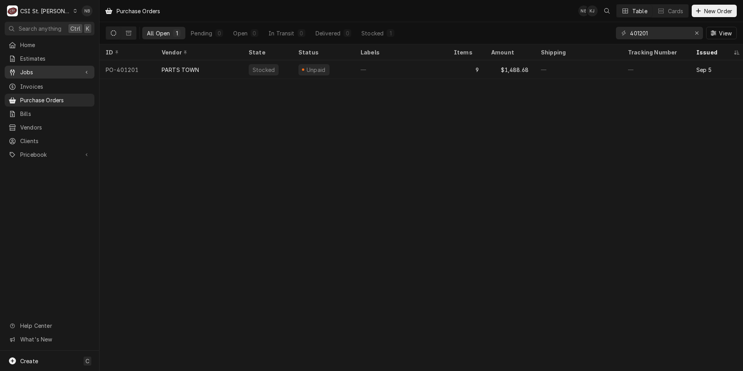
click at [66, 75] on link "Jobs" at bounding box center [50, 72] width 90 height 13
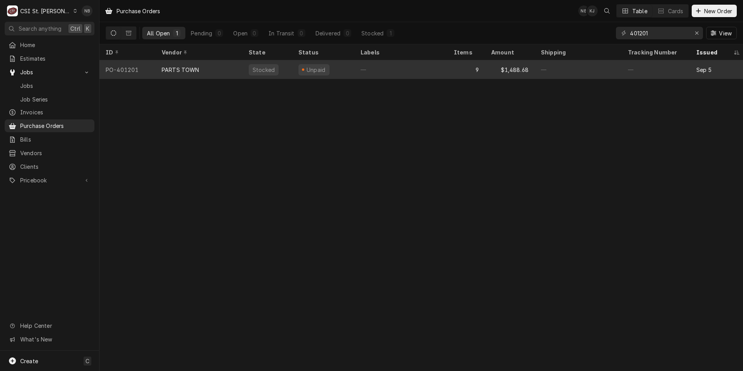
click at [158, 72] on div "PARTS TOWN" at bounding box center [198, 69] width 87 height 19
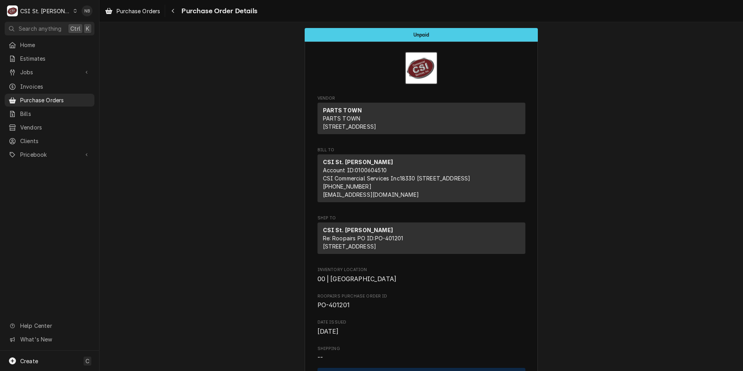
scroll to position [155, 0]
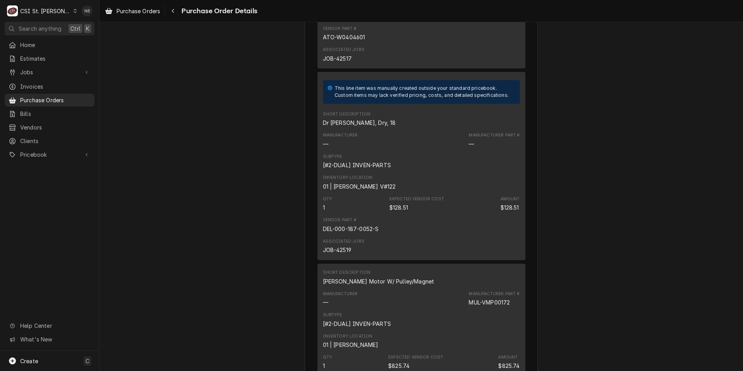
scroll to position [583, 0]
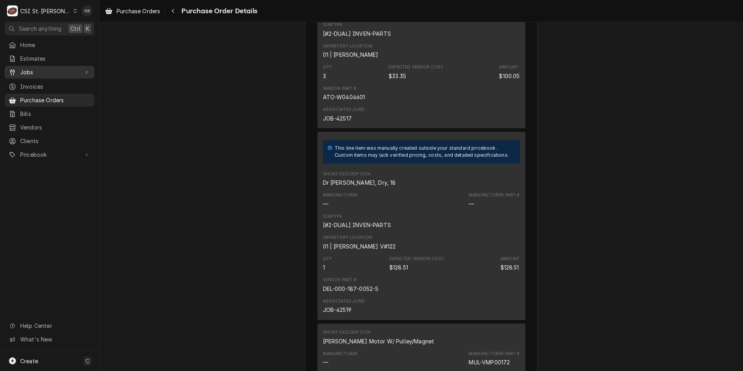
click at [42, 66] on link "Jobs" at bounding box center [50, 72] width 90 height 13
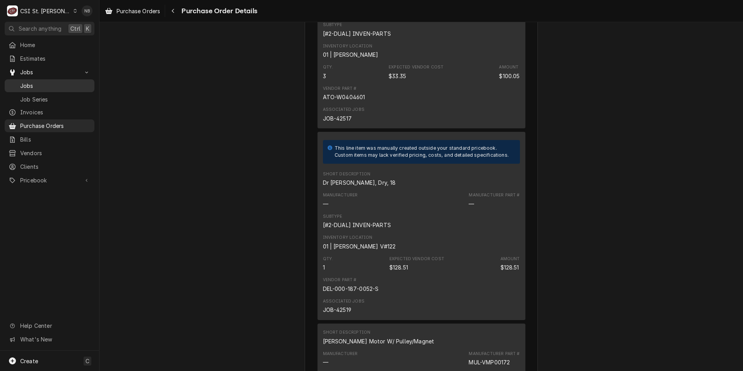
click at [55, 85] on span "Jobs" at bounding box center [55, 86] width 70 height 8
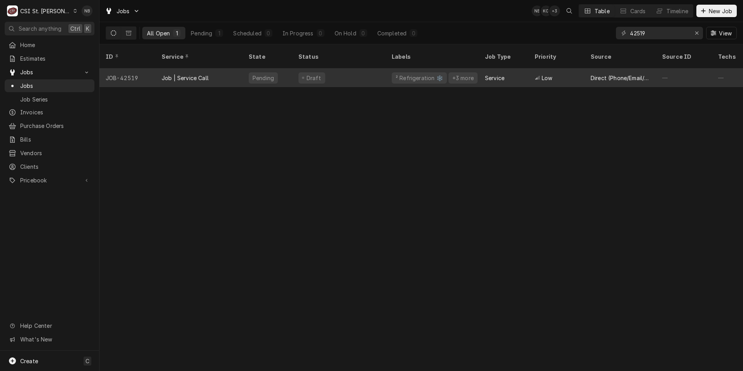
click at [334, 68] on div "Draft" at bounding box center [338, 77] width 93 height 19
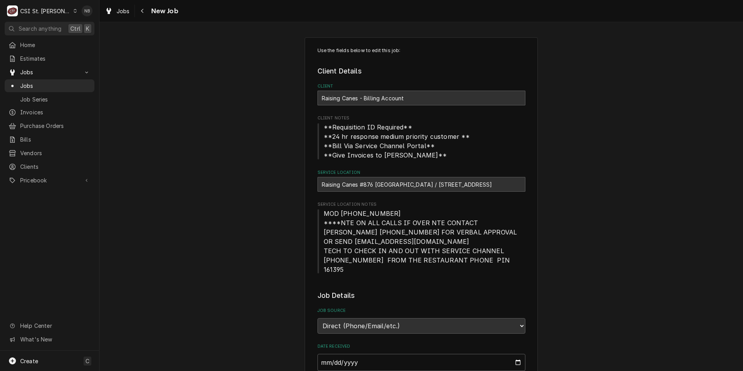
type textarea "x"
click at [62, 82] on span "Jobs" at bounding box center [55, 86] width 70 height 8
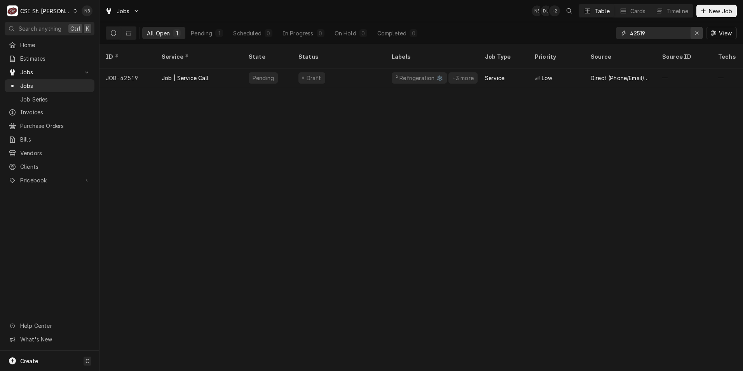
click at [695, 28] on button "Erase input" at bounding box center [697, 33] width 12 height 12
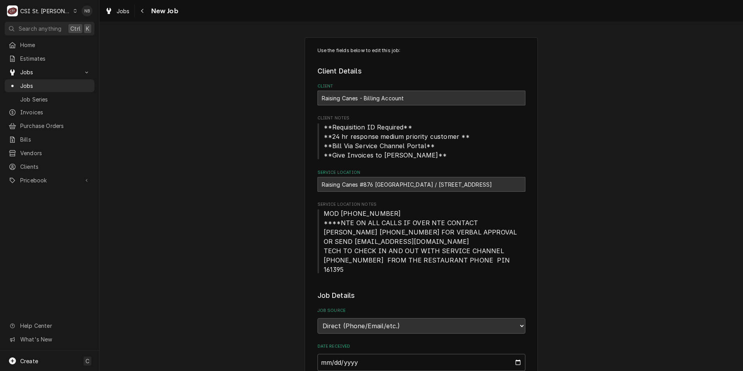
type textarea "x"
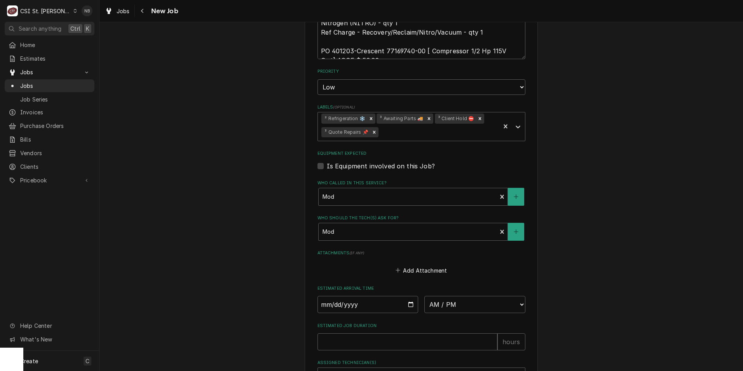
scroll to position [714, 0]
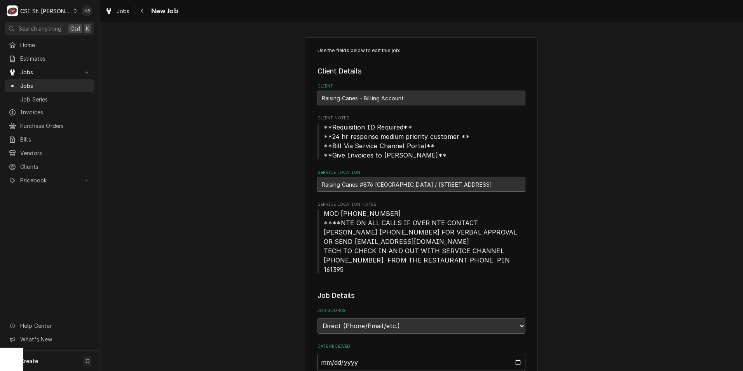
type textarea "x"
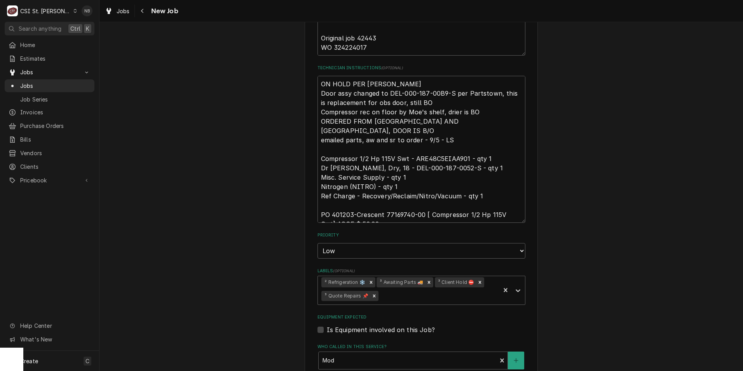
scroll to position [466, 0]
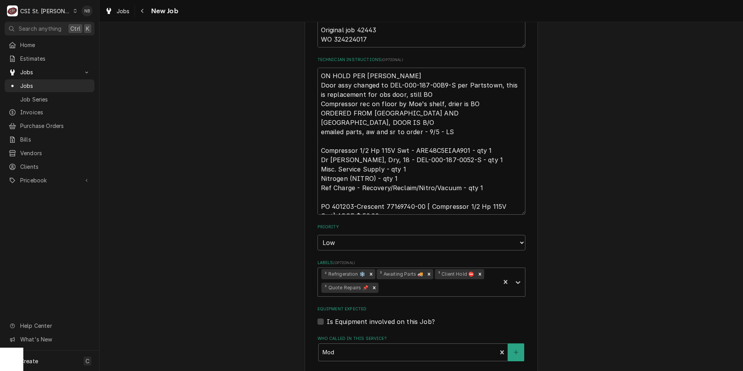
click at [213, 215] on div "Use the fields below to edit this job: Client Details Client Raising Canes - Bi…" at bounding box center [422, 96] width 644 height 1064
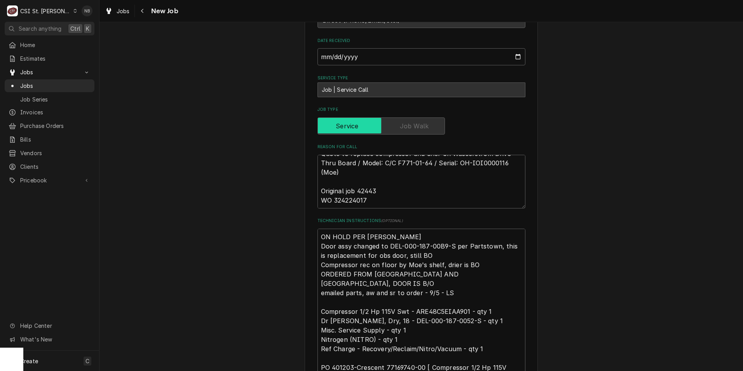
scroll to position [350, 0]
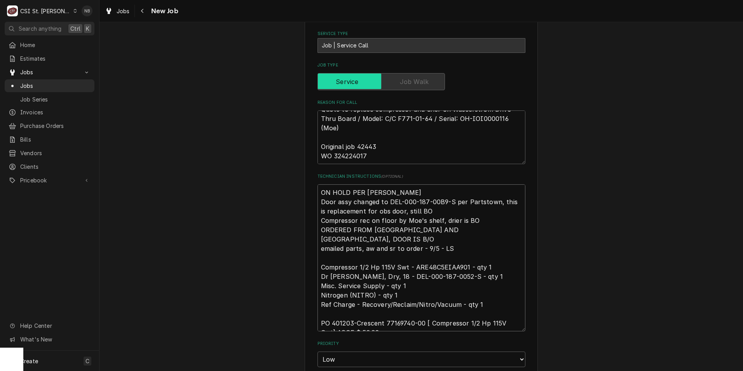
drag, startPoint x: 481, startPoint y: 288, endPoint x: 312, endPoint y: 247, distance: 174.2
click at [312, 247] on div "Use the fields below to edit this job: Client Details Client Raising Canes - Bi…" at bounding box center [421, 212] width 233 height 1050
click at [409, 268] on textarea "ON HOLD PER STEPHANI Door assy changed to DEL-000-187-00B9-S per Partstown, thi…" at bounding box center [422, 257] width 208 height 147
click at [615, 241] on div "Use the fields below to edit this job: Client Details Client Raising Canes - Bi…" at bounding box center [422, 212] width 644 height 1064
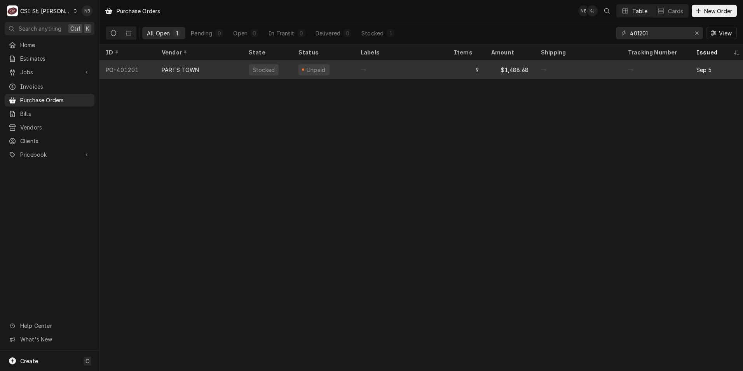
click at [623, 69] on div "—" at bounding box center [656, 69] width 68 height 19
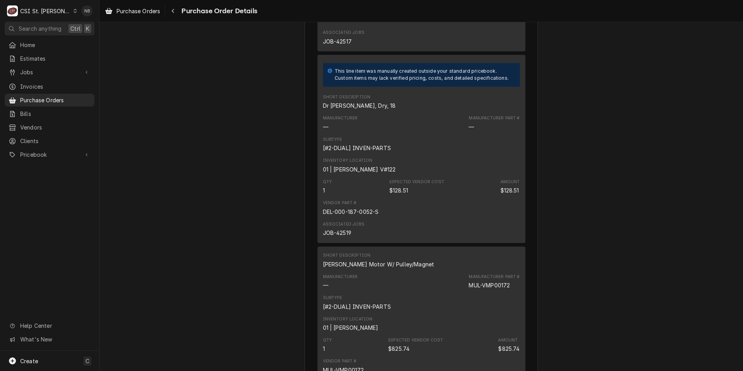
scroll to position [661, 0]
click at [441, 217] on div "Vendor Part # DEL-000-187-0052-S" at bounding box center [421, 206] width 197 height 21
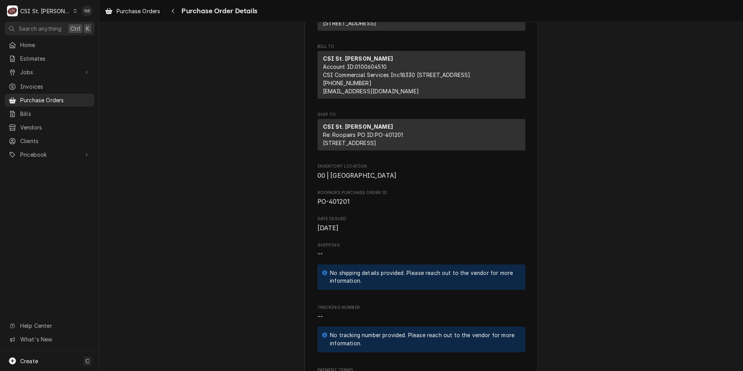
scroll to position [0, 0]
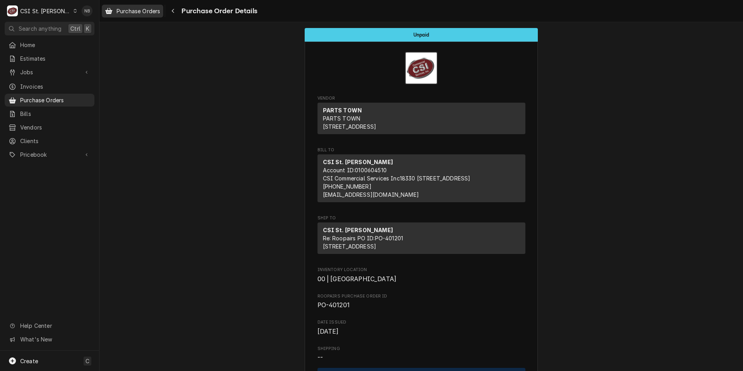
click at [144, 5] on link "Purchase Orders" at bounding box center [132, 11] width 61 height 13
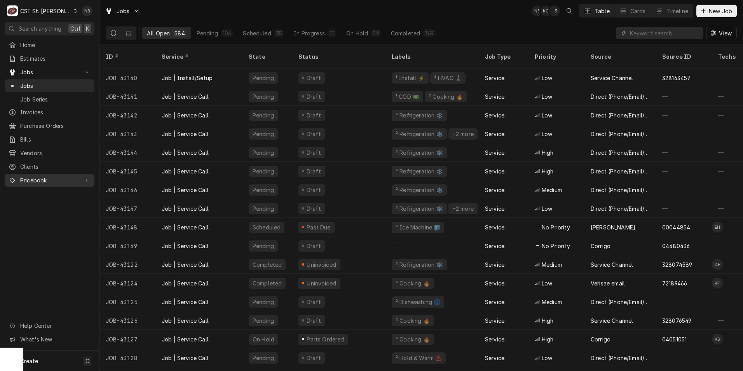
click at [57, 178] on span "Pricebook" at bounding box center [49, 180] width 59 height 8
click at [652, 37] on input "Dynamic Content Wrapper" at bounding box center [664, 33] width 69 height 12
type input "42581"
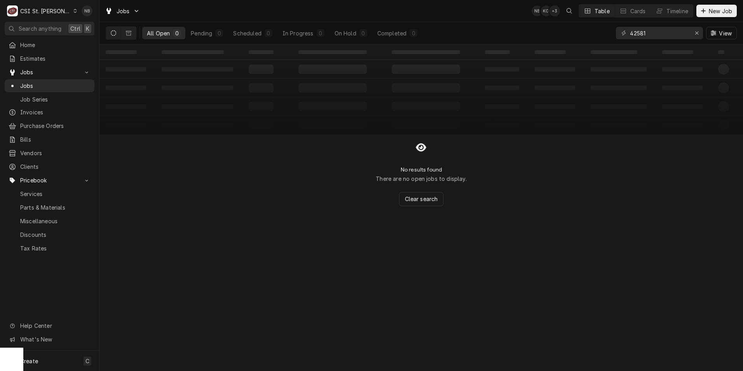
click at [107, 32] on button "Dynamic Content Wrapper" at bounding box center [113, 33] width 15 height 12
click at [112, 32] on icon "Dynamic Content Wrapper" at bounding box center [113, 32] width 5 height 5
click at [124, 33] on button "Dynamic Content Wrapper" at bounding box center [128, 33] width 15 height 12
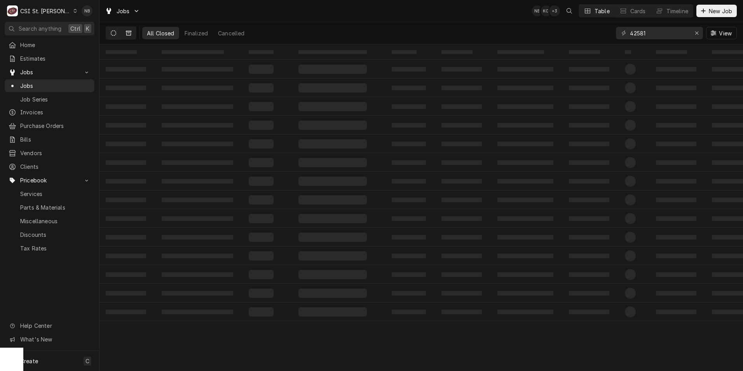
click at [116, 34] on icon "Dynamic Content Wrapper" at bounding box center [113, 32] width 5 height 5
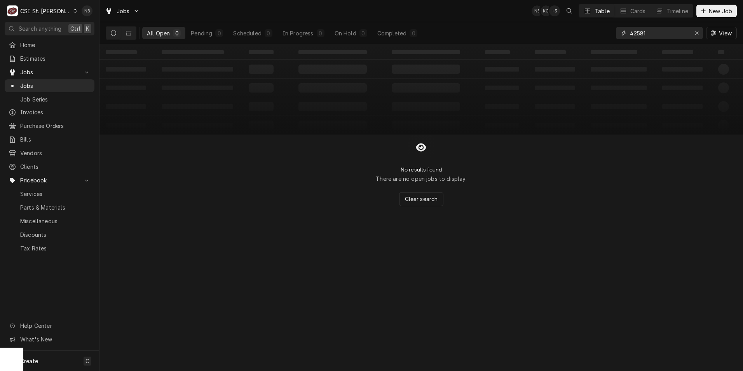
click at [648, 36] on input "42581" at bounding box center [659, 33] width 58 height 12
click at [128, 29] on button "Dynamic Content Wrapper" at bounding box center [128, 33] width 15 height 12
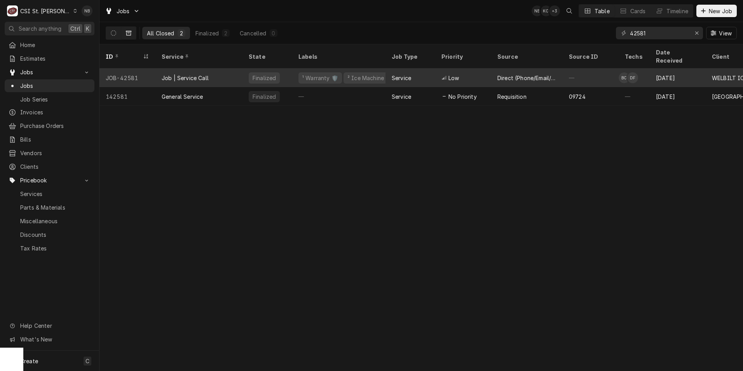
click at [162, 74] on div "Job | Service Call" at bounding box center [185, 78] width 47 height 8
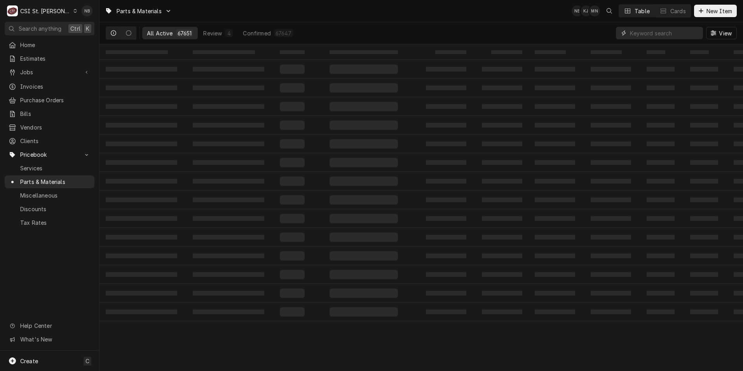
click at [656, 34] on input "Dynamic Content Wrapper" at bounding box center [664, 33] width 69 height 12
paste input "0895671775"
type input "0895671775"
click at [693, 34] on div "Erase input" at bounding box center [697, 33] width 8 height 8
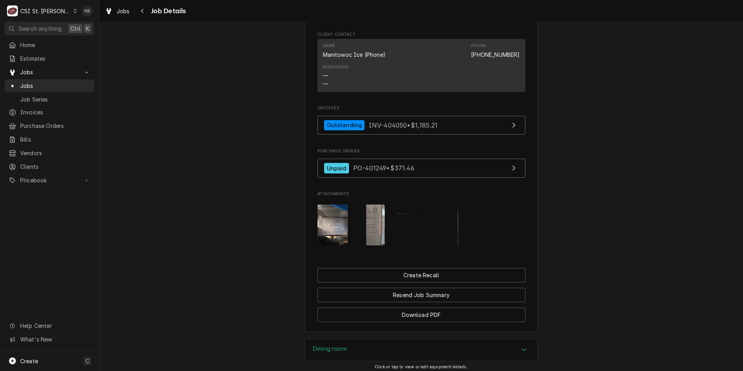
scroll to position [748, 0]
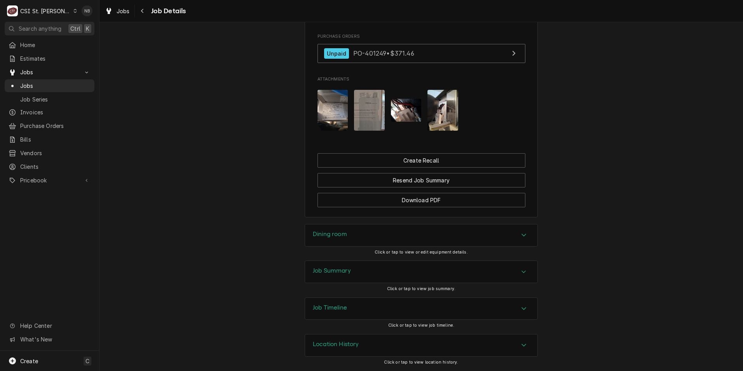
click at [391, 273] on div "Job Summary" at bounding box center [421, 272] width 232 height 22
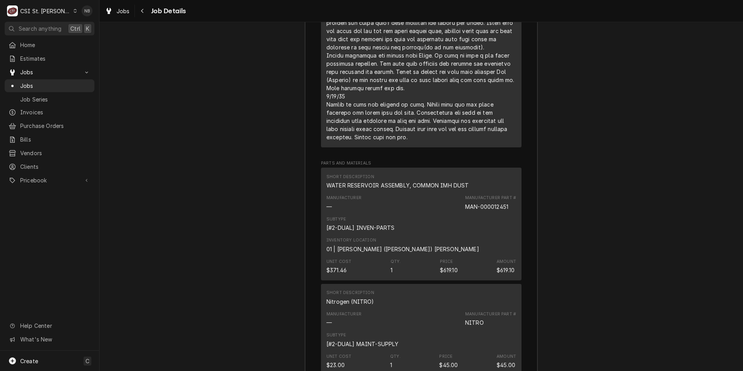
scroll to position [1992, 0]
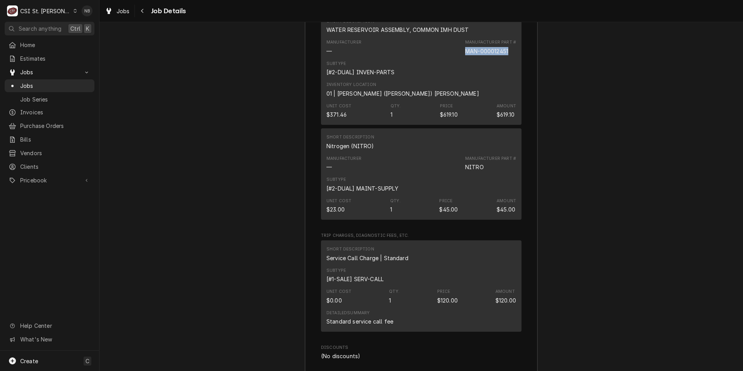
drag, startPoint x: 508, startPoint y: 58, endPoint x: 456, endPoint y: 59, distance: 52.1
click at [456, 58] on div "Manufacturer — Manufacturer Part # MAN-000012451" at bounding box center [422, 47] width 190 height 21
drag, startPoint x: 456, startPoint y: 59, endPoint x: 477, endPoint y: 60, distance: 21.4
copy div "MAN-000012451"
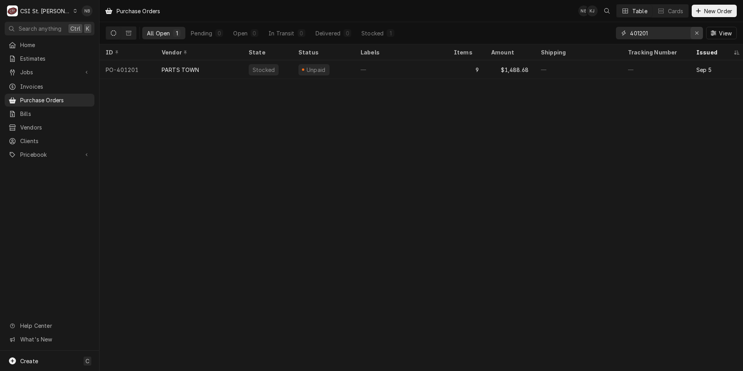
click at [698, 35] on icon "Erase input" at bounding box center [696, 32] width 3 height 3
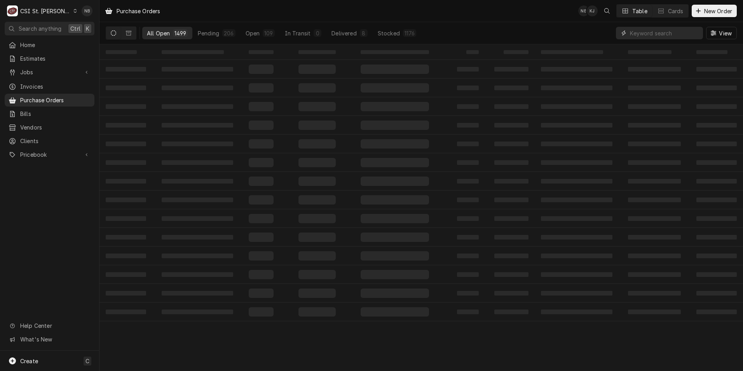
click at [649, 35] on input "Dynamic Content Wrapper" at bounding box center [664, 33] width 69 height 12
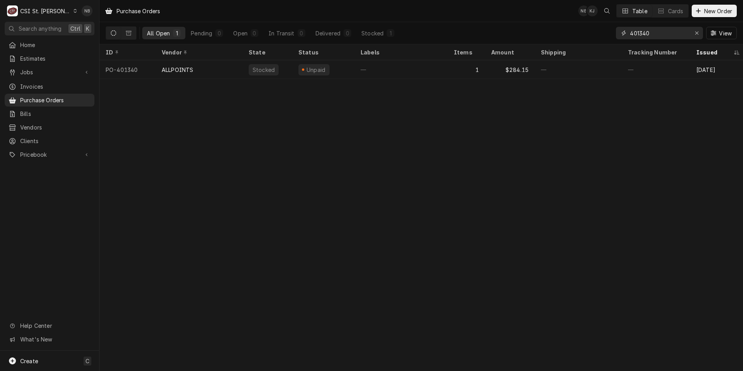
drag, startPoint x: 655, startPoint y: 37, endPoint x: 641, endPoint y: 36, distance: 14.0
click at [641, 36] on input "401340" at bounding box center [659, 33] width 58 height 12
type input "401430"
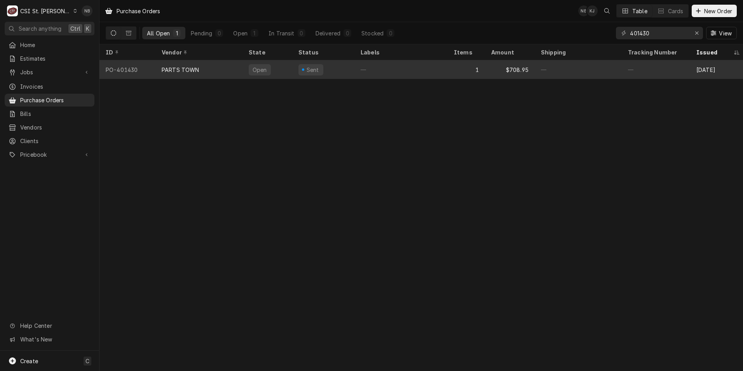
click at [260, 70] on div "Open" at bounding box center [260, 70] width 16 height 8
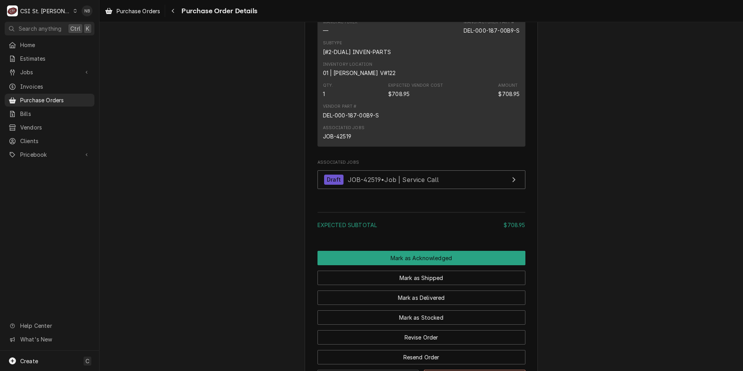
scroll to position [558, 0]
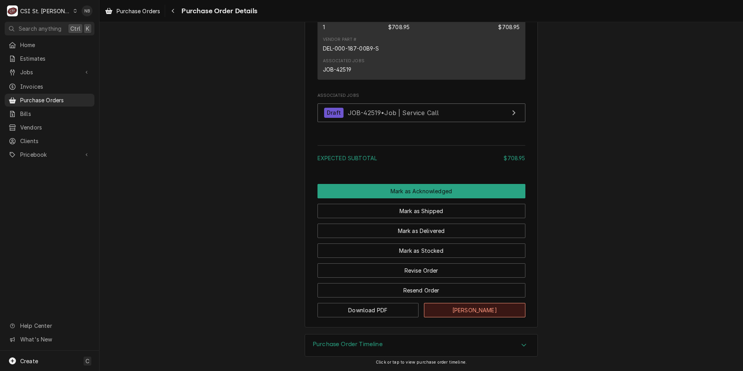
click at [502, 308] on button "[PERSON_NAME]" at bounding box center [474, 310] width 101 height 14
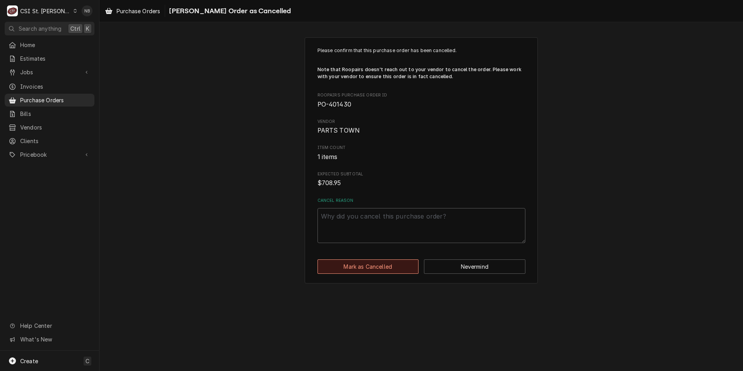
click at [387, 267] on button "Mark as Cancelled" at bounding box center [368, 266] width 101 height 14
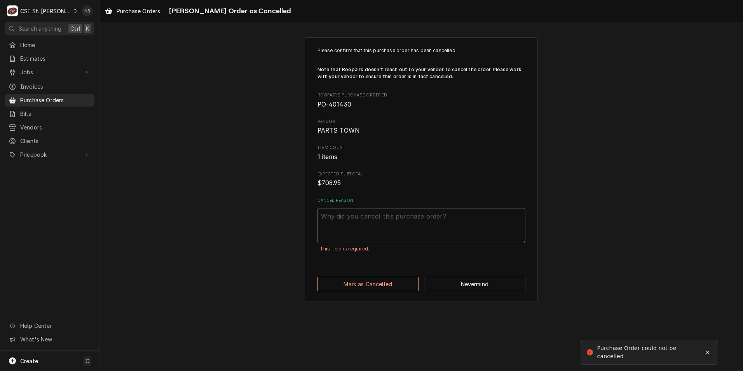
click at [375, 218] on textarea "Cancel Reason" at bounding box center [422, 225] width 208 height 35
type textarea "x"
type textarea "R"
type textarea "x"
type textarea "RC"
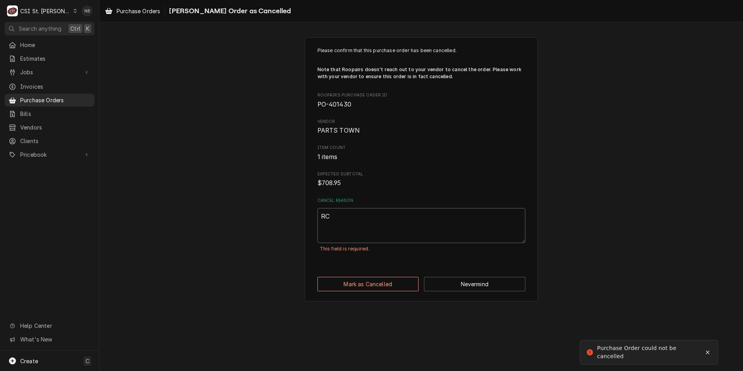
type textarea "x"
type textarea "RC"
type textarea "x"
type textarea "RC r"
type textarea "x"
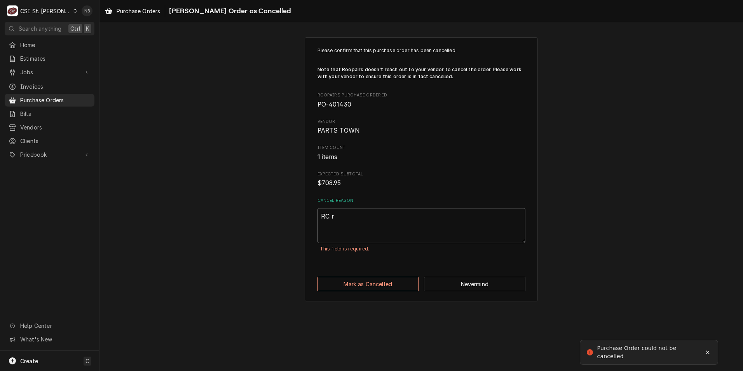
type textarea "RC re"
type textarea "x"
type textarea "RC ref"
type textarea "x"
type textarea "RC refu"
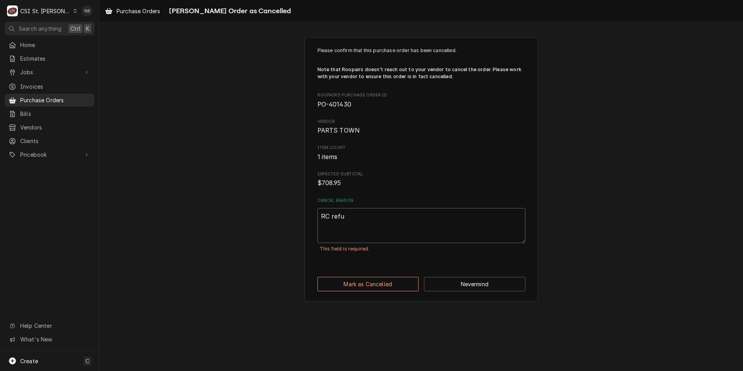
type textarea "x"
type textarea "RC refus"
type textarea "x"
type textarea "RC refuse"
type textarea "x"
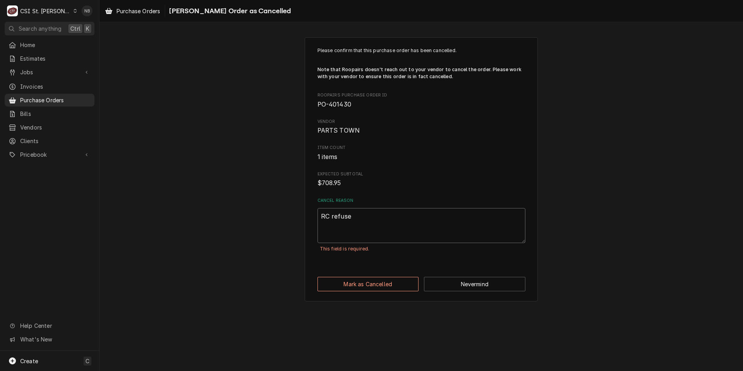
type textarea "RC refused"
type textarea "x"
type textarea "RC refused"
type textarea "x"
type textarea "RC refused e"
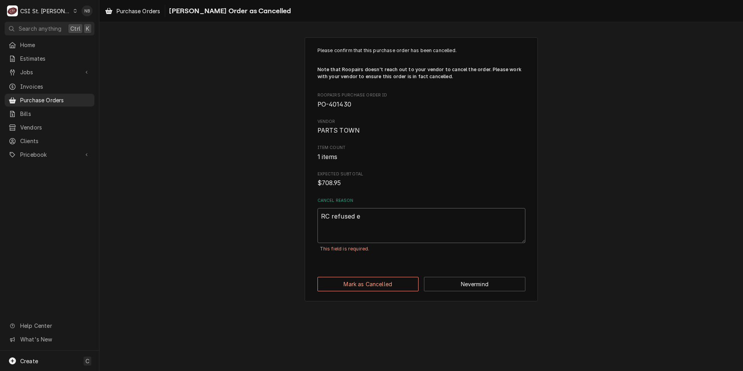
type textarea "x"
type textarea "RC refused es"
type textarea "x"
type textarea "RC refused est"
type textarea "x"
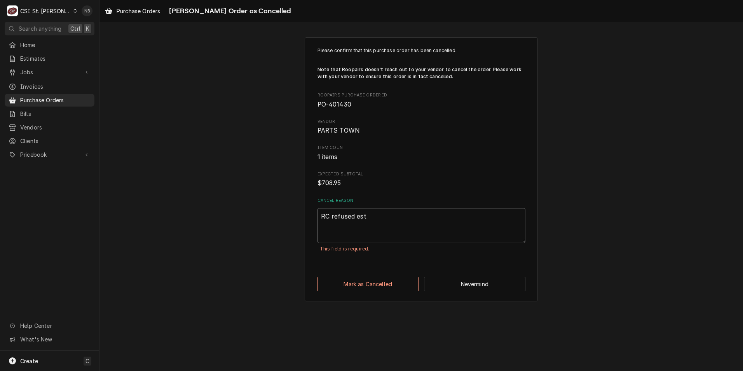
type textarea "RC refused esti"
type textarea "x"
type textarea "RC refused estim"
type textarea "x"
type textarea "RC refused estima"
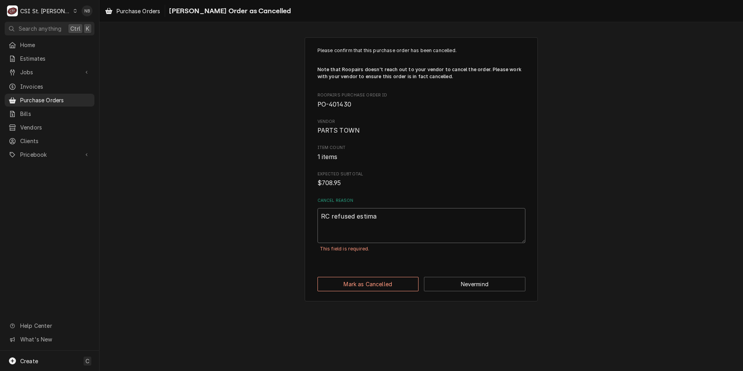
type textarea "x"
type textarea "RC refused estimat"
type textarea "x"
type textarea "RC refused estimate"
type textarea "x"
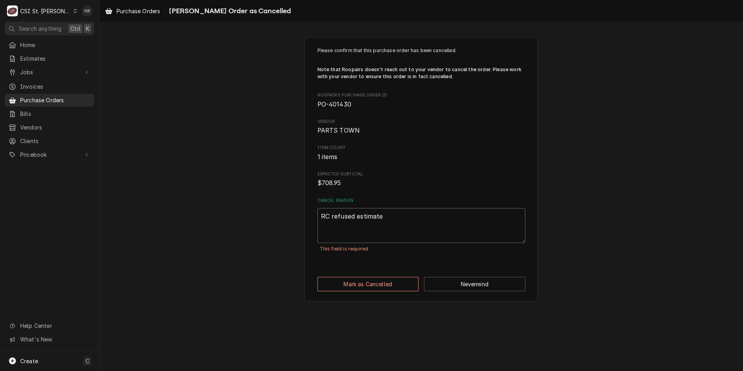
type textarea "RC refused estimate"
type textarea "x"
type textarea "RC refused estimate u"
type textarea "x"
type textarea "RC refused estimate un"
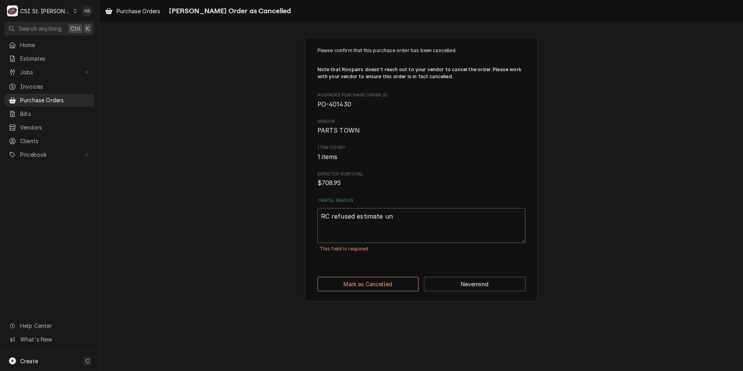
type textarea "x"
type textarea "RC refused estimate und"
type textarea "x"
type textarea "RC refused estimate unde"
type textarea "x"
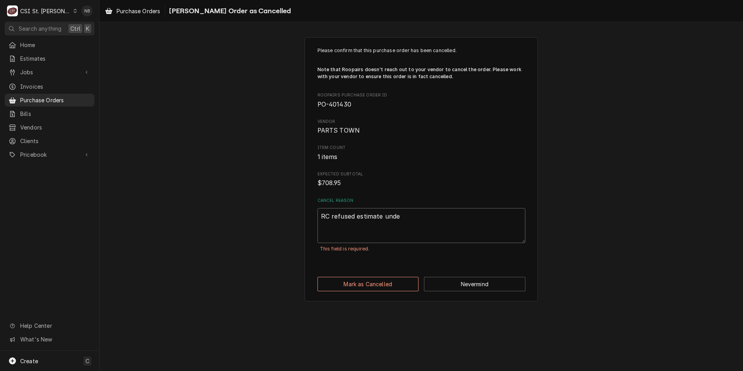
type textarea "RC refused estimate under"
type textarea "x"
type textarea "RC refused estimate under"
type textarea "x"
type textarea "RC refused estimate under j"
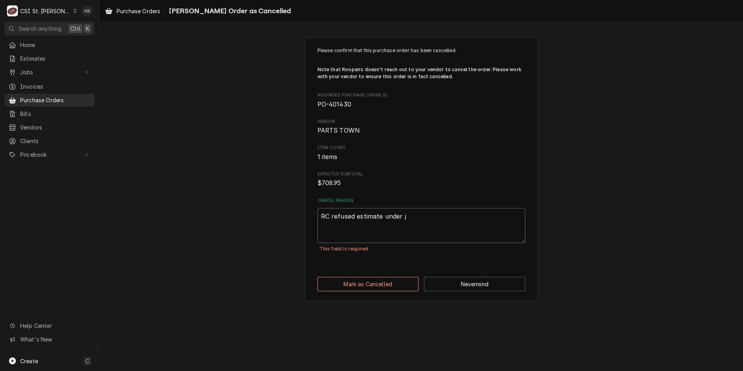
type textarea "x"
type textarea "RC refused estimate under jo"
type textarea "x"
type textarea "RC refused estimate under job"
type textarea "x"
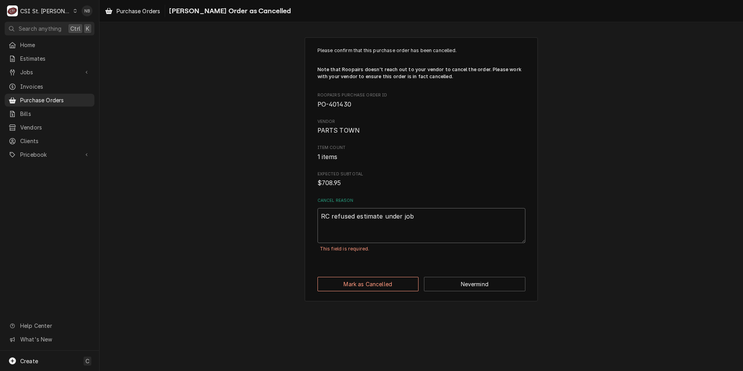
type textarea "RC refused estimate under job"
type textarea "x"
type textarea "RC refused estimate under job 4"
type textarea "x"
type textarea "RC refused estimate under job 42"
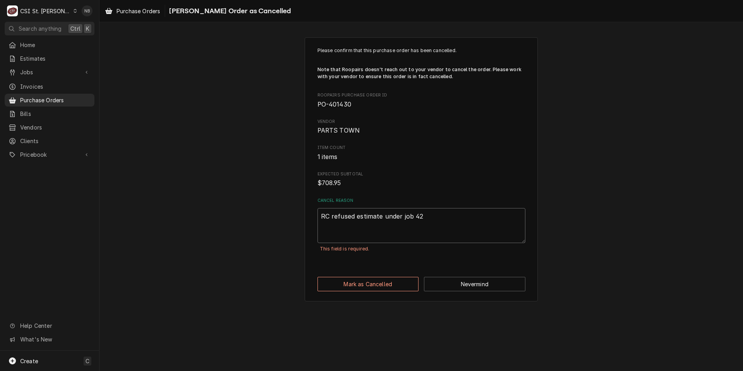
type textarea "x"
type textarea "RC refused estimate under job 425"
type textarea "x"
type textarea "RC refused estimate under job 4251"
type textarea "x"
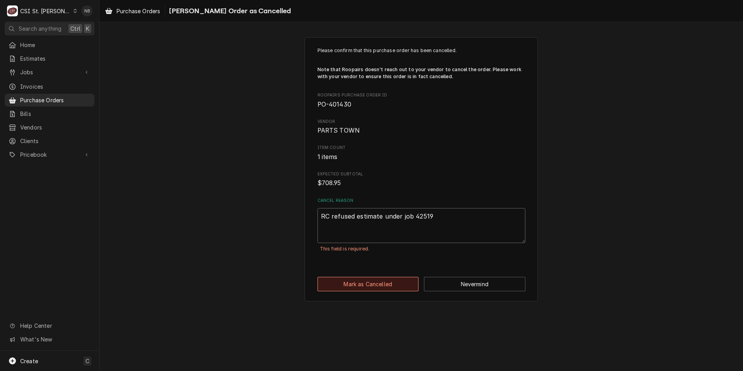
type textarea "RC refused estimate under job 42519"
click at [391, 281] on button "Mark as Cancelled" at bounding box center [368, 284] width 101 height 14
type textarea "x"
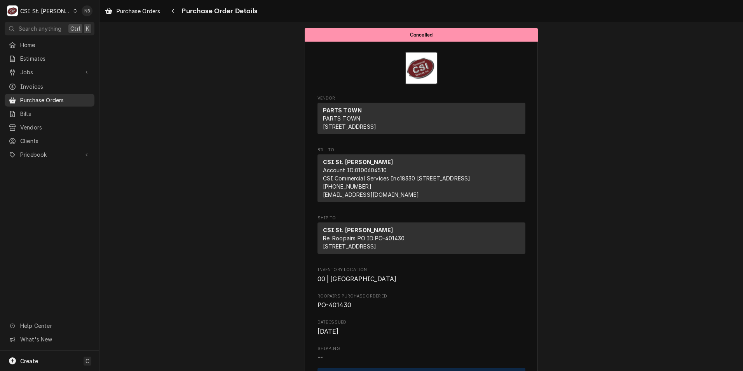
click at [57, 99] on span "Purchase Orders" at bounding box center [55, 100] width 70 height 8
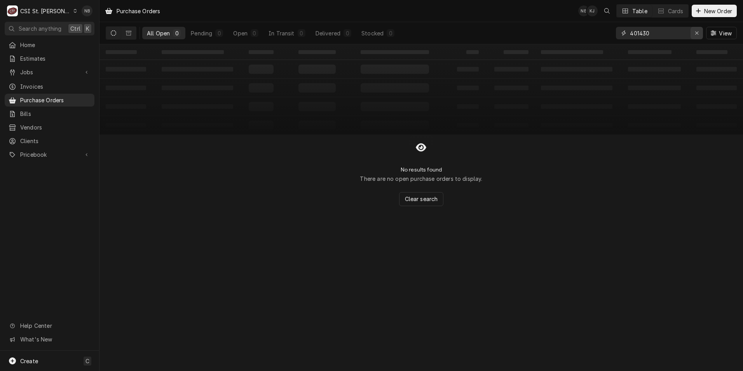
click at [696, 30] on div "Erase input" at bounding box center [697, 33] width 8 height 8
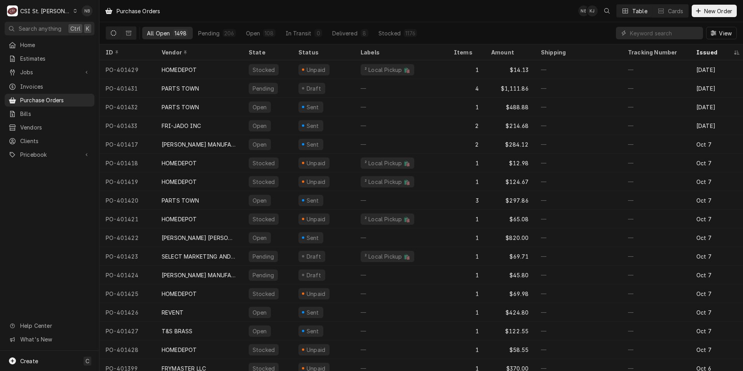
click at [111, 33] on icon "Dynamic Content Wrapper" at bounding box center [113, 32] width 5 height 5
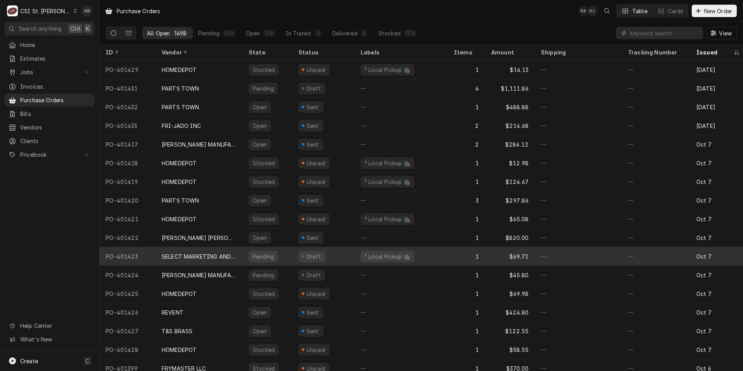
click at [285, 253] on div "Pending" at bounding box center [268, 256] width 50 height 19
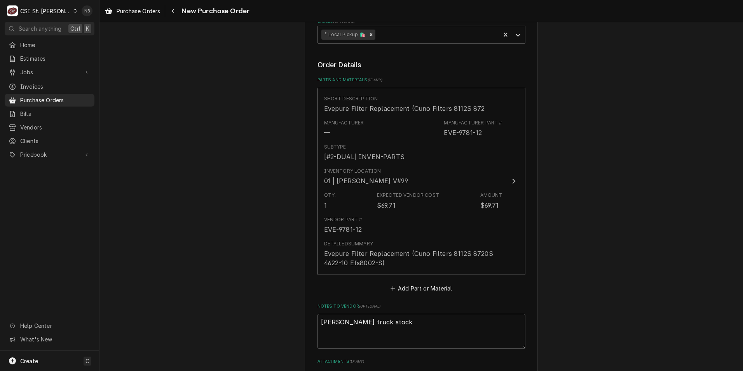
scroll to position [466, 0]
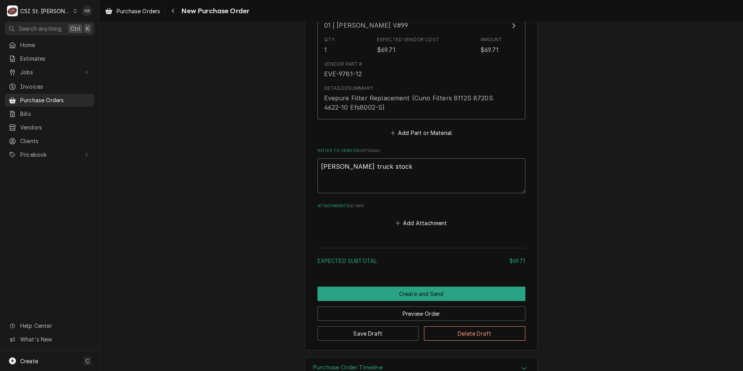
drag, startPoint x: 375, startPoint y: 166, endPoint x: 351, endPoint y: 168, distance: 24.6
click at [351, 168] on textarea "ryan potts truck stock" at bounding box center [422, 175] width 208 height 35
type textarea "x"
type textarea "[PERSON_NAME]"
type textarea "x"
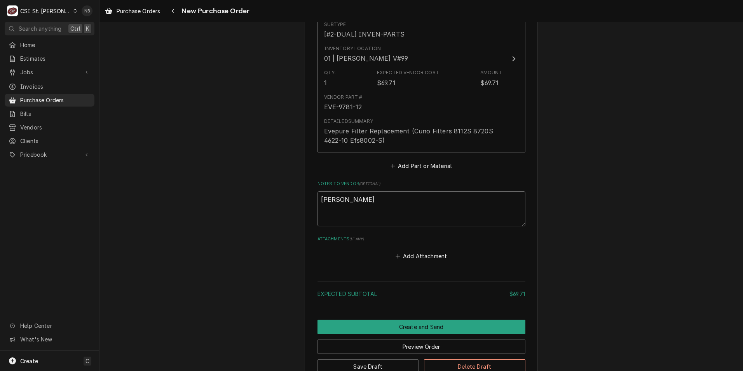
scroll to position [389, 0]
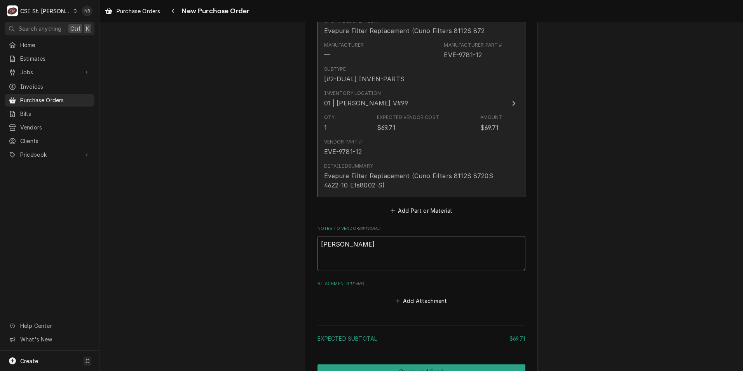
type textarea "[PERSON_NAME]"
click at [405, 176] on div "Evepure Filter Replacement (Cuno Filters 8112S 8720S 4622-10 Efs8002-S)" at bounding box center [413, 180] width 178 height 19
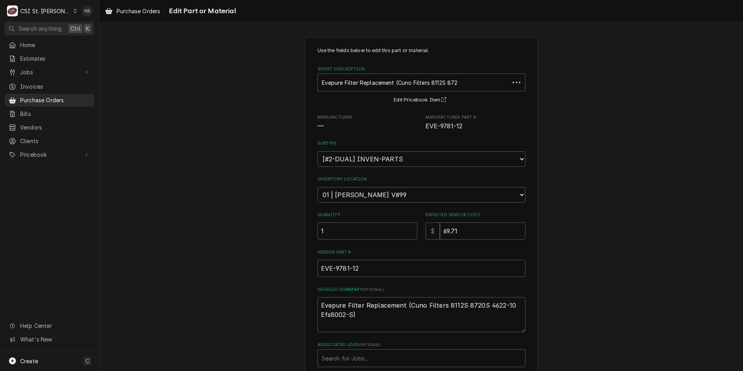
scroll to position [39, 0]
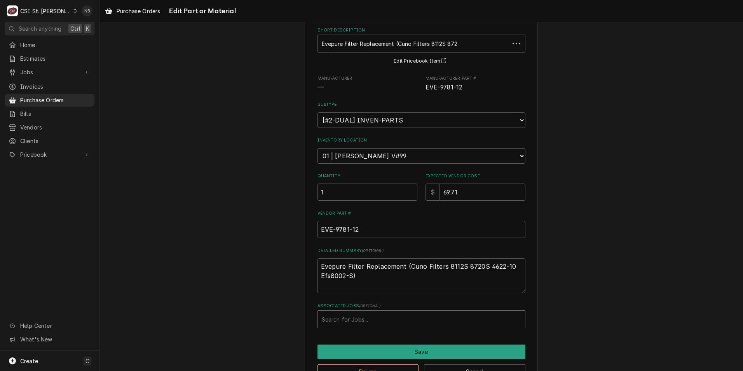
type textarea "x"
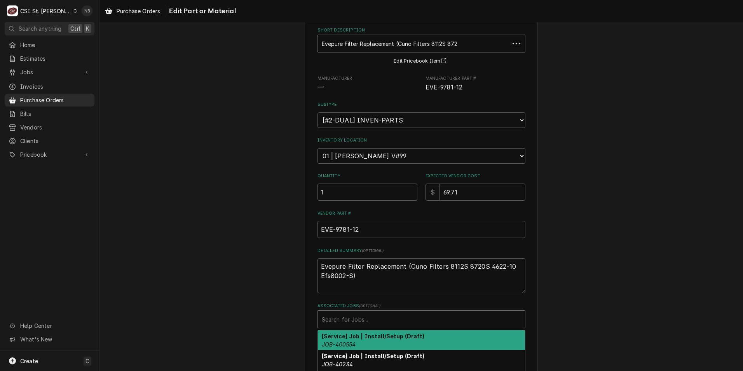
click at [384, 322] on div "Associated Jobs" at bounding box center [421, 319] width 199 height 14
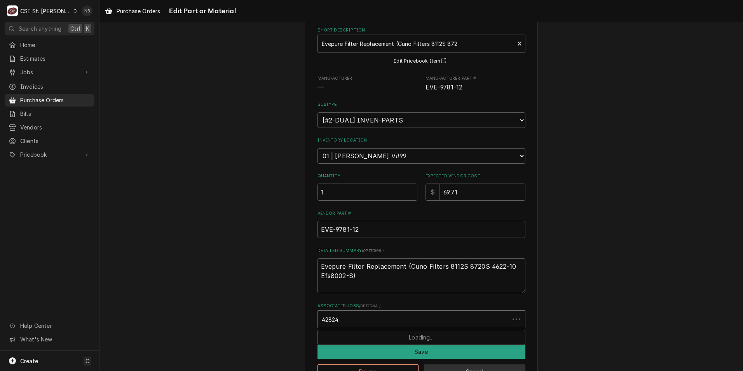
type input "42824"
click at [391, 317] on div "Associated Jobs" at bounding box center [421, 319] width 199 height 14
type input "42824"
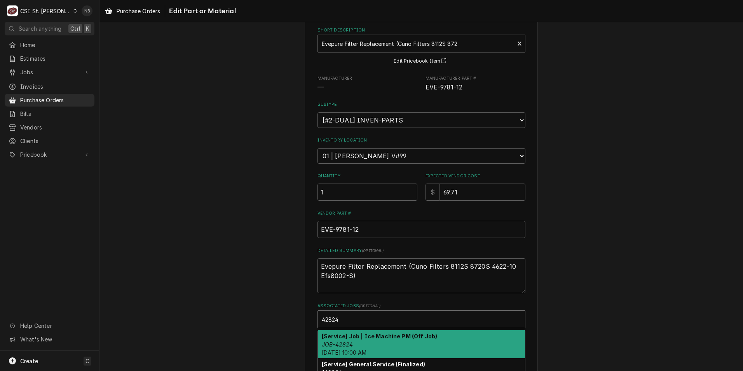
click at [394, 335] on strong "[Service] Job | Ice Machine PM (Off Job)" at bounding box center [379, 336] width 115 height 7
type textarea "x"
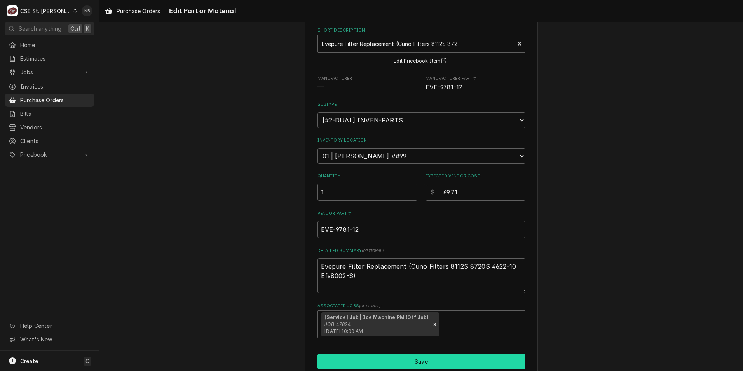
click at [380, 359] on button "Save" at bounding box center [422, 361] width 208 height 14
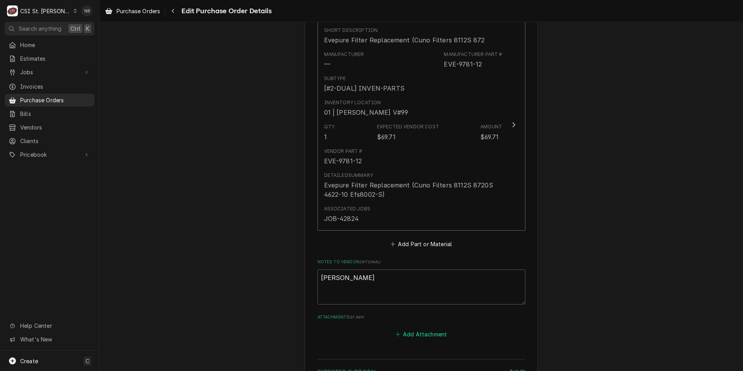
scroll to position [513, 0]
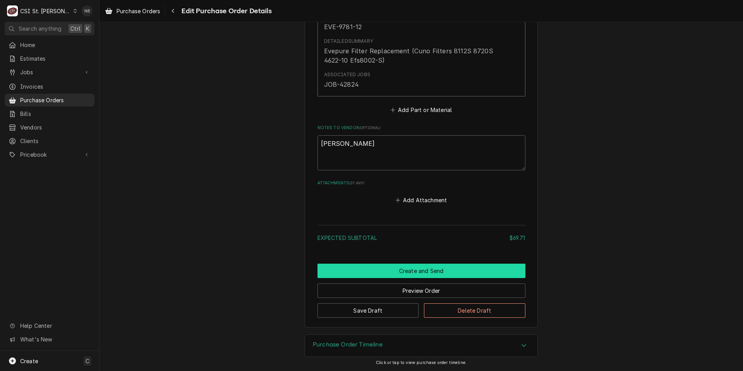
click at [411, 274] on button "Create and Send" at bounding box center [422, 271] width 208 height 14
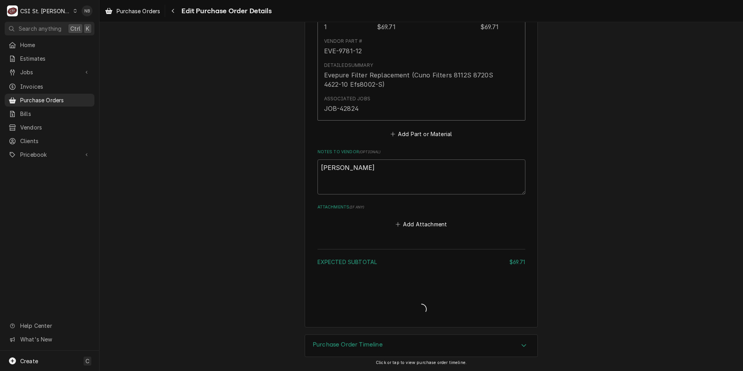
type textarea "x"
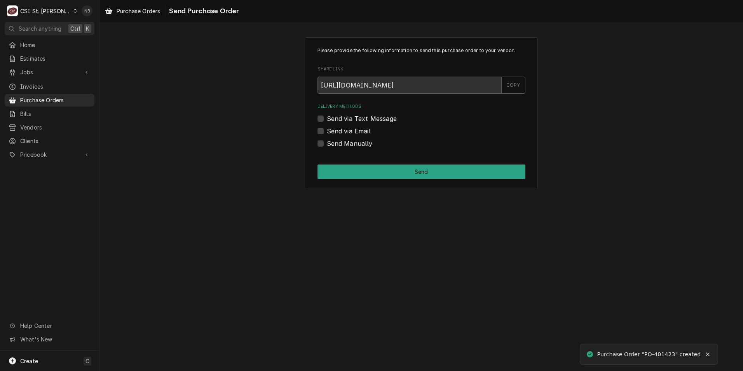
click at [327, 143] on label "Send Manually" at bounding box center [350, 143] width 46 height 9
click at [327, 143] on input "Send Manually" at bounding box center [431, 147] width 208 height 17
checkbox input "true"
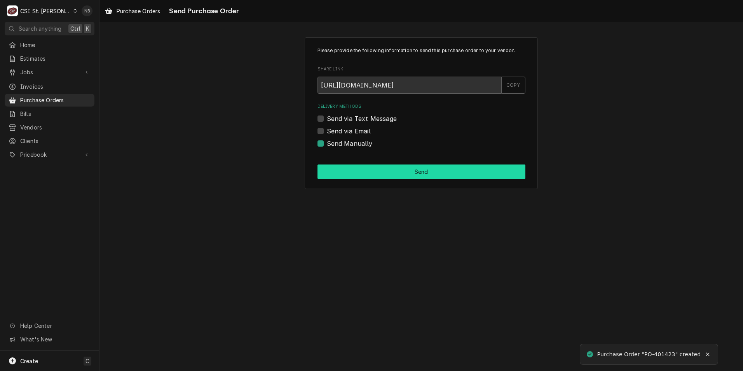
click at [346, 166] on button "Send" at bounding box center [422, 171] width 208 height 14
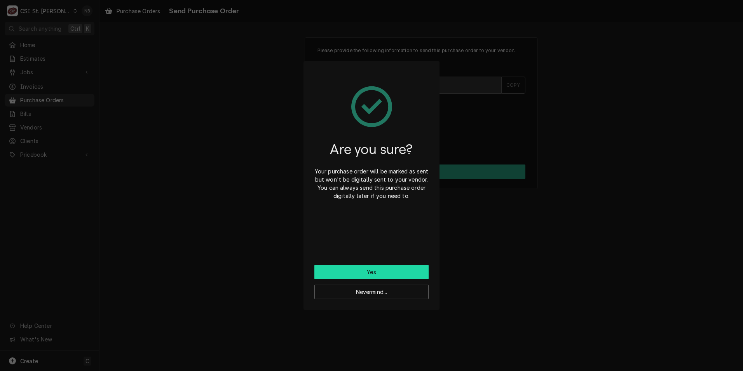
click at [378, 271] on button "Yes" at bounding box center [371, 272] width 114 height 14
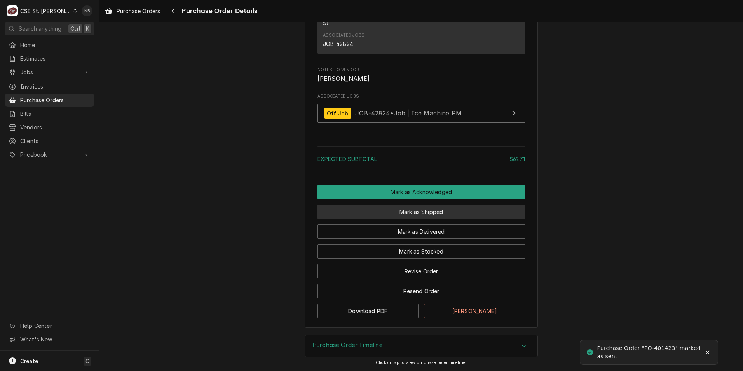
scroll to position [642, 0]
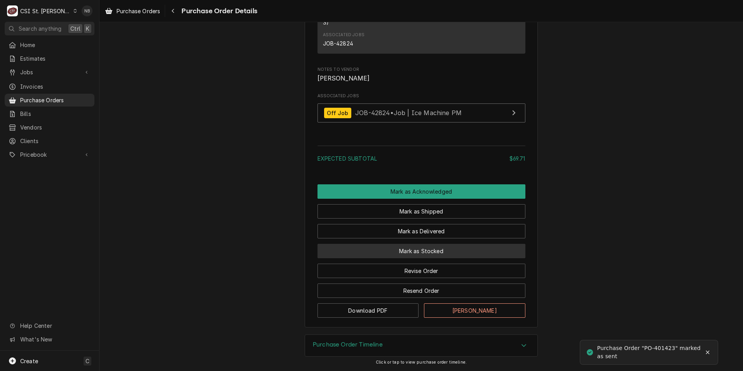
click at [423, 250] on button "Mark as Stocked" at bounding box center [422, 251] width 208 height 14
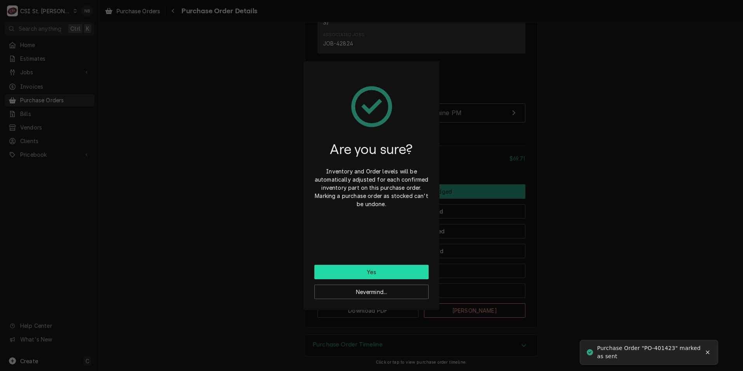
click at [383, 267] on button "Yes" at bounding box center [371, 272] width 114 height 14
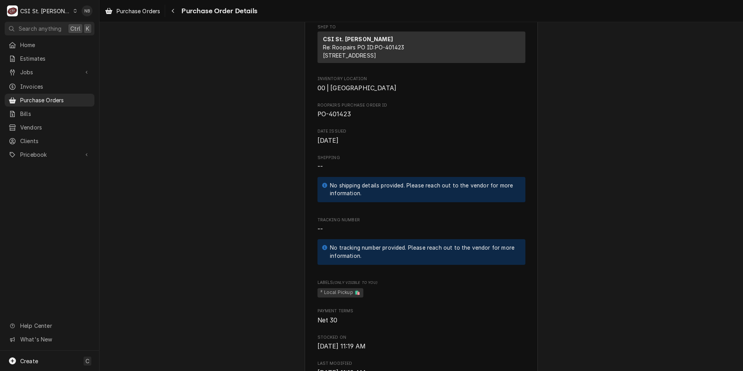
scroll to position [175, 0]
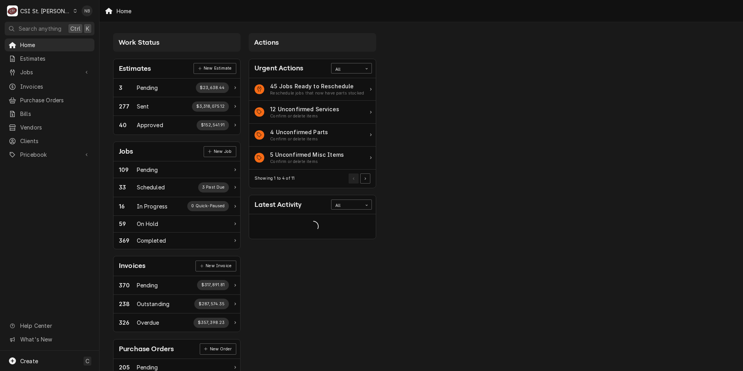
click at [39, 10] on div "CSI St. Louis" at bounding box center [45, 11] width 51 height 8
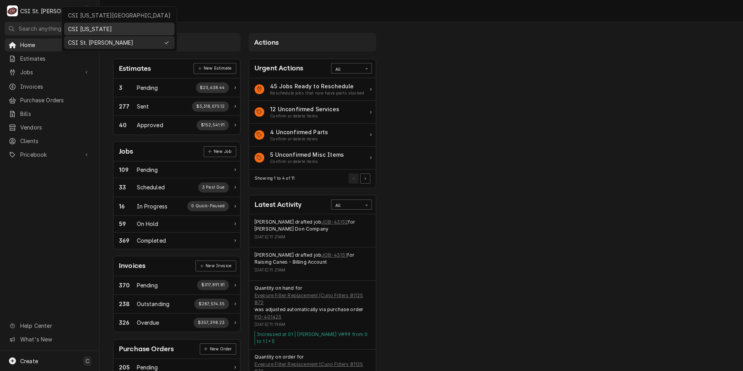
click at [100, 26] on div "CSI [US_STATE]" at bounding box center [119, 29] width 103 height 8
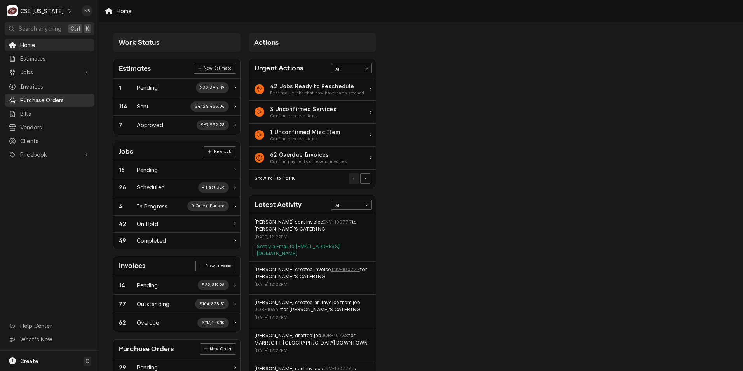
click at [63, 96] on span "Purchase Orders" at bounding box center [55, 100] width 70 height 8
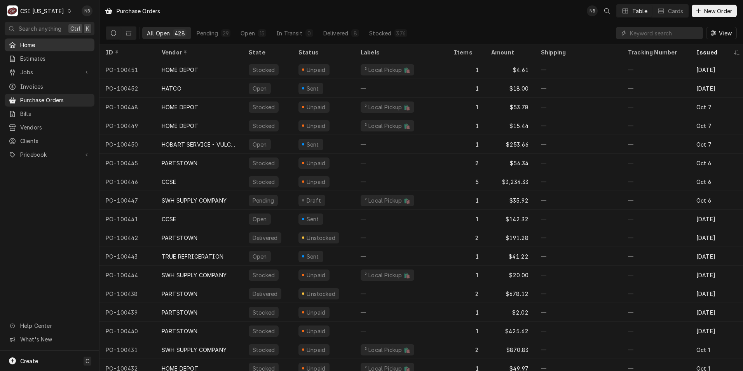
click at [48, 43] on span "Home" at bounding box center [55, 45] width 70 height 8
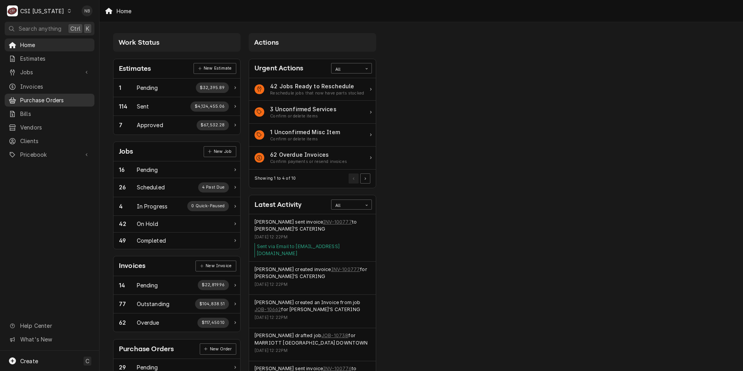
click at [41, 96] on span "Purchase Orders" at bounding box center [55, 100] width 70 height 8
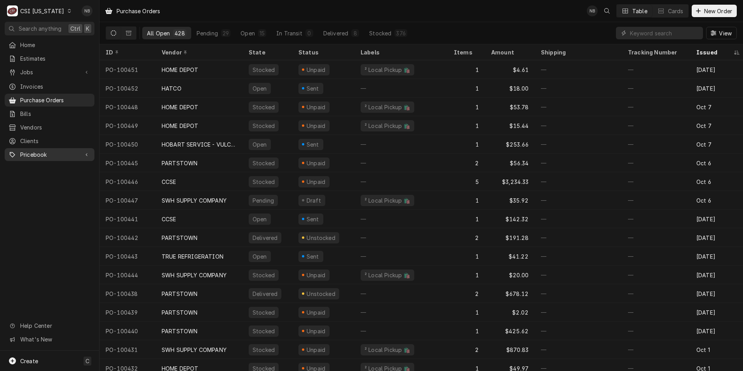
click at [66, 152] on span "Pricebook" at bounding box center [49, 154] width 59 height 8
click at [63, 178] on span "Parts & Materials" at bounding box center [55, 182] width 70 height 8
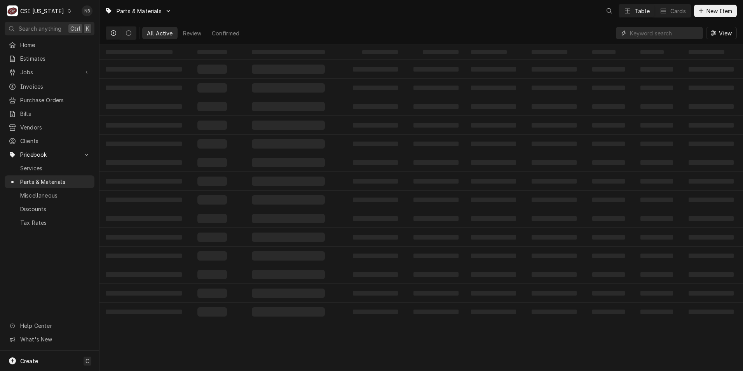
click at [664, 35] on input "Dynamic Content Wrapper" at bounding box center [664, 33] width 69 height 12
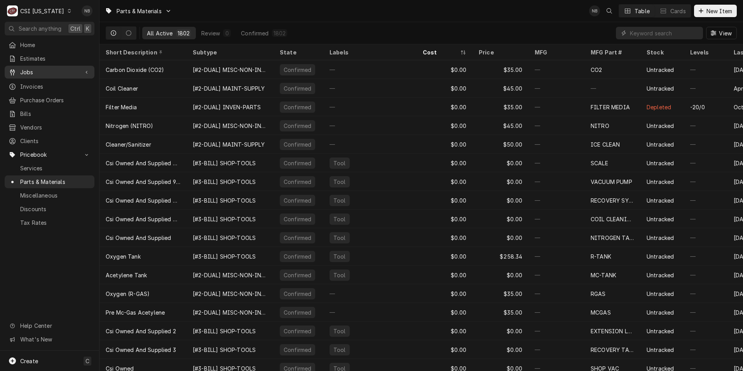
click at [57, 74] on div "Jobs" at bounding box center [49, 72] width 87 height 10
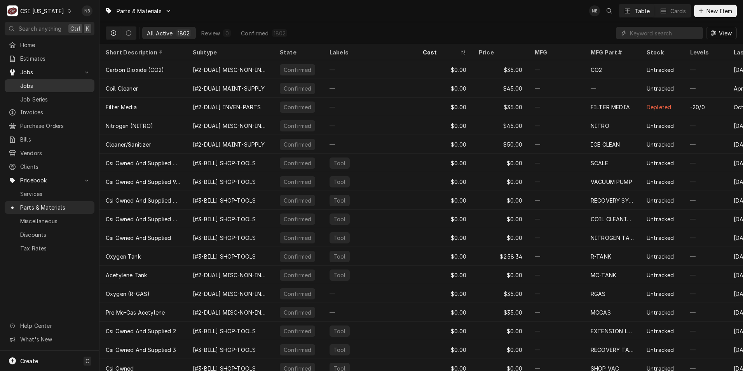
click at [58, 84] on span "Jobs" at bounding box center [55, 86] width 70 height 8
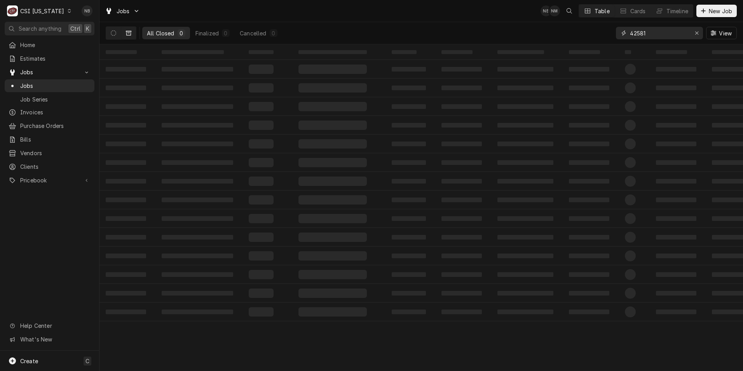
drag, startPoint x: 660, startPoint y: 35, endPoint x: 587, endPoint y: 35, distance: 73.9
click at [587, 35] on div "All Closed 0 Finalized 0 Cancelled 0 42581 View" at bounding box center [421, 33] width 631 height 22
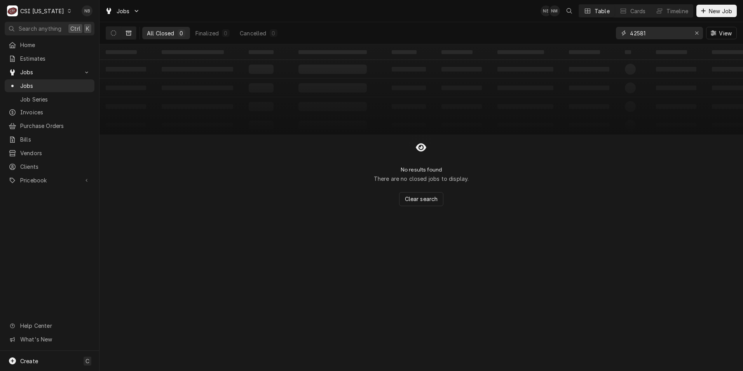
paste input "3028"
type input "43028"
click at [109, 33] on button "Dynamic Content Wrapper" at bounding box center [113, 33] width 15 height 12
click at [48, 12] on div "CSI Kentucky" at bounding box center [42, 11] width 44 height 8
click at [87, 40] on div "CSI St. [PERSON_NAME]" at bounding box center [121, 42] width 103 height 8
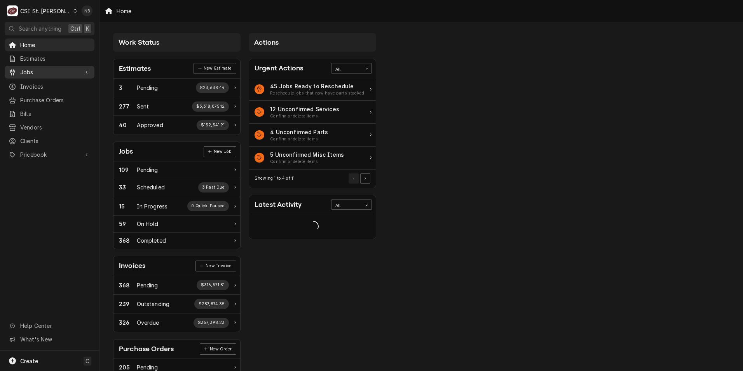
click at [63, 66] on link "Jobs" at bounding box center [50, 72] width 90 height 13
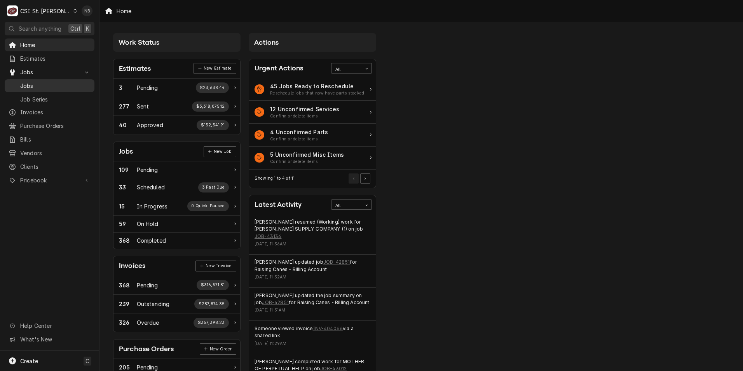
click at [56, 82] on span "Jobs" at bounding box center [55, 86] width 70 height 8
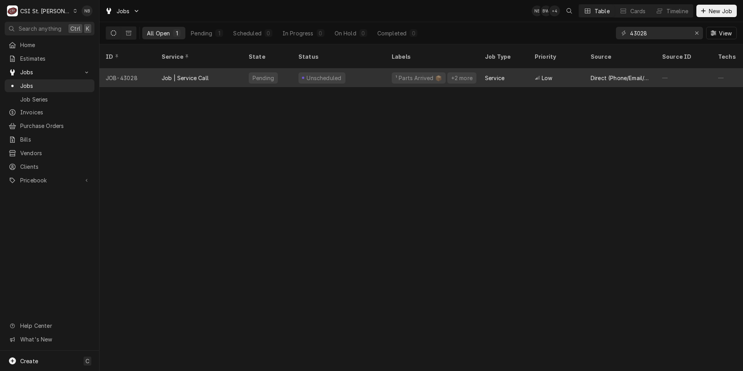
click at [362, 74] on div "Unscheduled" at bounding box center [338, 77] width 93 height 19
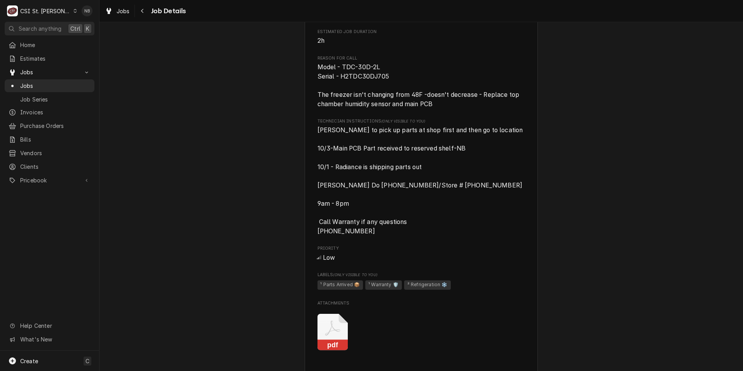
scroll to position [398, 0]
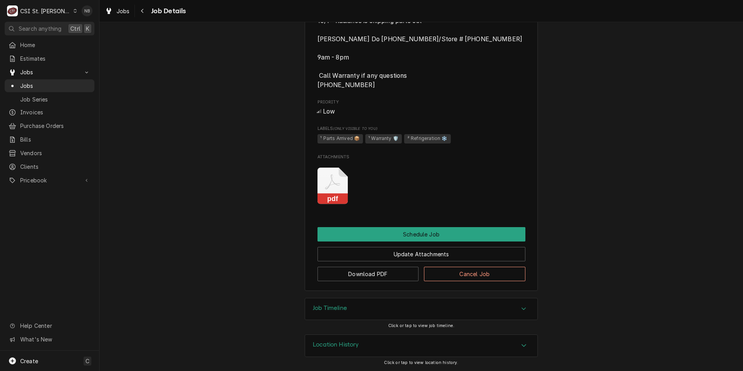
click at [352, 309] on div "Job Timeline" at bounding box center [421, 309] width 232 height 22
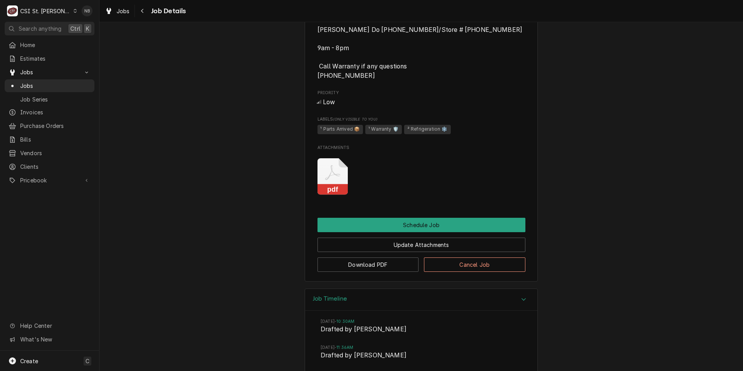
click at [350, 306] on div "Job Timeline" at bounding box center [421, 300] width 232 height 22
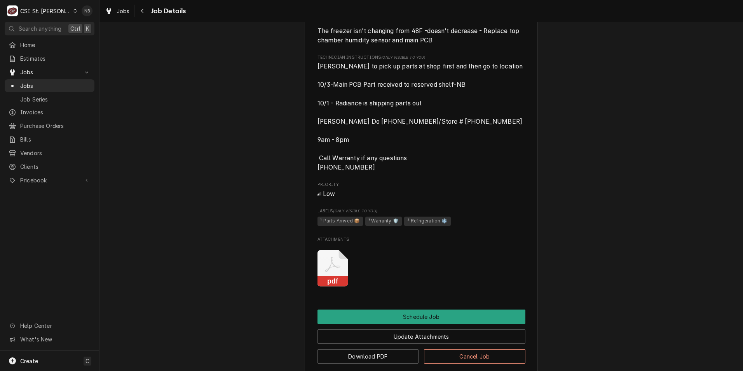
scroll to position [311, 0]
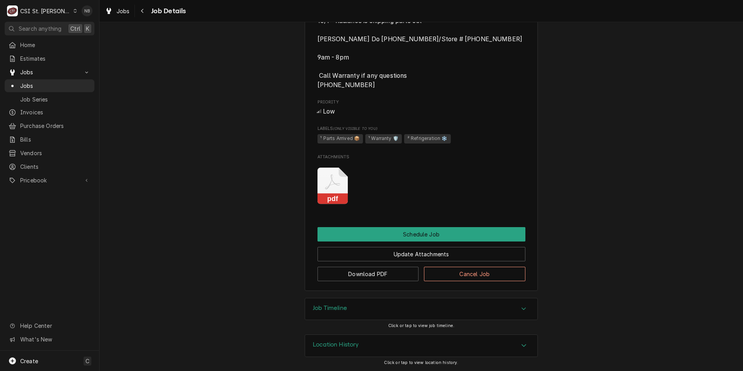
click at [478, 313] on div "Job Timeline" at bounding box center [421, 309] width 232 height 22
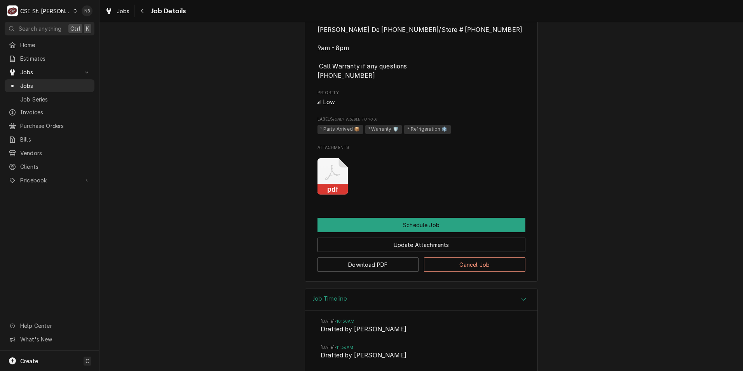
scroll to position [540, 0]
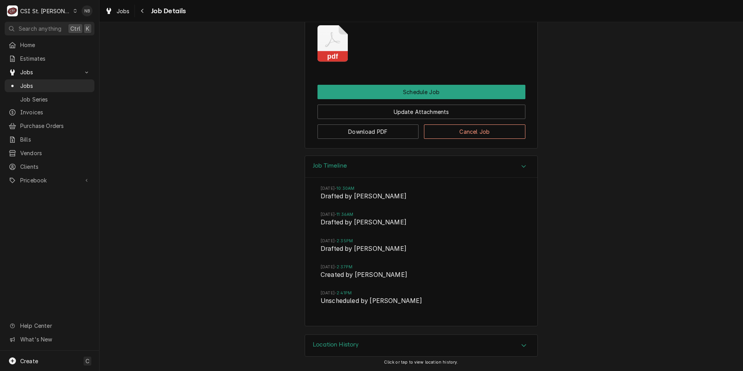
click at [462, 171] on div "Job Timeline" at bounding box center [421, 167] width 232 height 22
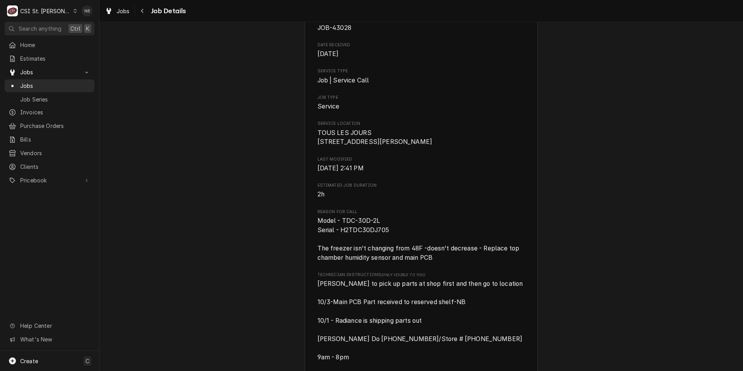
scroll to position [9, 0]
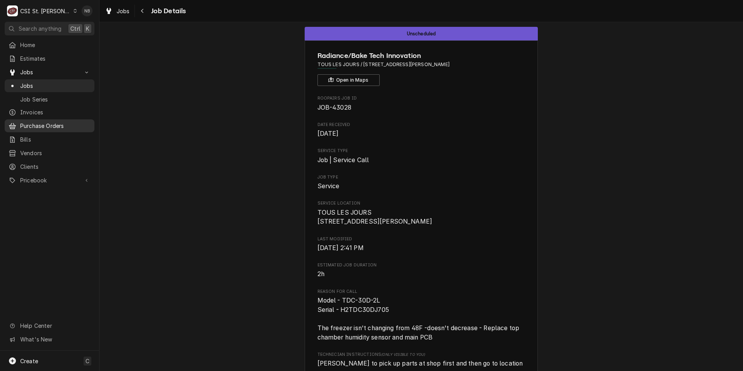
click at [53, 125] on span "Purchase Orders" at bounding box center [55, 126] width 70 height 8
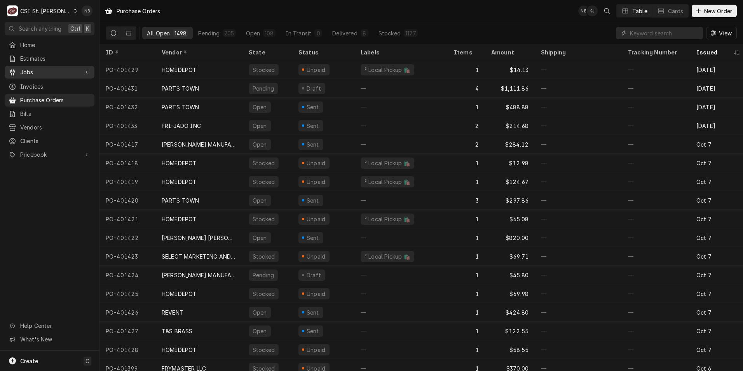
click at [43, 72] on span "Jobs" at bounding box center [49, 72] width 59 height 8
click at [53, 93] on link "Job Series" at bounding box center [50, 99] width 90 height 13
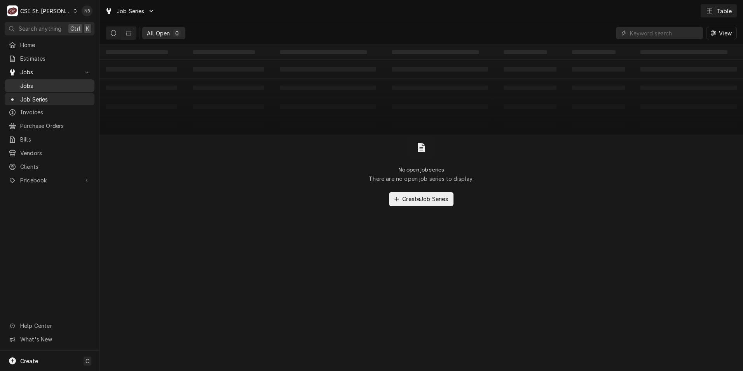
click at [42, 82] on span "Jobs" at bounding box center [55, 86] width 70 height 8
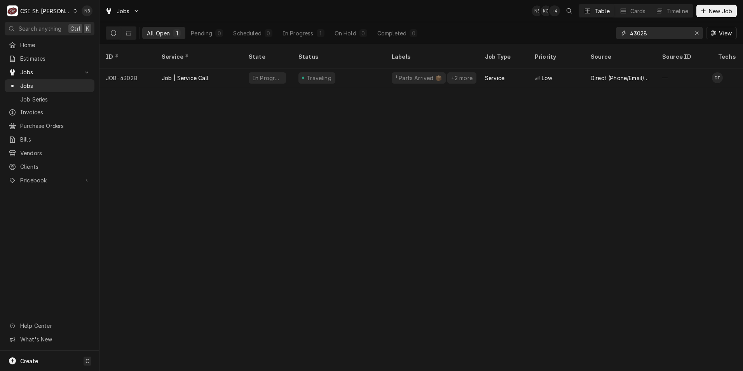
drag, startPoint x: 656, startPoint y: 32, endPoint x: 640, endPoint y: 33, distance: 16.0
click at [640, 33] on input "43028" at bounding box center [659, 33] width 58 height 12
type input "43051"
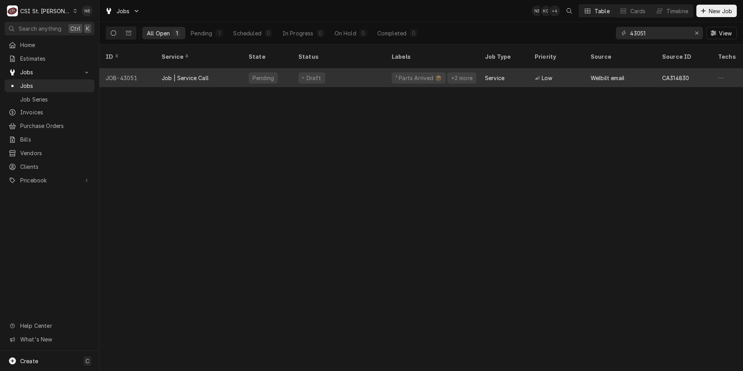
click at [332, 68] on div "Draft" at bounding box center [338, 77] width 93 height 19
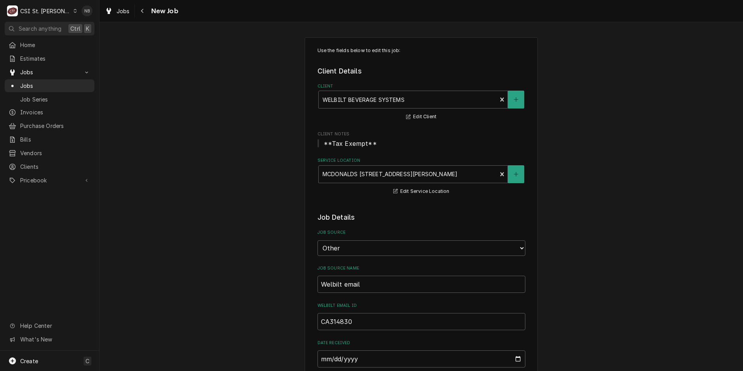
type textarea "x"
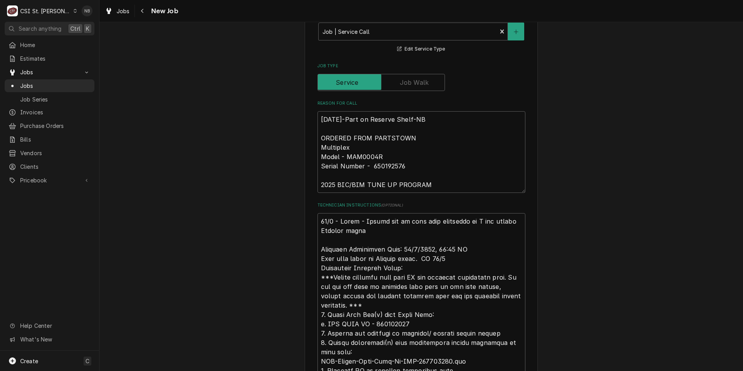
scroll to position [338, 0]
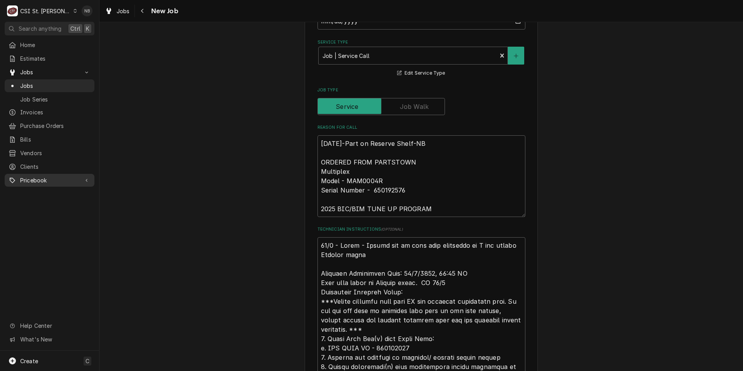
click at [41, 177] on span "Pricebook" at bounding box center [49, 180] width 59 height 8
click at [52, 203] on span "Parts & Materials" at bounding box center [55, 207] width 70 height 8
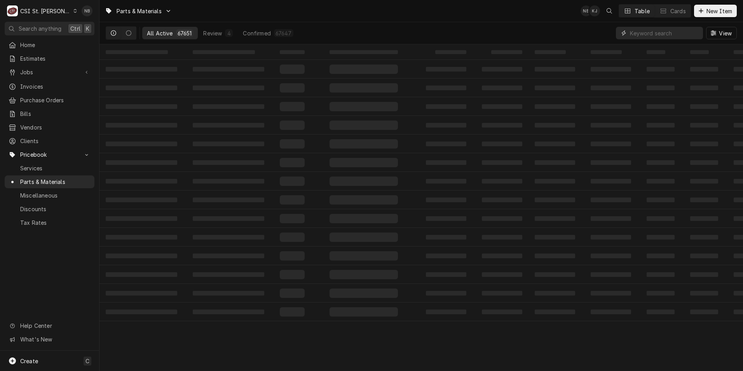
click at [674, 30] on input "Dynamic Content Wrapper" at bounding box center [664, 33] width 69 height 12
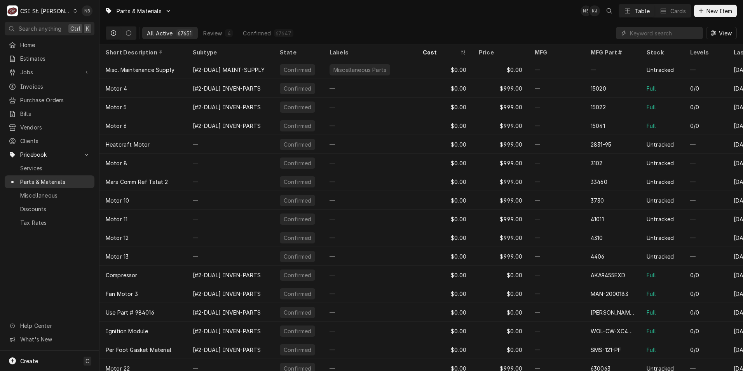
click at [57, 178] on span "Parts & Materials" at bounding box center [55, 182] width 70 height 8
click at [669, 31] on input "Dynamic Content Wrapper" at bounding box center [664, 33] width 69 height 12
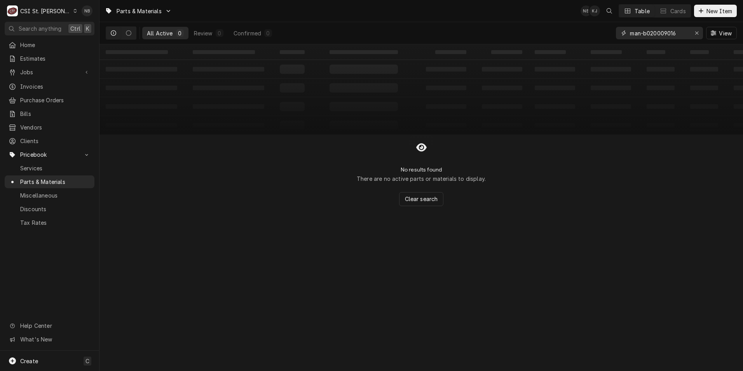
drag, startPoint x: 641, startPoint y: 33, endPoint x: 598, endPoint y: 37, distance: 42.6
click at [598, 37] on div "All Active 0 Review 0 Confirmed 0 man-b020009016 View" at bounding box center [421, 33] width 631 height 22
click at [650, 34] on input "MAN-b020009016" at bounding box center [659, 33] width 58 height 12
drag, startPoint x: 645, startPoint y: 33, endPoint x: 534, endPoint y: 31, distance: 111.2
click at [540, 32] on div "All Active 0 Review 0 Confirmed 0 MAN-020009016 View" at bounding box center [421, 33] width 631 height 22
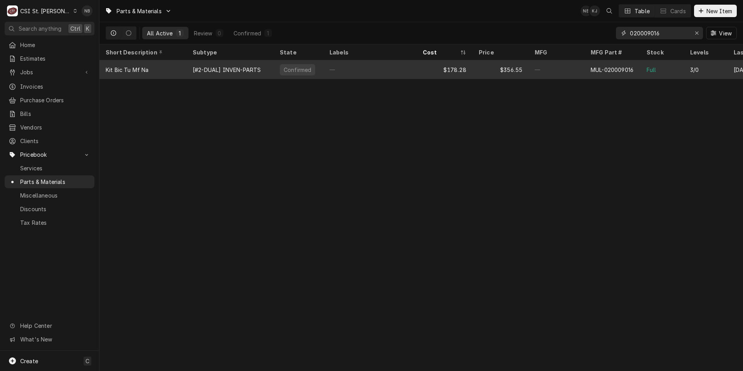
type input "020009016"
click at [438, 71] on div "$178.28" at bounding box center [445, 69] width 56 height 19
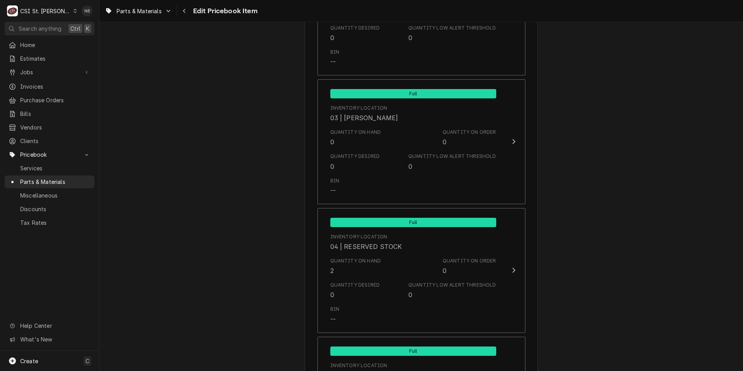
scroll to position [4159, 0]
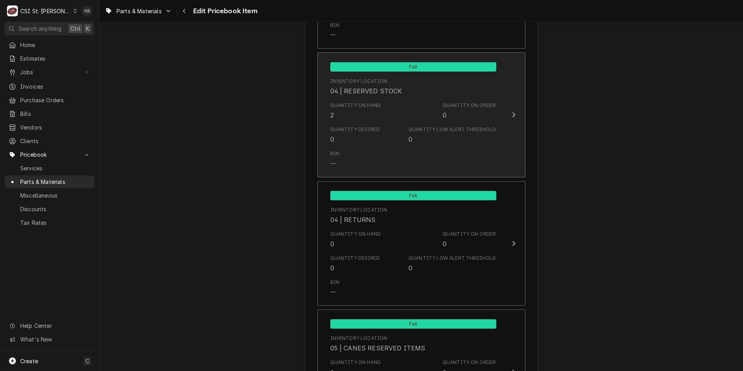
click at [406, 128] on div "Quantity Desired 0 Quantity Low Alert Threshold 0" at bounding box center [413, 135] width 166 height 24
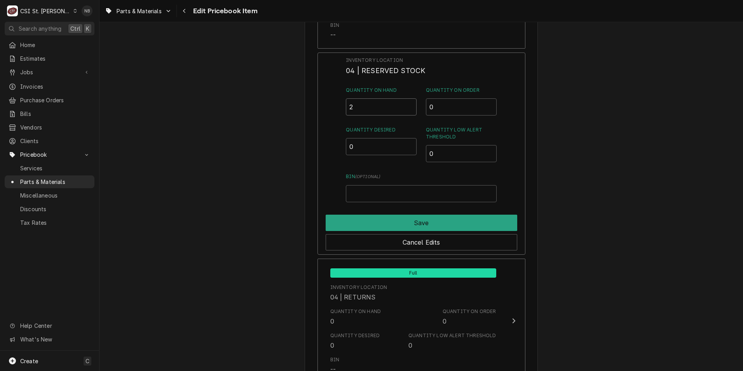
click at [371, 104] on input "2" at bounding box center [381, 106] width 71 height 17
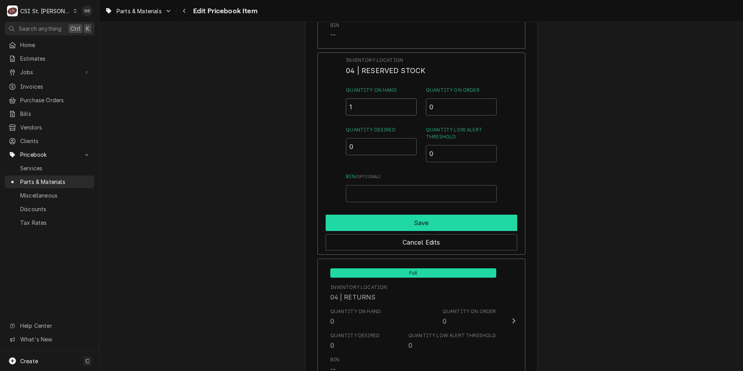
type input "1"
click at [431, 215] on button "Save" at bounding box center [422, 223] width 192 height 16
type textarea "x"
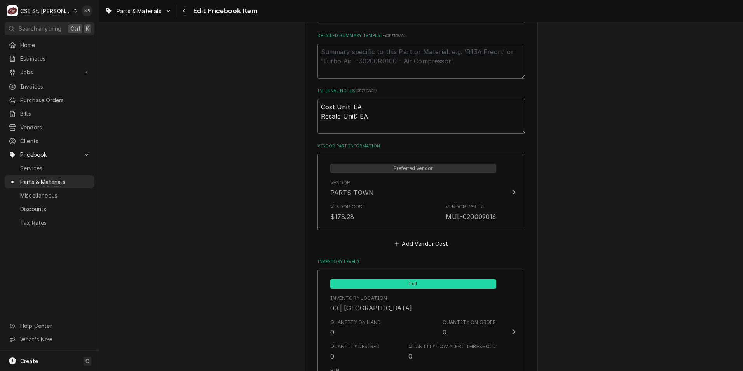
scroll to position [505, 0]
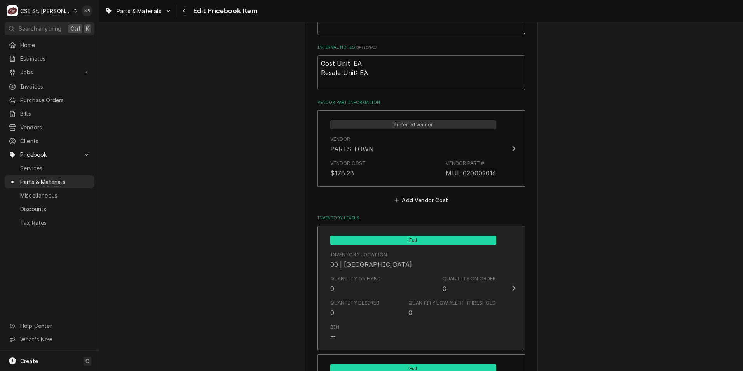
click at [380, 285] on div "Quantity on Hand 0 Quantity on Order 0" at bounding box center [413, 284] width 166 height 24
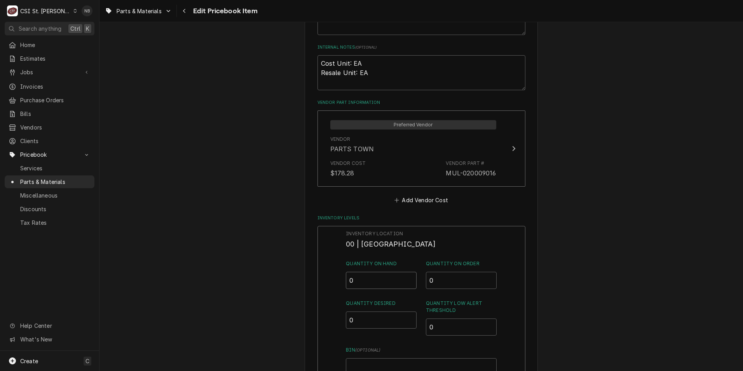
click at [363, 278] on input "0" at bounding box center [381, 280] width 71 height 17
type input "1"
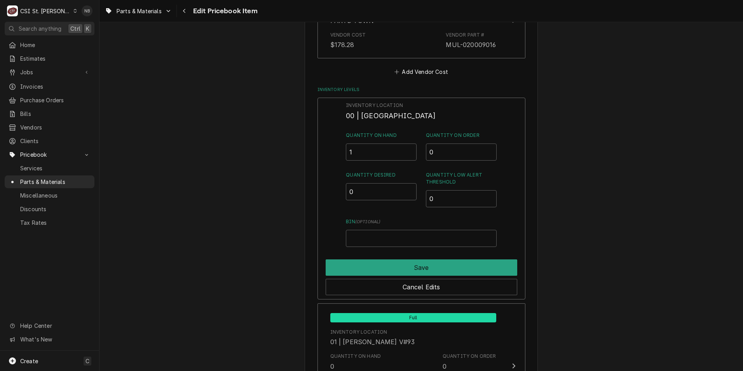
scroll to position [700, 0]
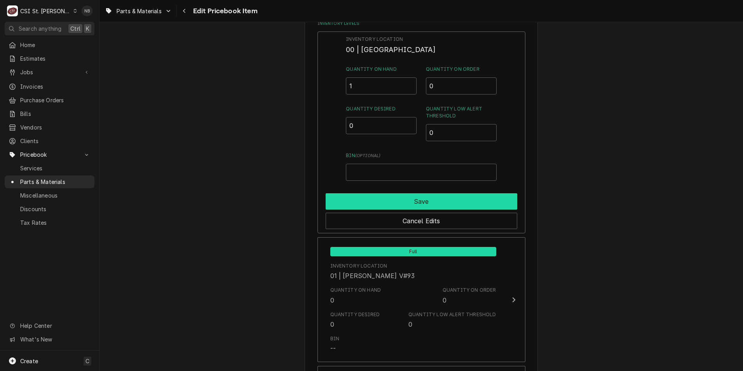
click at [447, 206] on button "Save" at bounding box center [422, 201] width 192 height 16
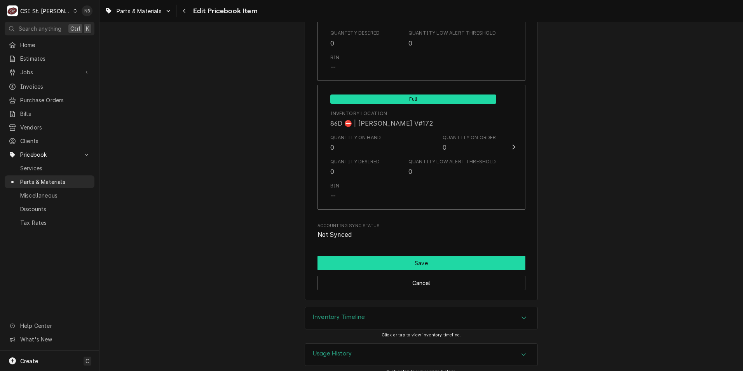
click at [439, 256] on button "Save" at bounding box center [422, 263] width 208 height 14
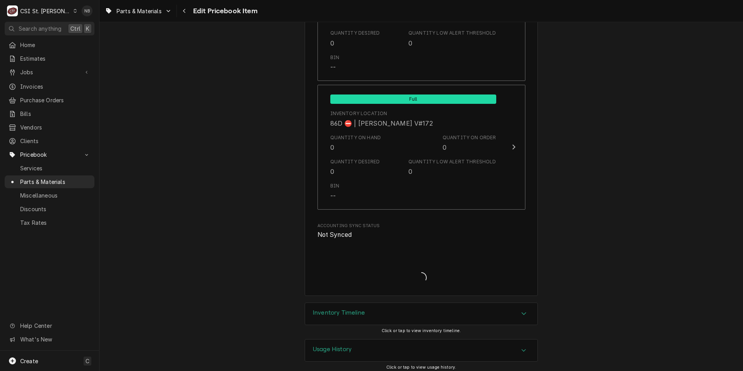
scroll to position [6694, 0]
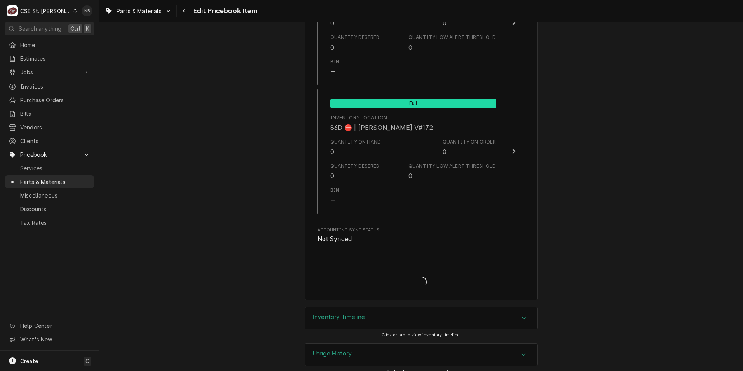
type textarea "x"
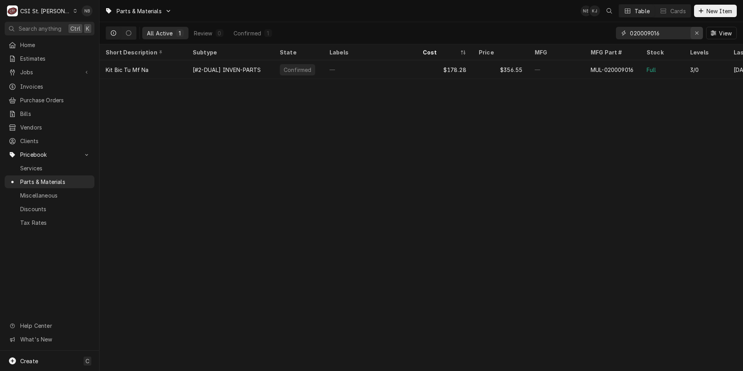
click at [698, 34] on icon "Erase input" at bounding box center [697, 32] width 4 height 5
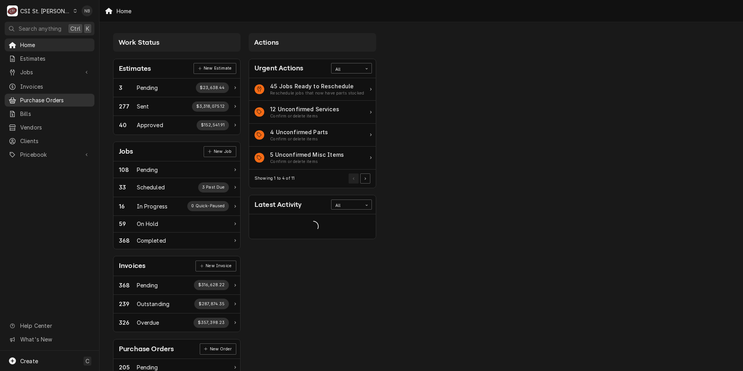
click at [55, 100] on span "Purchase Orders" at bounding box center [55, 100] width 70 height 8
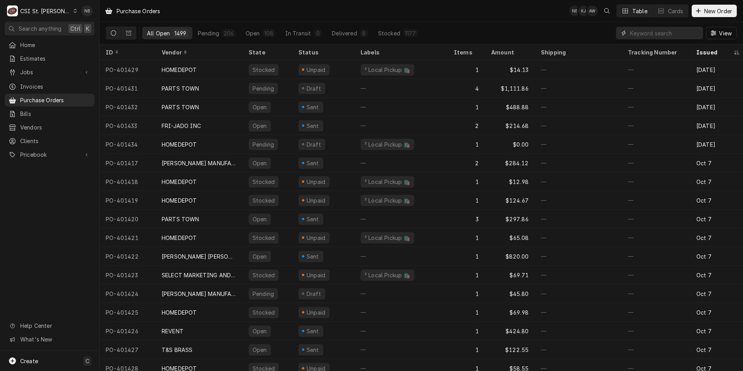
click at [655, 33] on input "Dynamic Content Wrapper" at bounding box center [664, 33] width 69 height 12
type input "401201"
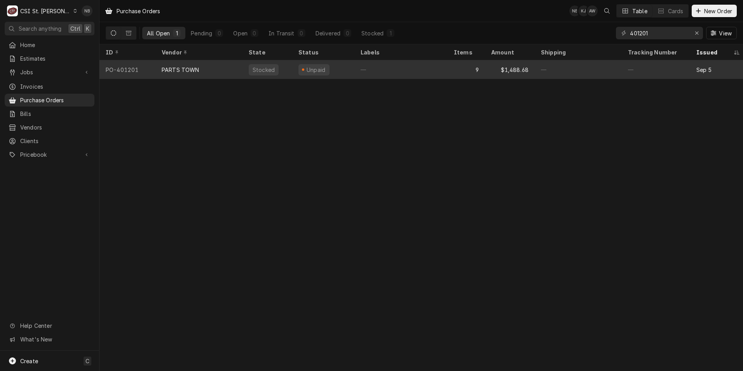
click at [418, 73] on div "—" at bounding box center [401, 69] width 93 height 19
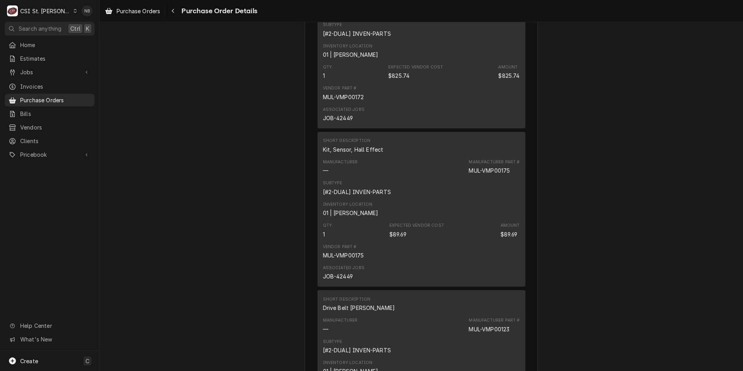
click at [533, 255] on div "Vendor PARTS TOWN PARTS TOWN 1200 N Greenbriar Drive Addison, IL 60101 Bill To …" at bounding box center [421, 312] width 233 height 2407
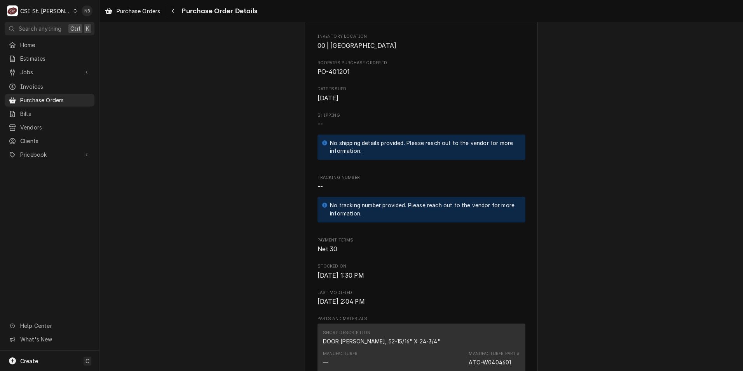
scroll to position [155, 0]
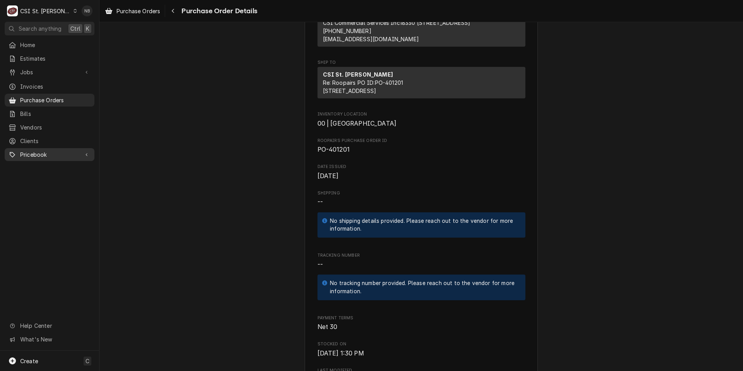
click at [66, 152] on span "Pricebook" at bounding box center [49, 154] width 59 height 8
click at [58, 178] on span "Parts & Materials" at bounding box center [55, 182] width 70 height 8
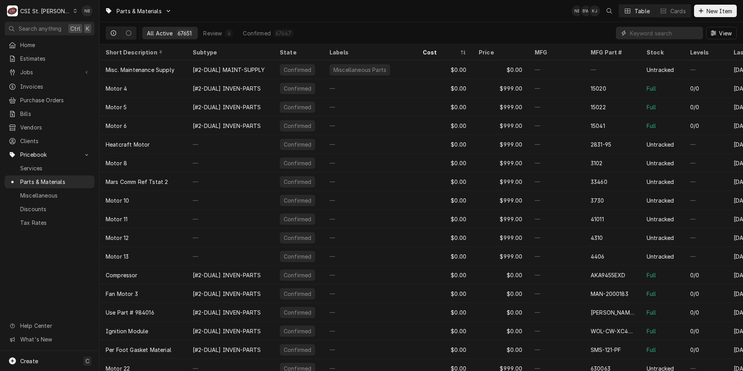
click at [664, 36] on input "Dynamic Content Wrapper" at bounding box center [664, 33] width 69 height 12
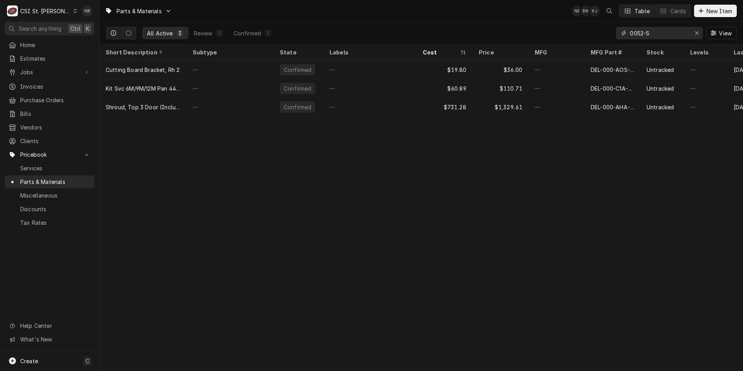
type input "0052-S"
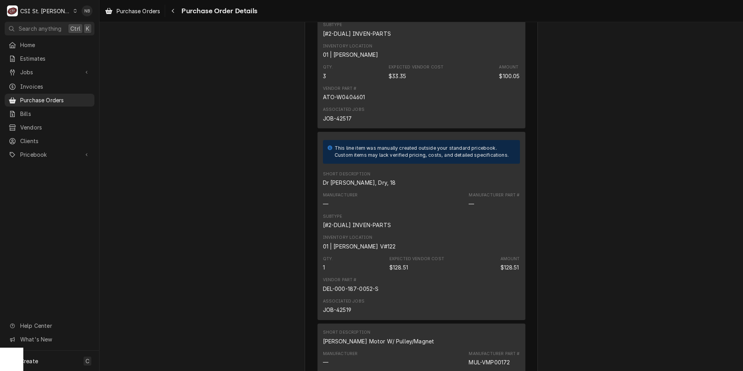
scroll to position [739, 0]
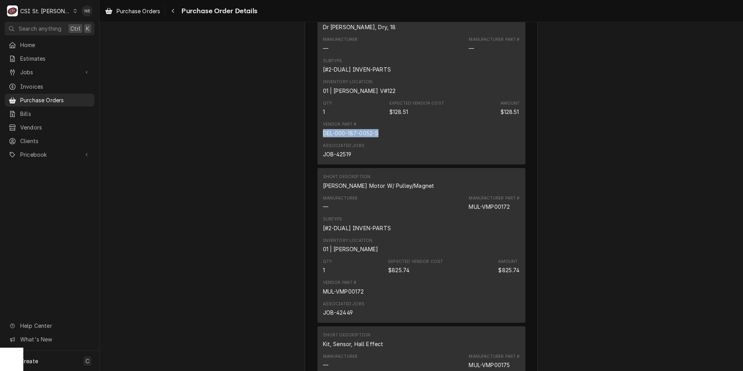
drag, startPoint x: 376, startPoint y: 156, endPoint x: 319, endPoint y: 153, distance: 57.2
click at [319, 153] on div "This line item was manually created outside your standard pricebook. Custom ite…" at bounding box center [422, 70] width 208 height 188
drag, startPoint x: 319, startPoint y: 153, endPoint x: 338, endPoint y: 159, distance: 19.7
copy div "DEL-000-187-0052-S"
click at [45, 155] on link "Pricebook" at bounding box center [50, 154] width 90 height 13
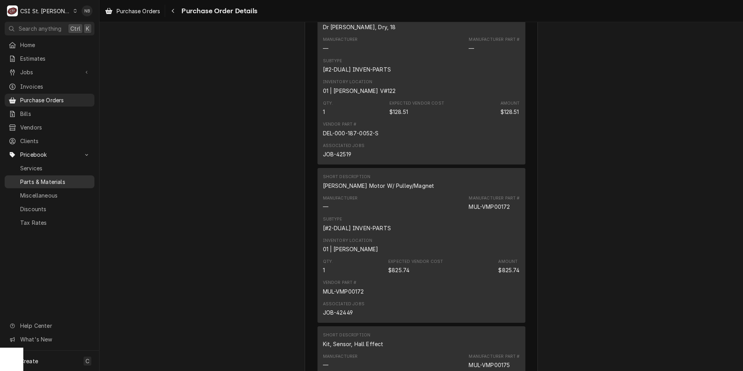
click at [71, 178] on span "Parts & Materials" at bounding box center [55, 182] width 70 height 8
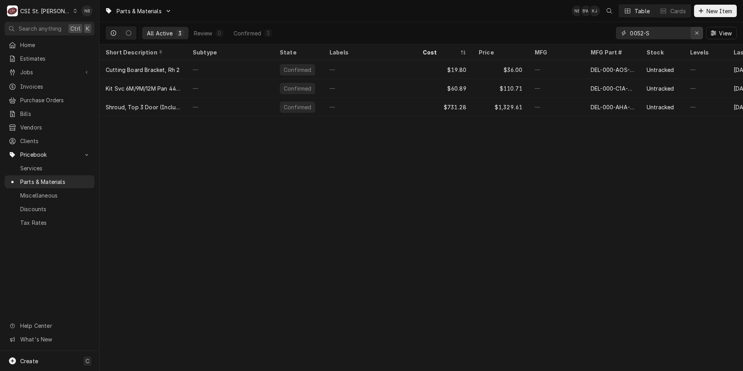
click at [698, 30] on icon "Erase input" at bounding box center [697, 32] width 4 height 5
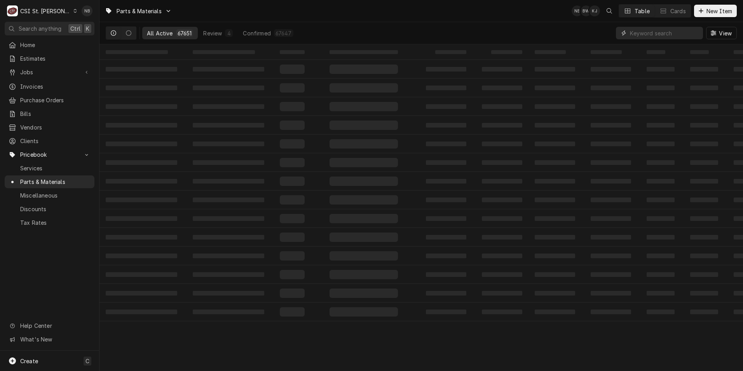
paste input "DEL-000-187-0052-S"
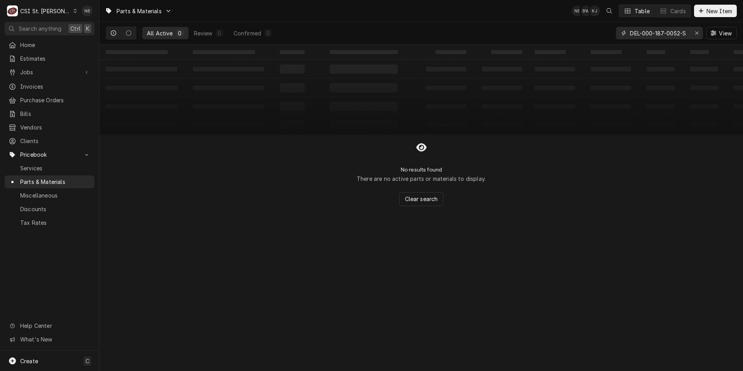
type input "DEL-000-187-0052-S"
click at [110, 31] on button "Dynamic Content Wrapper" at bounding box center [113, 33] width 15 height 12
click at [129, 33] on icon "Dynamic Content Wrapper" at bounding box center [128, 32] width 5 height 5
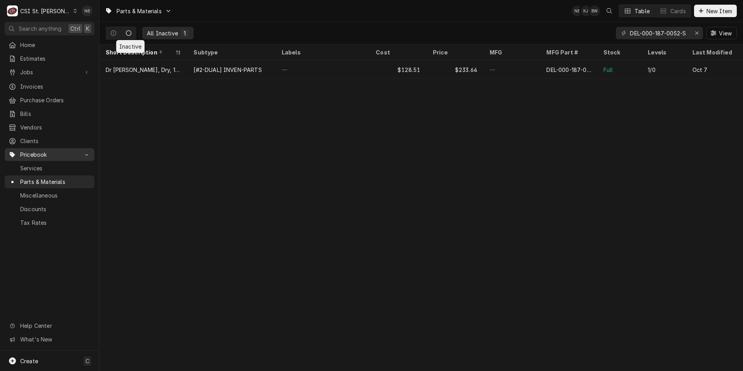
click at [51, 148] on link "Pricebook" at bounding box center [50, 154] width 90 height 13
click at [52, 150] on span "Pricebook" at bounding box center [49, 154] width 59 height 8
click at [63, 74] on div "Jobs" at bounding box center [49, 72] width 87 height 10
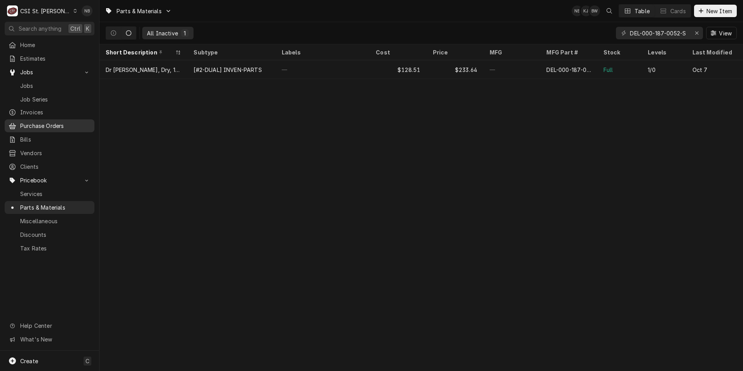
click at [58, 122] on span "Purchase Orders" at bounding box center [55, 126] width 70 height 8
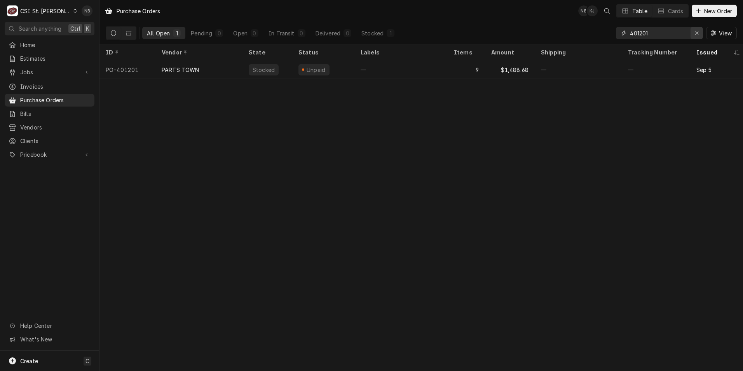
click at [697, 32] on icon "Erase input" at bounding box center [697, 32] width 4 height 5
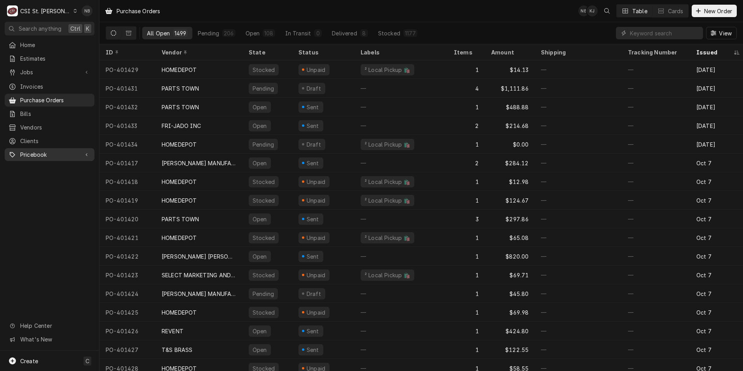
click at [66, 151] on span "Pricebook" at bounding box center [49, 154] width 59 height 8
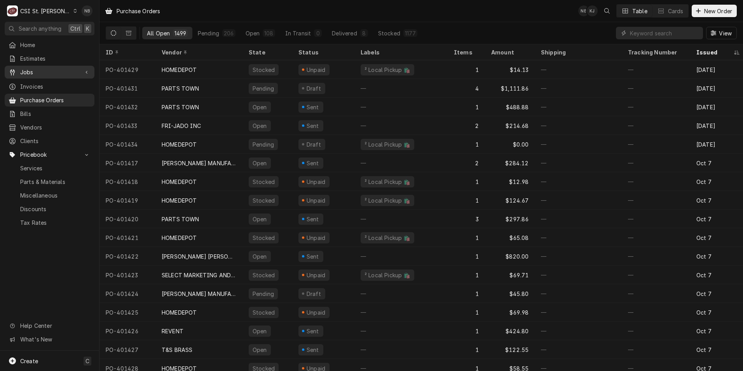
click at [69, 73] on span "Jobs" at bounding box center [49, 72] width 59 height 8
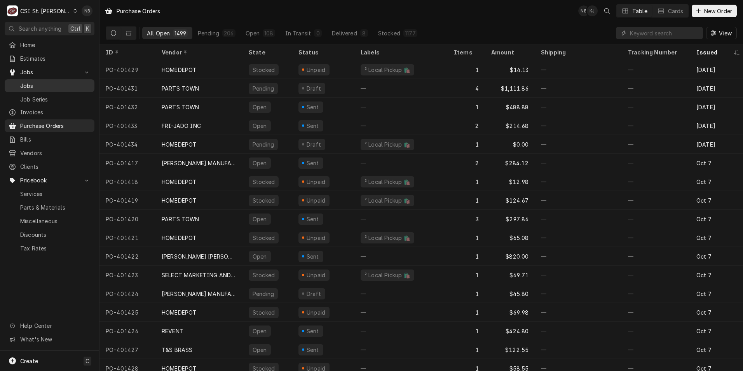
click at [51, 84] on span "Jobs" at bounding box center [55, 86] width 70 height 8
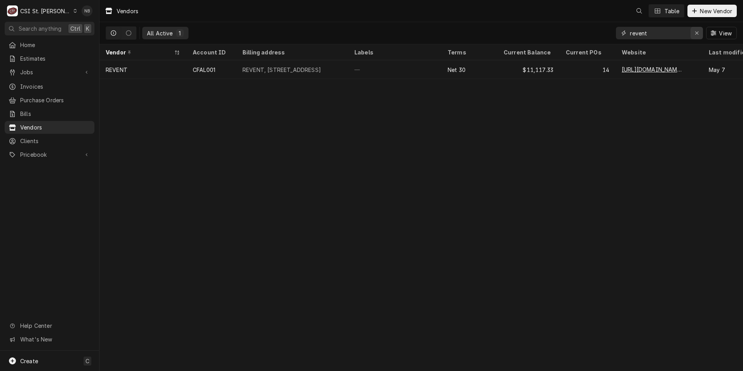
click at [699, 34] on icon "Erase input" at bounding box center [697, 32] width 4 height 5
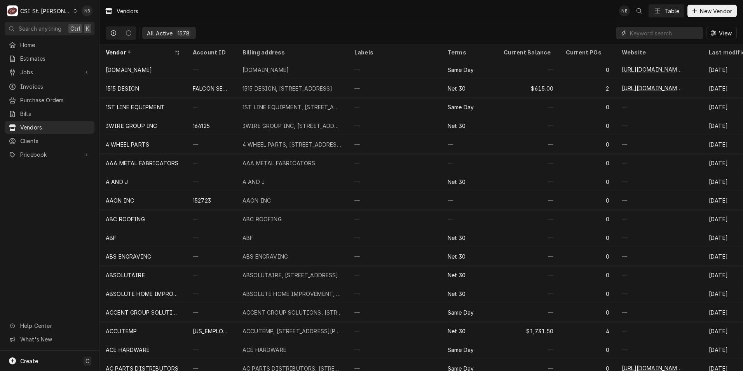
click at [669, 33] on input "Dynamic Content Wrapper" at bounding box center [664, 33] width 69 height 12
type input "Radiance"
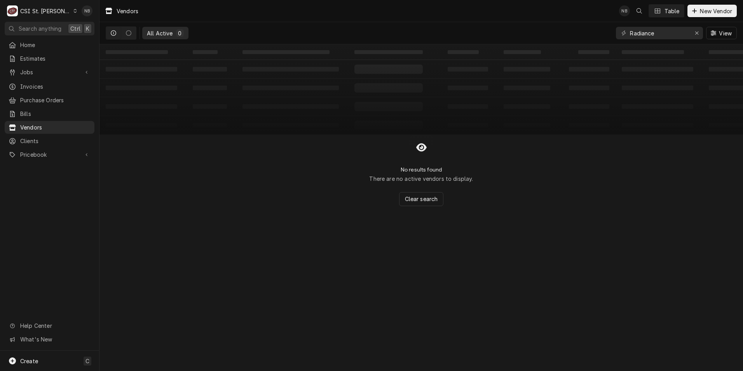
click at [190, 172] on div "No results found There are no active vendors to display. Clear search" at bounding box center [422, 170] width 644 height 72
click at [698, 33] on icon "Erase input" at bounding box center [697, 32] width 4 height 5
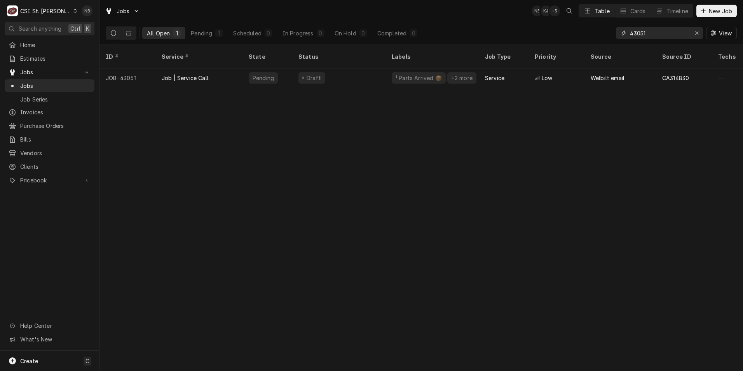
drag, startPoint x: 674, startPoint y: 31, endPoint x: 643, endPoint y: 33, distance: 31.9
click at [643, 33] on input "43051" at bounding box center [659, 33] width 58 height 12
click at [652, 33] on input "43051" at bounding box center [659, 33] width 58 height 12
drag, startPoint x: 657, startPoint y: 34, endPoint x: 642, endPoint y: 37, distance: 15.8
click at [642, 37] on input "43051" at bounding box center [659, 33] width 58 height 12
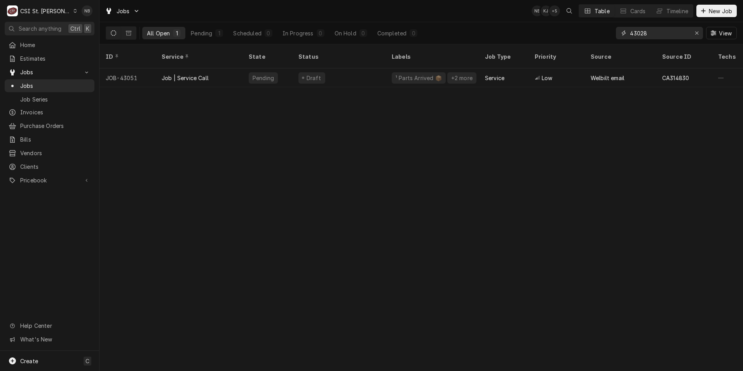
type input "43028"
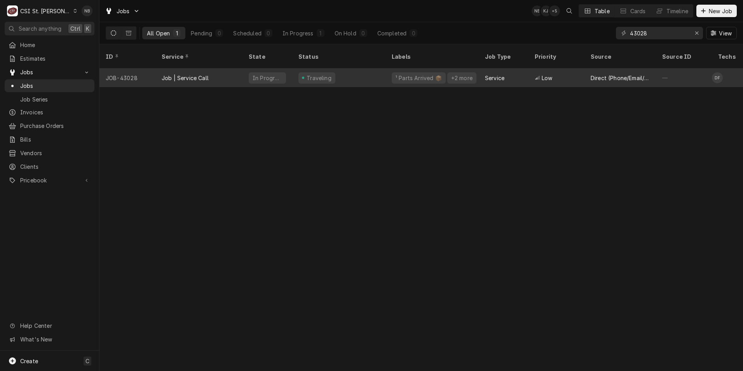
click at [293, 74] on div "Traveling" at bounding box center [338, 77] width 93 height 19
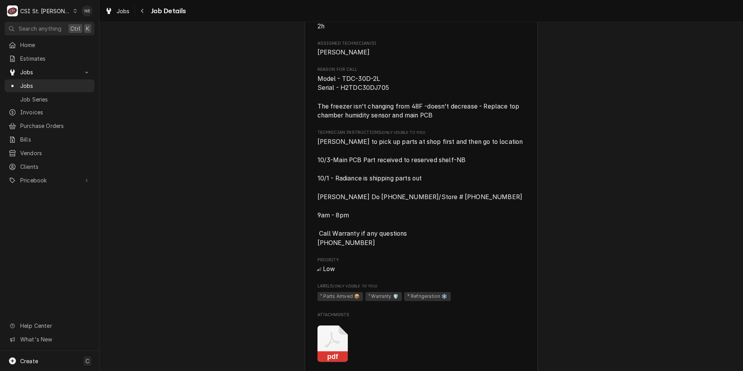
scroll to position [350, 0]
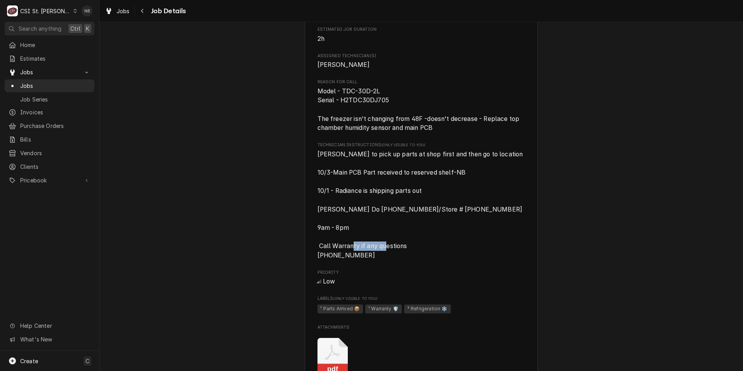
drag, startPoint x: 359, startPoint y: 264, endPoint x: 306, endPoint y: 263, distance: 53.6
click at [306, 263] on div "Radiance/Bake Tech Innovation TOUS LES JOURS / [STREET_ADDRESS][PERSON_NAME] Op…" at bounding box center [421, 130] width 233 height 860
drag, startPoint x: 306, startPoint y: 263, endPoint x: 398, endPoint y: 274, distance: 93.2
click at [398, 274] on div "Roopairs Job ID JOB-43028 Date Received [DATE] Service Type Job | Service Call …" at bounding box center [422, 68] width 208 height 626
drag, startPoint x: 371, startPoint y: 268, endPoint x: 306, endPoint y: 265, distance: 65.4
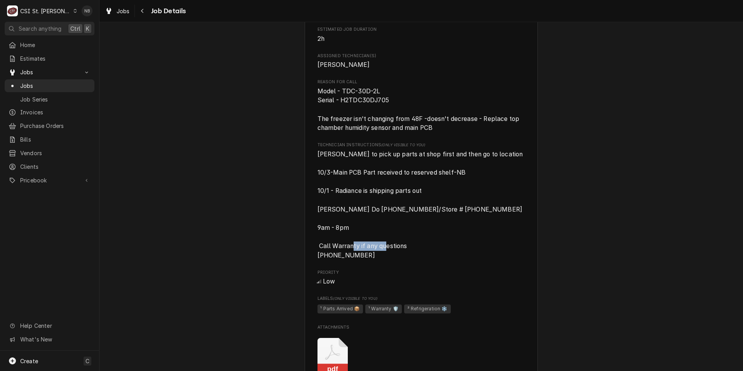
click at [306, 265] on div "Radiance/Bake Tech Innovation TOUS LES JOURS / [STREET_ADDRESS][PERSON_NAME] Op…" at bounding box center [421, 130] width 233 height 860
drag, startPoint x: 306, startPoint y: 265, endPoint x: 366, endPoint y: 269, distance: 60.4
click at [367, 269] on div "Roopairs Job ID JOB-43028 Date Received [DATE] Service Type Job | Service Call …" at bounding box center [422, 68] width 208 height 626
click at [396, 224] on span "[PERSON_NAME] to pick up parts at shop first and then go to location 10/3-Main …" at bounding box center [422, 205] width 208 height 110
click at [75, 72] on span "Jobs" at bounding box center [49, 72] width 59 height 8
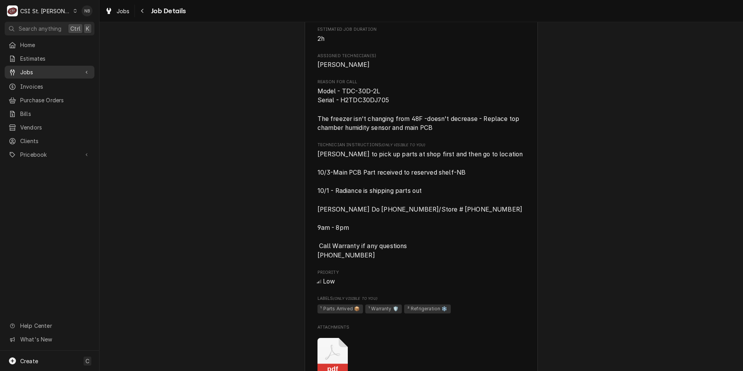
click at [72, 71] on span "Jobs" at bounding box center [49, 72] width 59 height 8
click at [62, 112] on span "Invoices" at bounding box center [55, 112] width 70 height 8
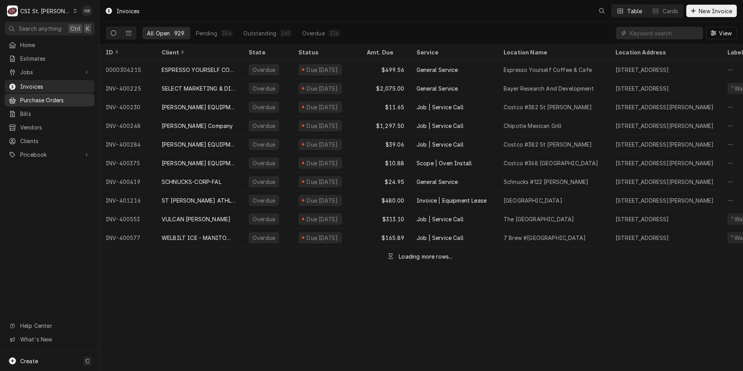
click at [60, 100] on span "Purchase Orders" at bounding box center [55, 100] width 70 height 8
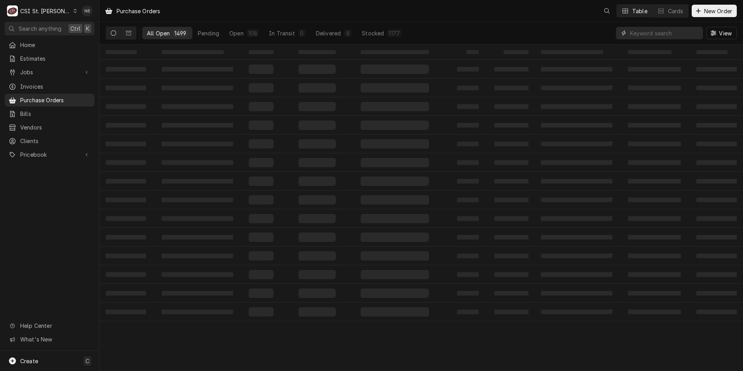
click at [645, 33] on input "Dynamic Content Wrapper" at bounding box center [664, 33] width 69 height 12
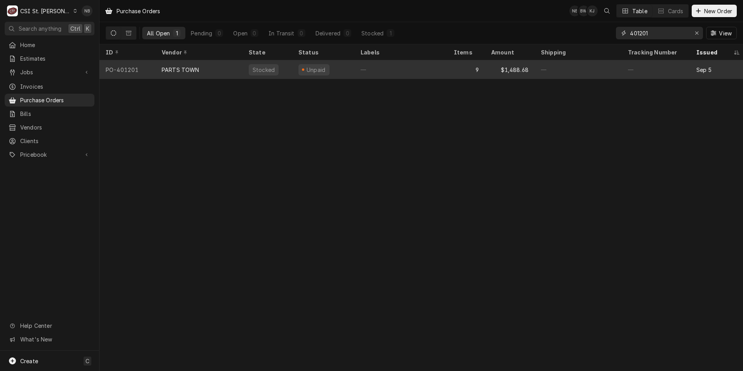
type input "401201"
click at [408, 69] on div "—" at bounding box center [401, 69] width 93 height 19
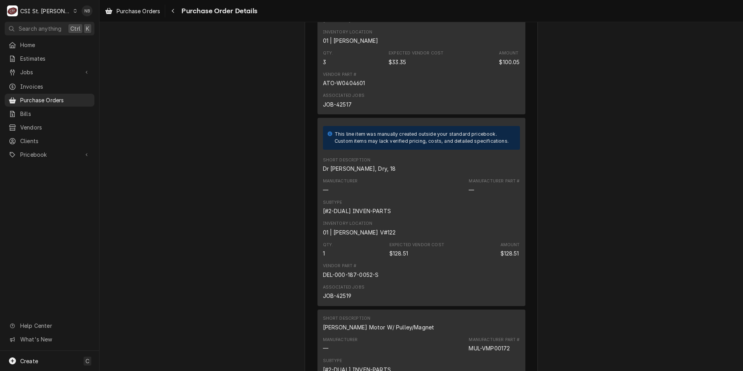
scroll to position [661, 0]
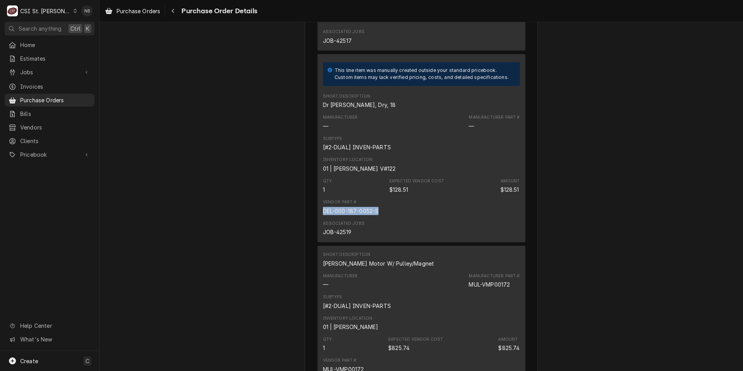
drag, startPoint x: 381, startPoint y: 238, endPoint x: 317, endPoint y: 237, distance: 63.4
click at [318, 237] on div "This line item was manually created outside your standard pricebook. Custom ite…" at bounding box center [422, 148] width 208 height 188
drag, startPoint x: 317, startPoint y: 237, endPoint x: 332, endPoint y: 239, distance: 14.9
copy div "DEL-000-187-0052-S"
click at [58, 155] on link "Pricebook" at bounding box center [50, 154] width 90 height 13
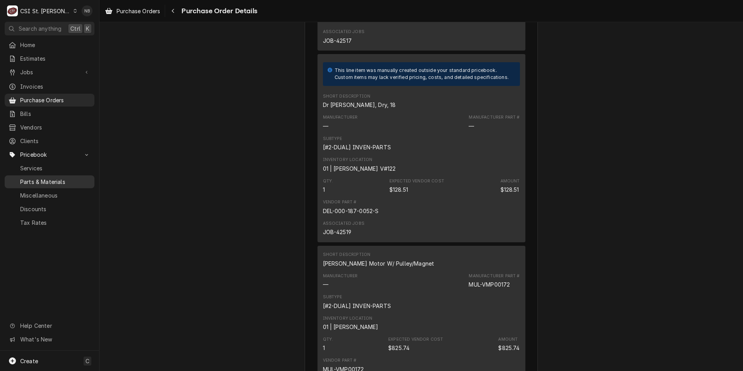
click at [67, 178] on span "Parts & Materials" at bounding box center [55, 182] width 70 height 8
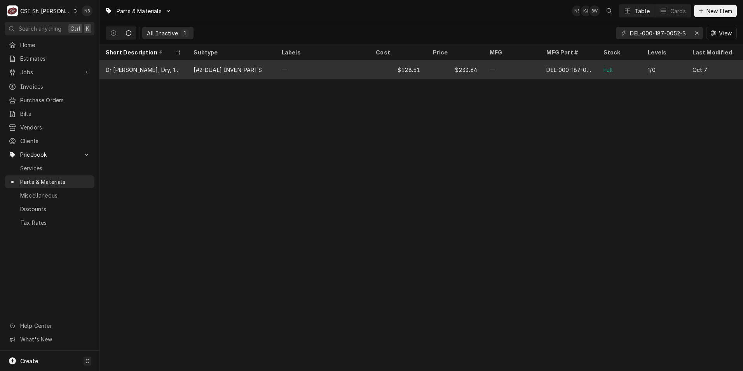
click at [382, 73] on div "$128.51" at bounding box center [398, 69] width 57 height 19
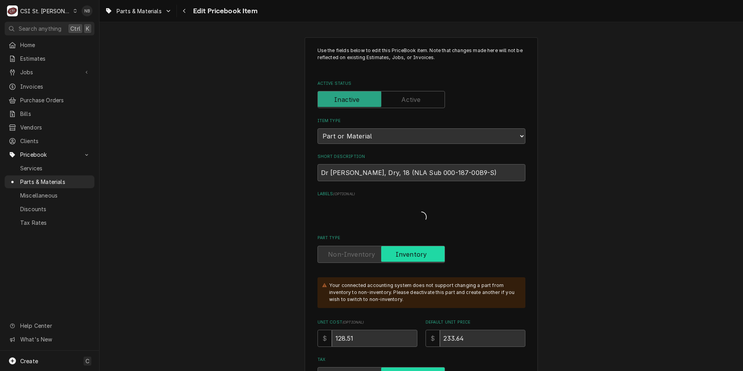
type textarea "x"
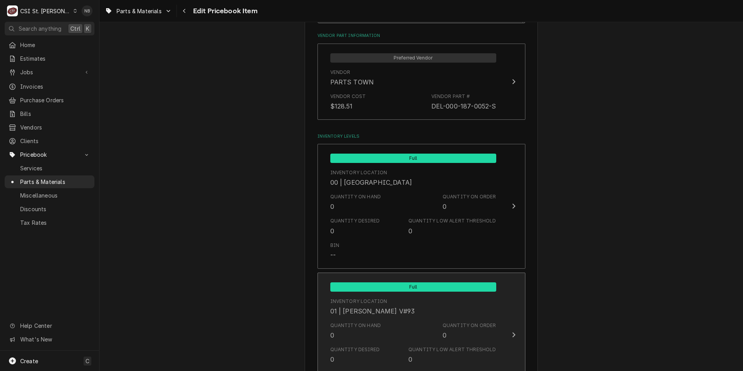
scroll to position [622, 0]
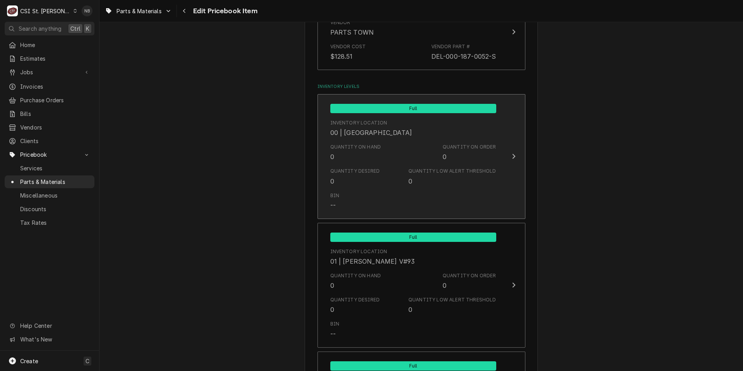
click at [396, 179] on div "Quantity Desired 0 Quantity Low Alert Threshold 0" at bounding box center [413, 176] width 166 height 24
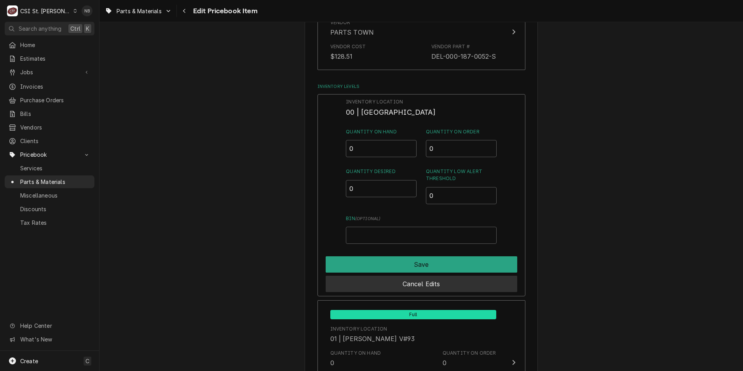
click at [486, 285] on button "Cancel Edits" at bounding box center [422, 284] width 192 height 16
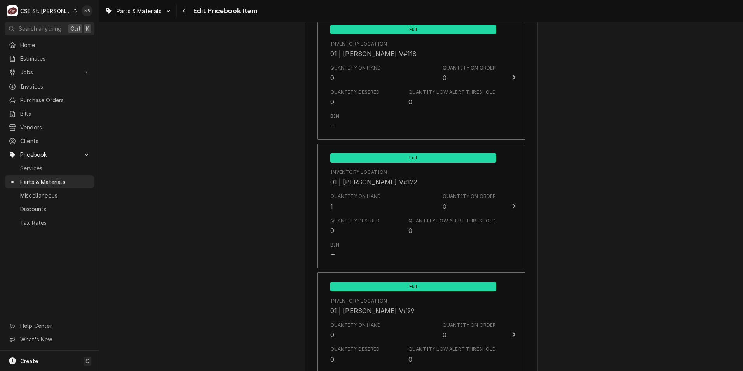
scroll to position [2604, 0]
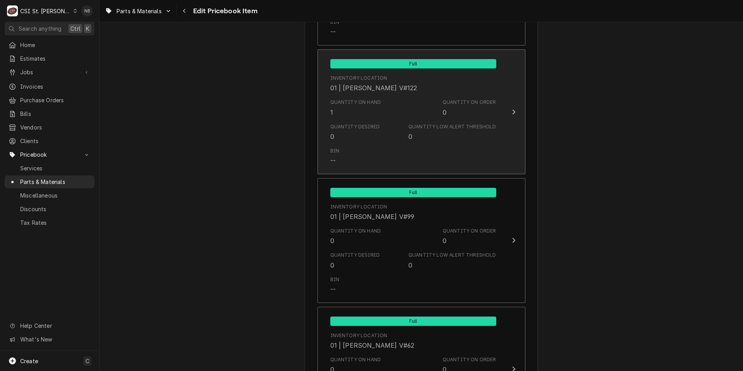
click at [384, 120] on div "Quantity Desired 0 Quantity Low Alert Threshold 0" at bounding box center [413, 132] width 166 height 24
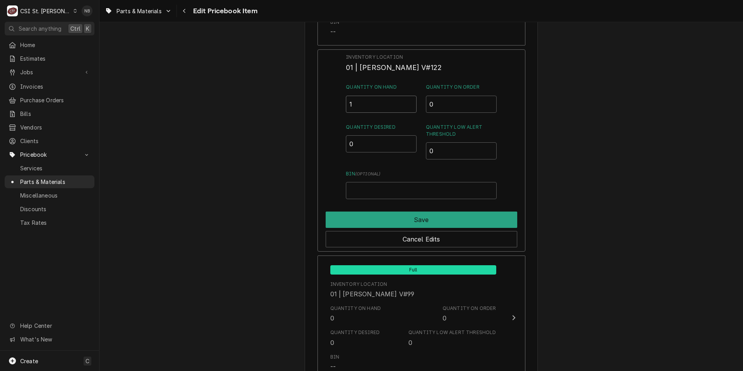
click at [361, 96] on input "1" at bounding box center [381, 104] width 71 height 17
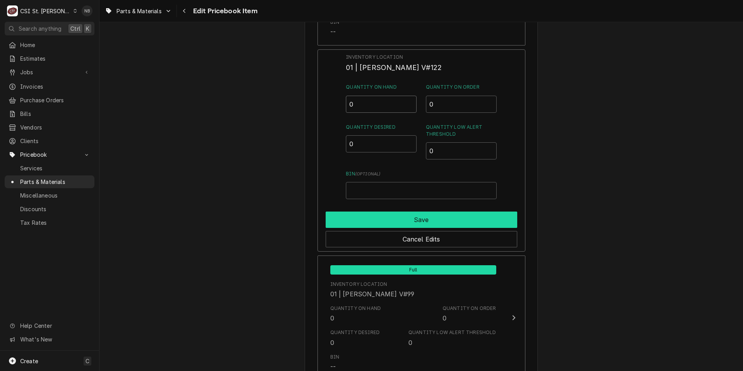
type input "0"
click at [402, 211] on button "Save" at bounding box center [422, 219] width 192 height 16
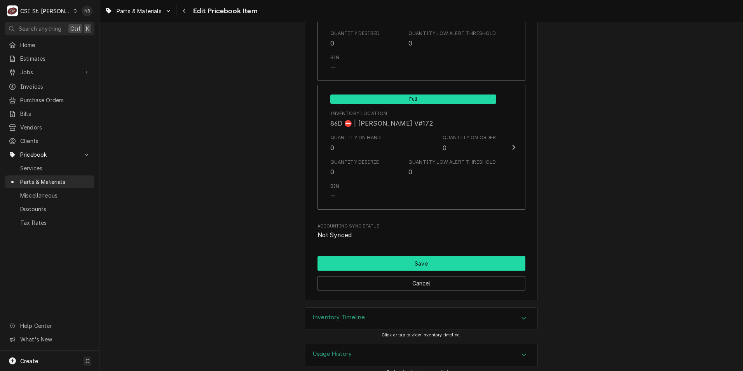
click at [449, 256] on button "Save" at bounding box center [422, 263] width 208 height 14
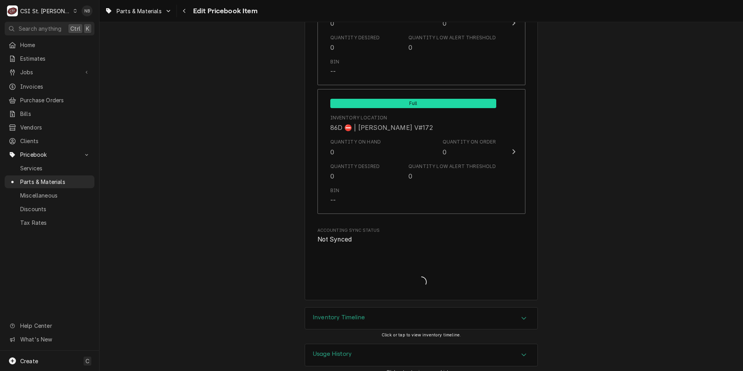
type textarea "x"
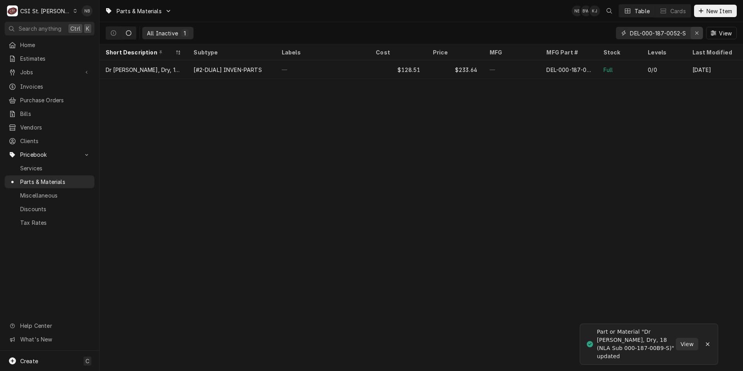
click at [693, 32] on div "Erase input" at bounding box center [697, 33] width 8 height 8
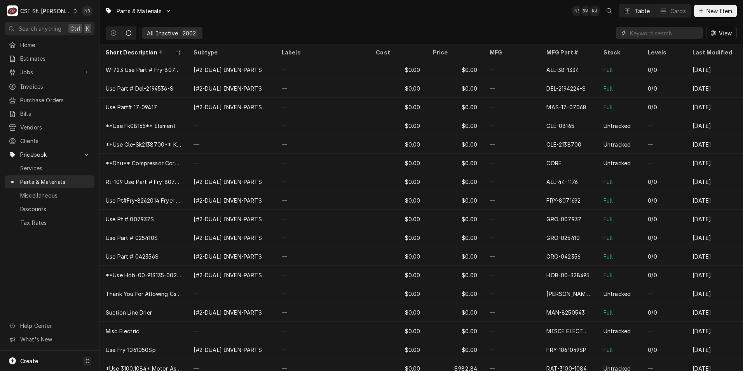
paste input "DEL000-187-00B9-S"
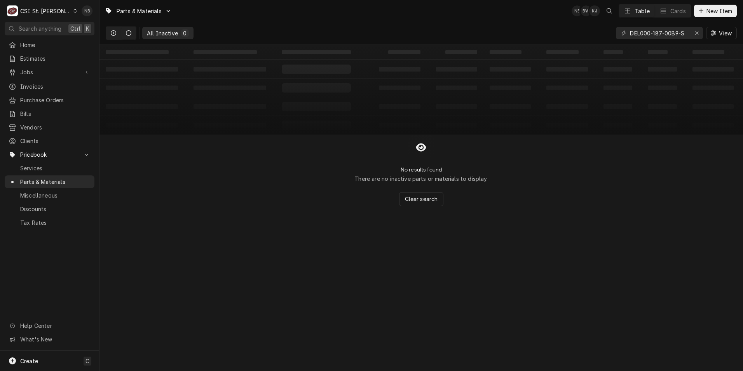
click at [114, 32] on icon "Dynamic Content Wrapper" at bounding box center [113, 32] width 5 height 5
click at [639, 34] on input "DEL000-187-00B9-S" at bounding box center [659, 33] width 58 height 12
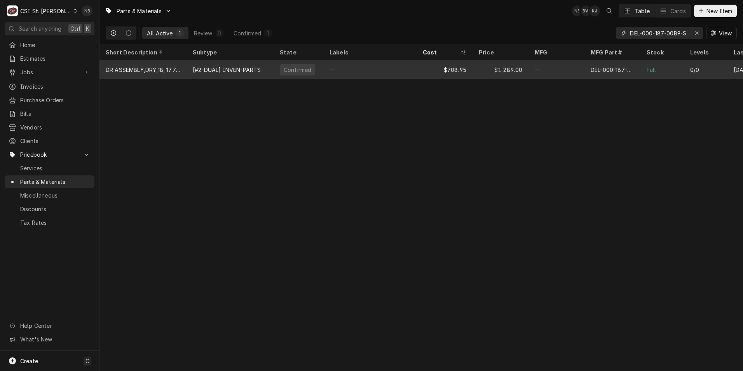
type input "DEL-000-187-00B9-S"
click at [569, 74] on div "—" at bounding box center [557, 69] width 56 height 19
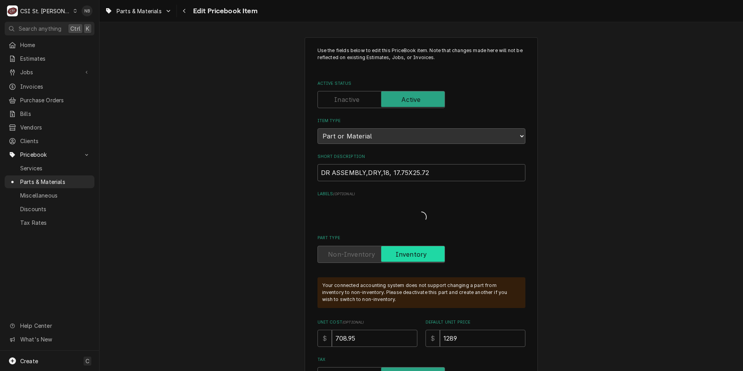
type textarea "x"
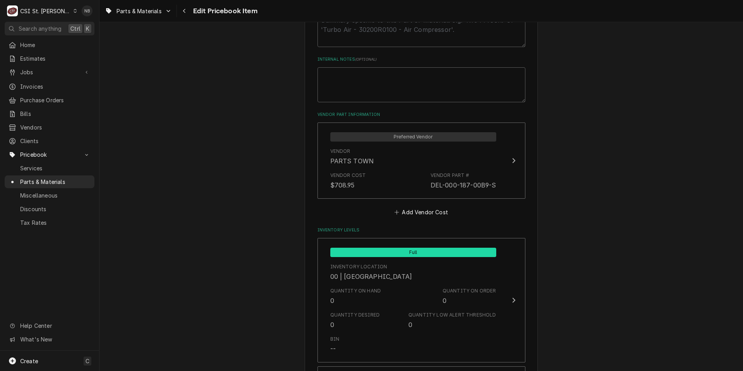
scroll to position [544, 0]
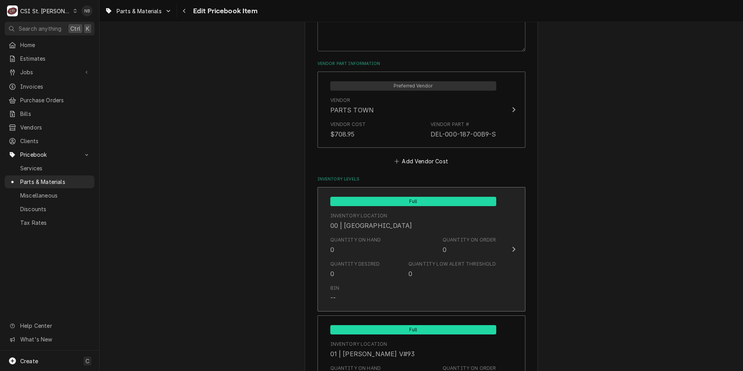
click at [446, 272] on div "Quantity Low Alert Threshold 0" at bounding box center [452, 269] width 87 height 18
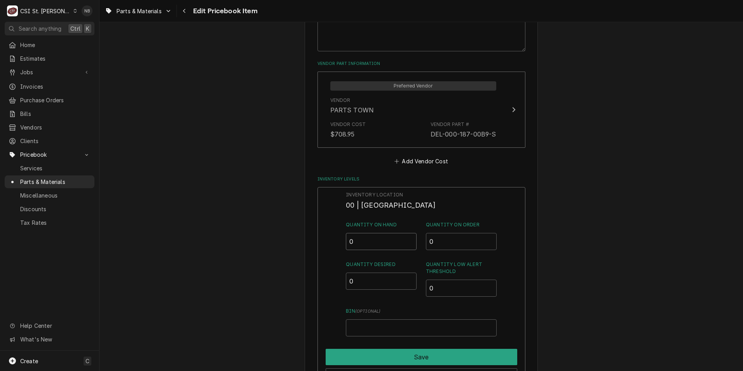
click at [366, 237] on input "0" at bounding box center [381, 241] width 71 height 17
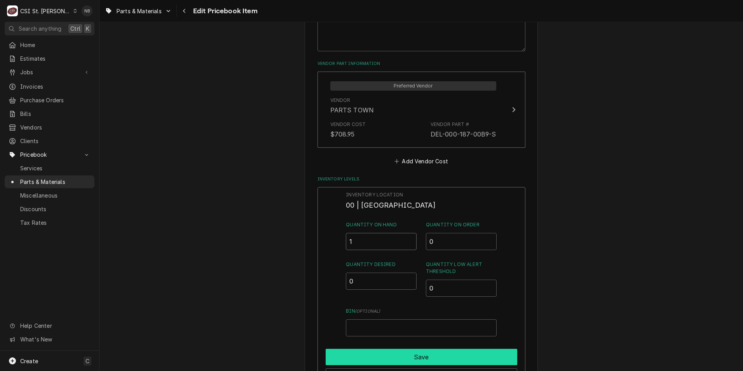
type input "1"
drag, startPoint x: 398, startPoint y: 354, endPoint x: 405, endPoint y: 339, distance: 16.2
click at [398, 353] on button "Save" at bounding box center [422, 357] width 192 height 16
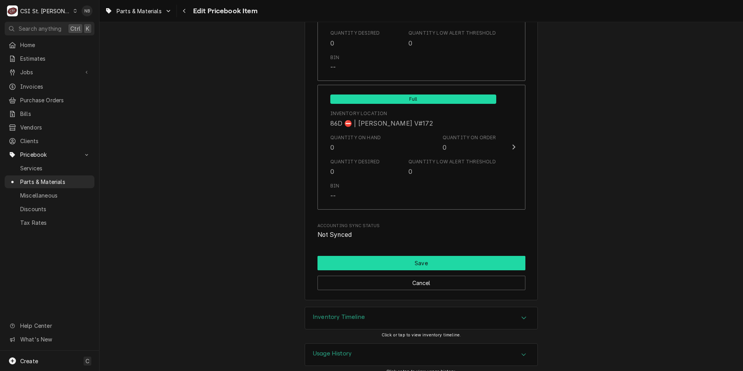
click at [422, 256] on button "Save" at bounding box center [422, 263] width 208 height 14
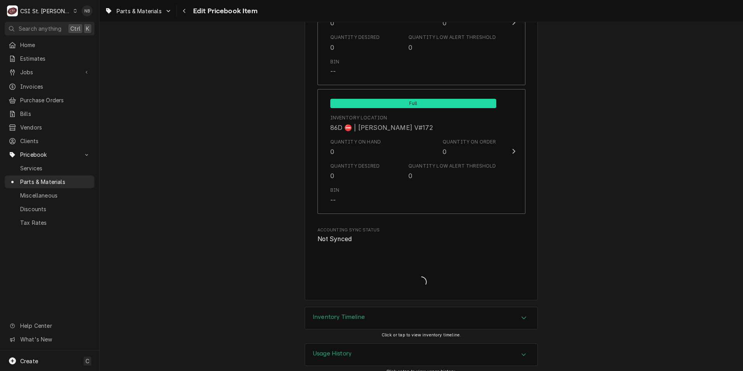
type textarea "x"
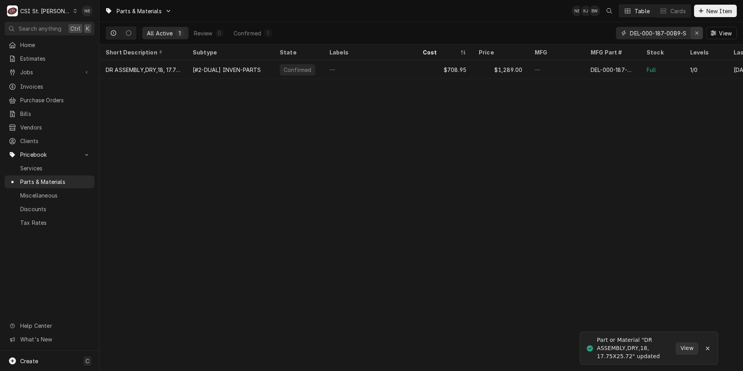
click at [698, 36] on div "Erase input" at bounding box center [697, 33] width 8 height 8
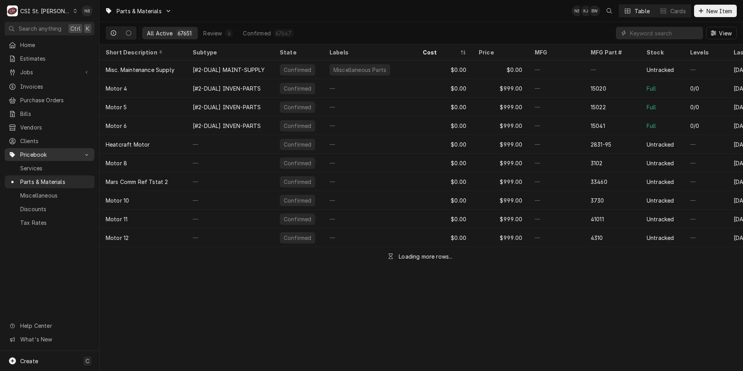
click at [56, 150] on span "Pricebook" at bounding box center [49, 154] width 59 height 8
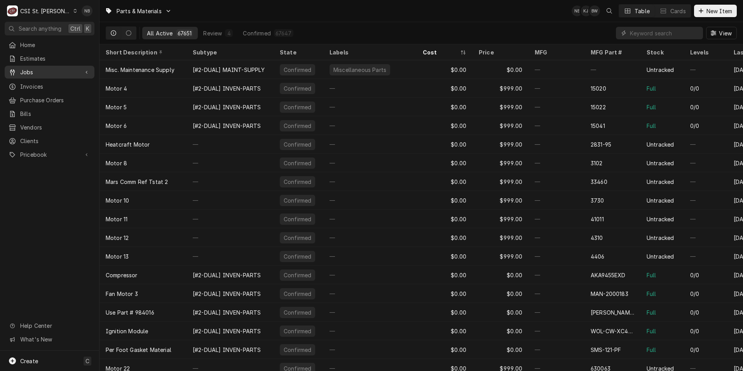
click at [42, 64] on div "Home Estimates Jobs Jobs Job Series Invoices Purchase Orders Bills Vendors Clie…" at bounding box center [49, 99] width 99 height 123
click at [43, 68] on span "Jobs" at bounding box center [49, 72] width 59 height 8
click at [54, 83] on span "Jobs" at bounding box center [55, 86] width 70 height 8
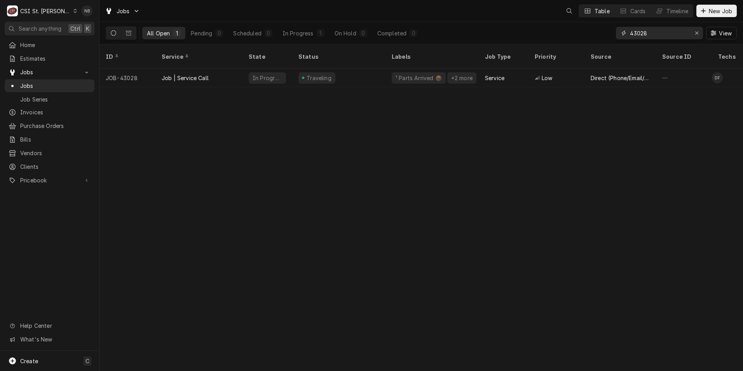
drag, startPoint x: 660, startPoint y: 35, endPoint x: 636, endPoint y: 36, distance: 23.4
click at [636, 36] on input "43028" at bounding box center [659, 33] width 58 height 12
type input "43109"
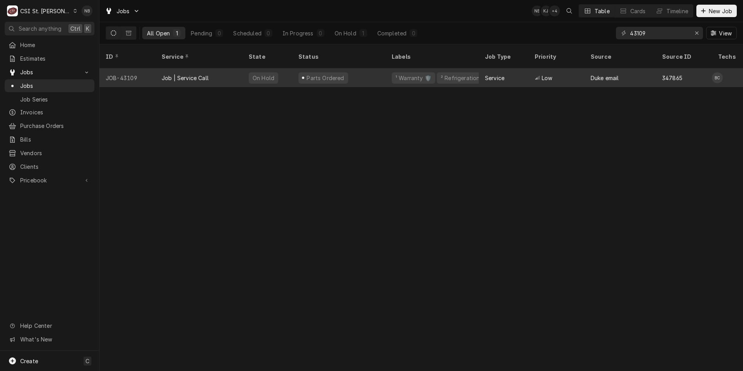
click at [372, 70] on div "Parts Ordered" at bounding box center [338, 77] width 93 height 19
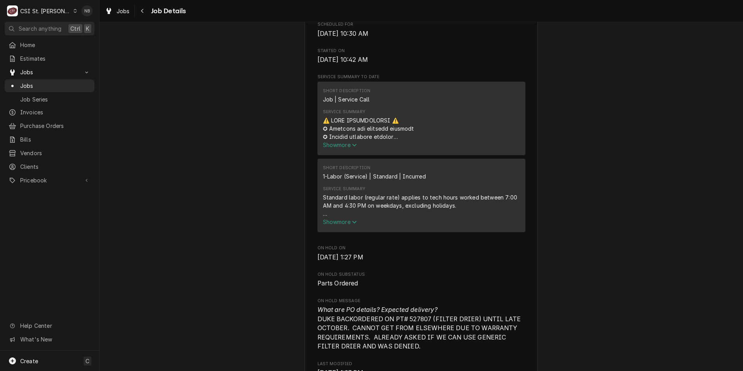
scroll to position [350, 0]
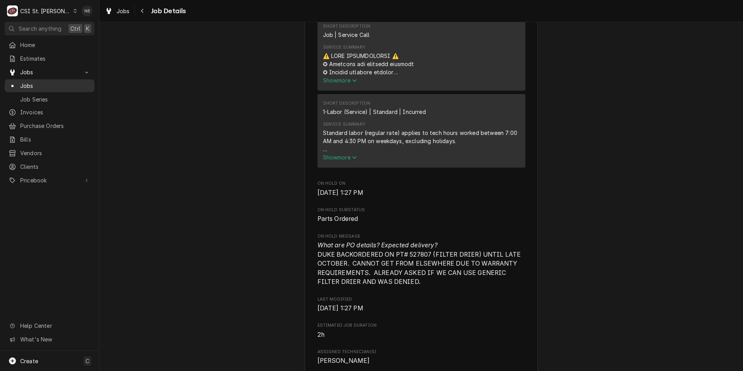
click at [42, 79] on link "Jobs" at bounding box center [50, 85] width 90 height 13
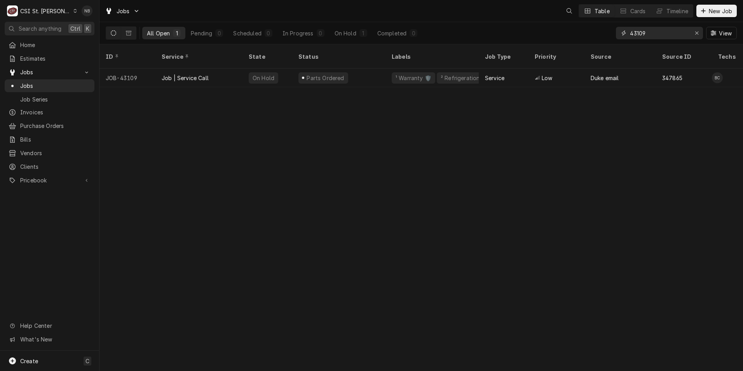
drag, startPoint x: 660, startPoint y: 36, endPoint x: 583, endPoint y: 33, distance: 77.0
click at [583, 33] on div "All Open 1 Pending 0 Scheduled 0 In Progress 0 On Hold 1 Completed 0 43109 View" at bounding box center [421, 33] width 631 height 22
type input "42459"
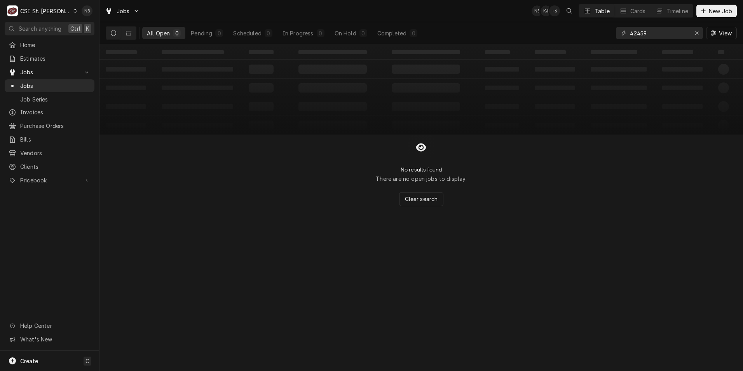
click at [121, 33] on button "Dynamic Content Wrapper" at bounding box center [113, 33] width 15 height 12
click at [115, 34] on icon "Dynamic Content Wrapper" at bounding box center [113, 32] width 5 height 5
click at [126, 34] on button "Dynamic Content Wrapper" at bounding box center [128, 33] width 15 height 12
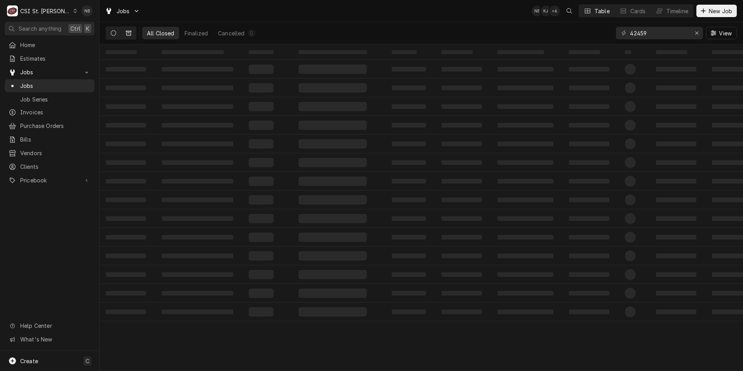
click at [114, 34] on icon "Dynamic Content Wrapper" at bounding box center [113, 32] width 5 height 5
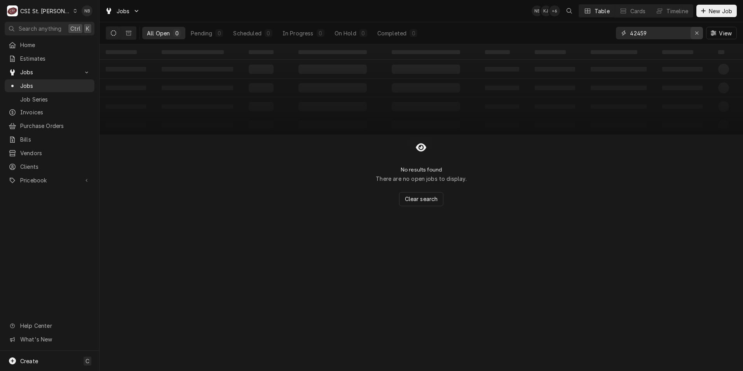
click at [697, 32] on icon "Erase input" at bounding box center [697, 32] width 4 height 5
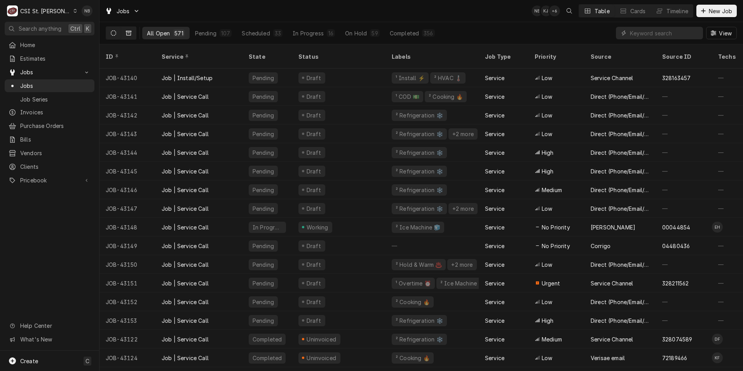
click at [133, 36] on button "Dynamic Content Wrapper" at bounding box center [128, 33] width 15 height 12
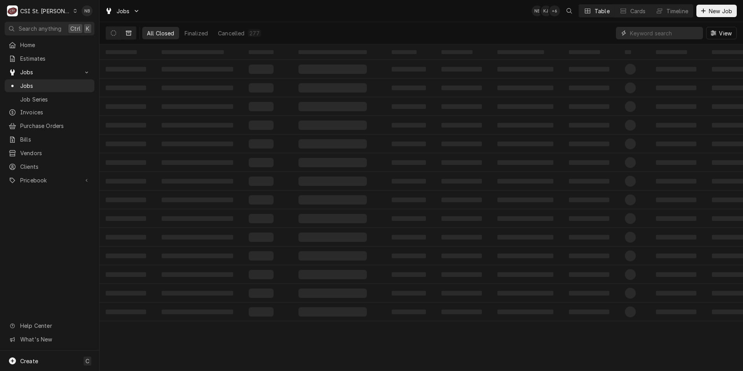
click at [672, 34] on input "Dynamic Content Wrapper" at bounding box center [664, 33] width 69 height 12
type input "42459"
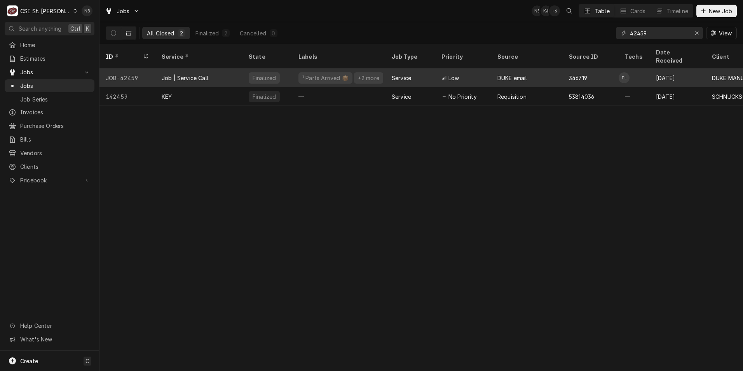
click at [243, 68] on div "Finalized" at bounding box center [268, 77] width 50 height 19
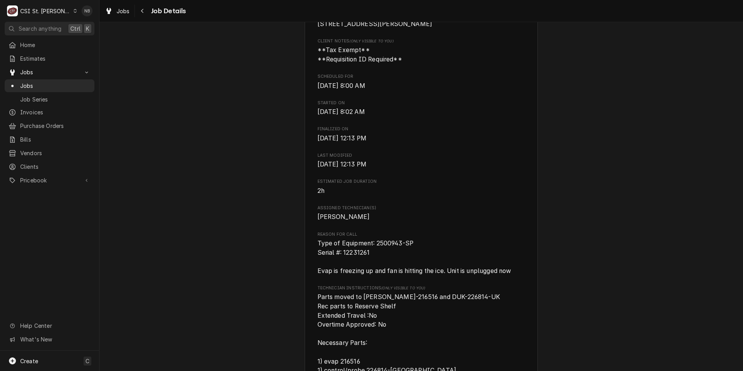
scroll to position [311, 0]
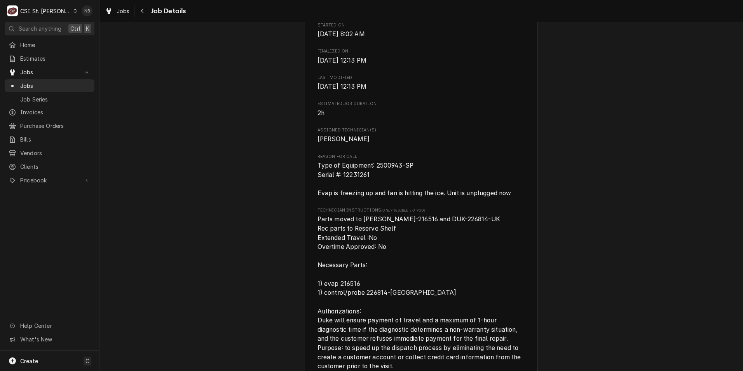
click at [509, 240] on span "Parts moved to [PERSON_NAME]-216516 and DUK-226814-UK Rec parts to Reserve Shel…" at bounding box center [422, 293] width 208 height 156
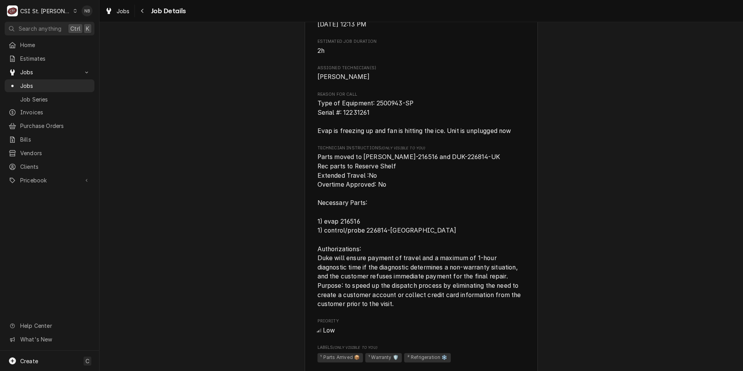
scroll to position [389, 0]
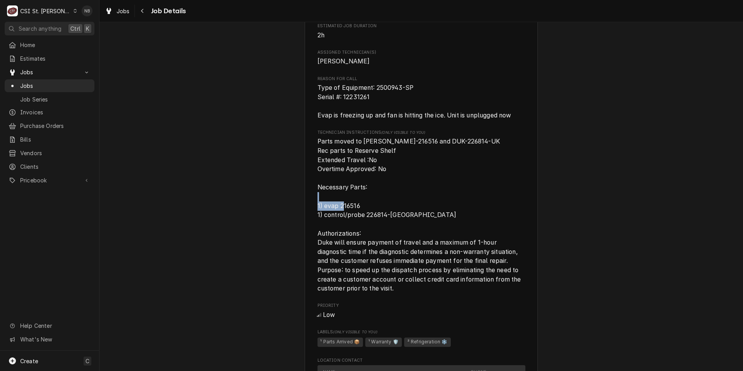
drag, startPoint x: 354, startPoint y: 220, endPoint x: 322, endPoint y: 225, distance: 32.2
click at [322, 225] on span "Parts moved to [PERSON_NAME]-216516 and DUK-226814-UK Rec parts to Reserve Shel…" at bounding box center [420, 215] width 205 height 154
drag, startPoint x: 322, startPoint y: 225, endPoint x: 367, endPoint y: 217, distance: 45.1
click at [367, 217] on span "Parts moved to [PERSON_NAME]-216516 and DUK-226814-UK Rec parts to Reserve Shel…" at bounding box center [422, 215] width 208 height 156
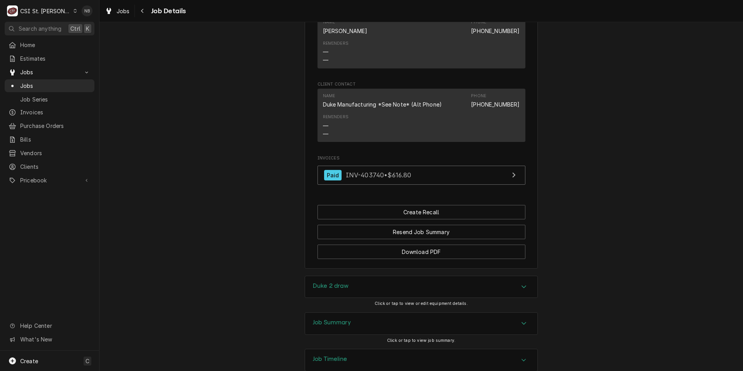
scroll to position [661, 0]
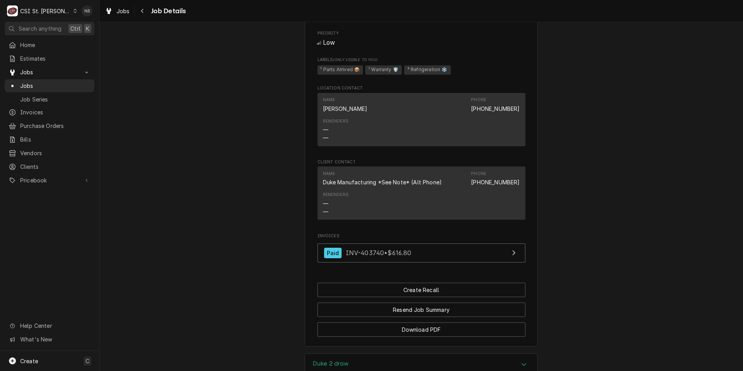
click at [411, 189] on div "Name Duke Manufacturing *See Note* (Alt Phone) Phone (314) 231-1130" at bounding box center [421, 178] width 197 height 21
click at [388, 186] on div "Duke Manufacturing *See Note* (Alt Phone)" at bounding box center [382, 182] width 119 height 8
click at [400, 186] on div "Duke Manufacturing *See Note* (Alt Phone)" at bounding box center [382, 182] width 119 height 8
drag, startPoint x: 411, startPoint y: 201, endPoint x: 382, endPoint y: 194, distance: 30.0
click at [382, 186] on div "Name Duke Manufacturing *See Note* (Alt Phone)" at bounding box center [382, 179] width 119 height 16
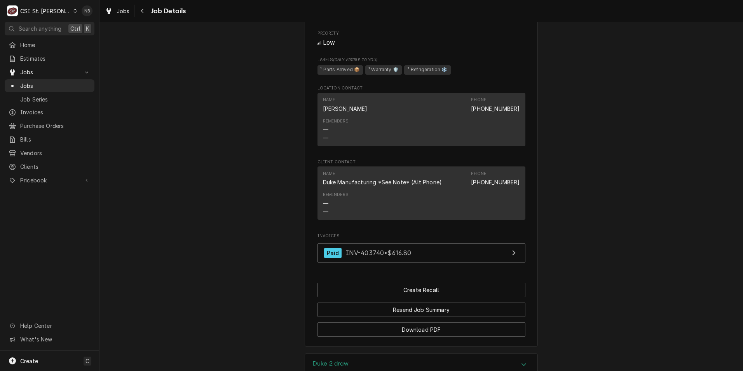
drag, startPoint x: 382, startPoint y: 194, endPoint x: 359, endPoint y: 195, distance: 23.3
click at [359, 186] on div "Name Duke Manufacturing *See Note* (Alt Phone)" at bounding box center [382, 179] width 119 height 16
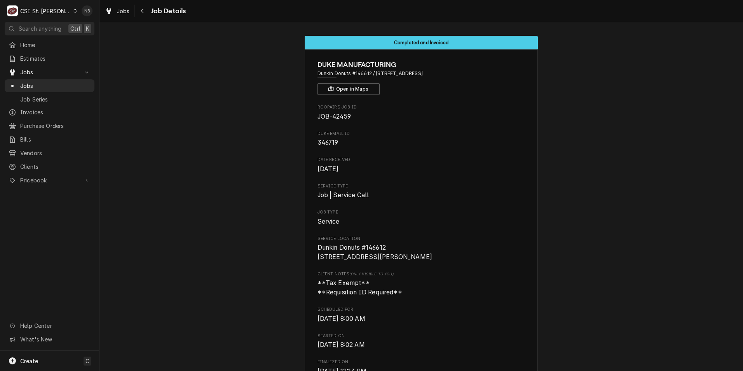
scroll to position [0, 0]
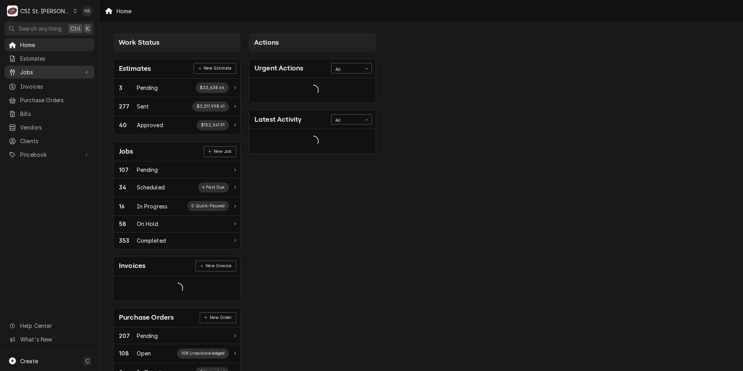
click at [59, 68] on span "Jobs" at bounding box center [49, 72] width 59 height 8
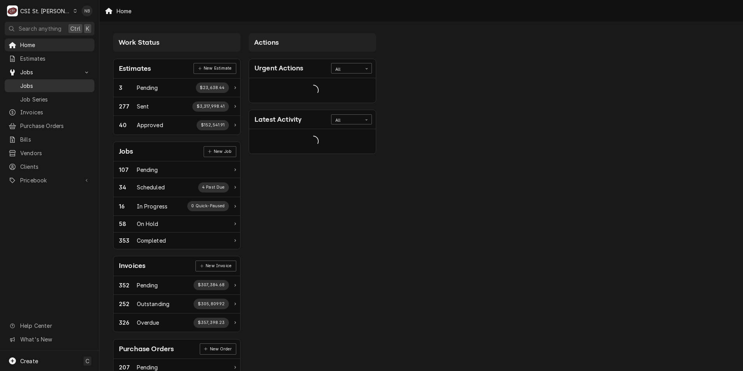
click at [67, 86] on span "Jobs" at bounding box center [55, 86] width 70 height 8
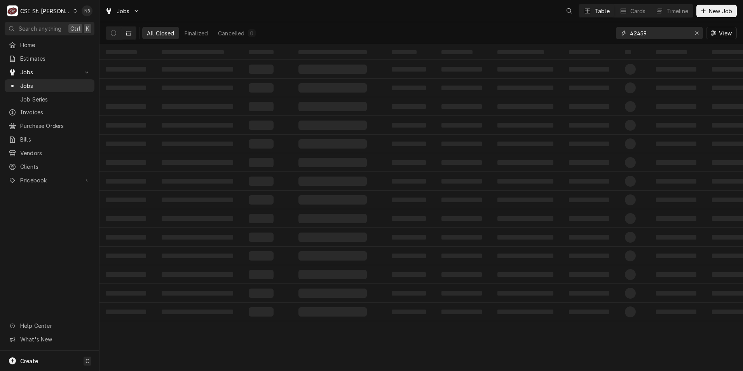
drag, startPoint x: 652, startPoint y: 35, endPoint x: 602, endPoint y: 35, distance: 50.1
click at [605, 35] on div "All Closed Finalized Cancelled 0 42459 View" at bounding box center [421, 33] width 631 height 22
type input "43109"
click at [118, 31] on button "Dynamic Content Wrapper" at bounding box center [113, 33] width 15 height 12
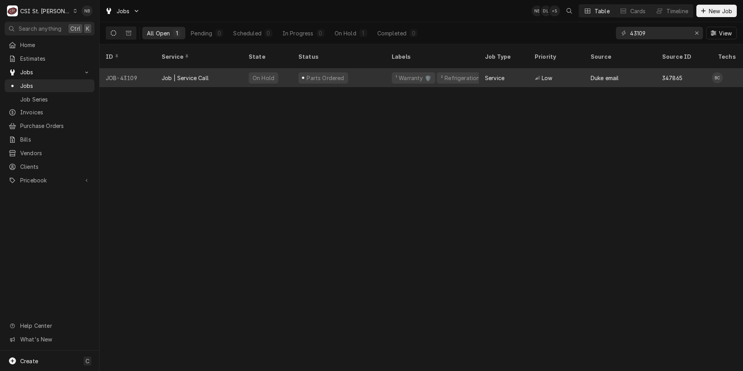
click at [371, 68] on div "Parts Ordered" at bounding box center [338, 77] width 93 height 19
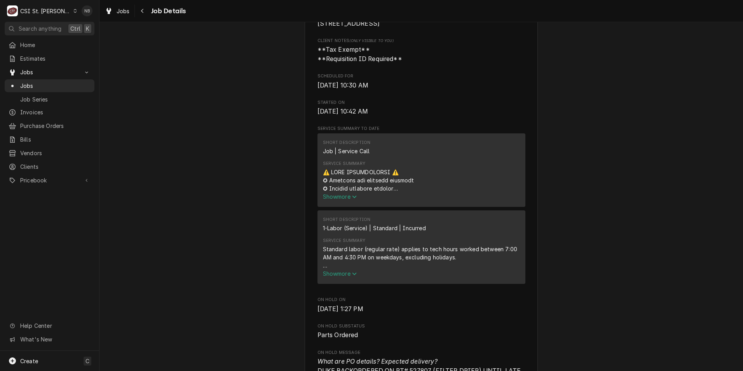
scroll to position [389, 0]
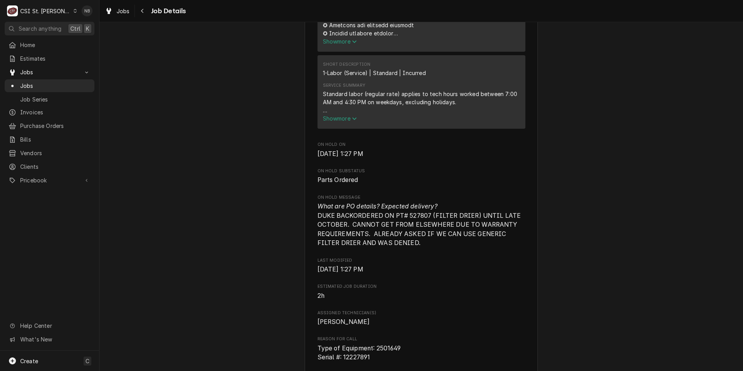
click at [344, 122] on button "Show more" at bounding box center [421, 118] width 197 height 8
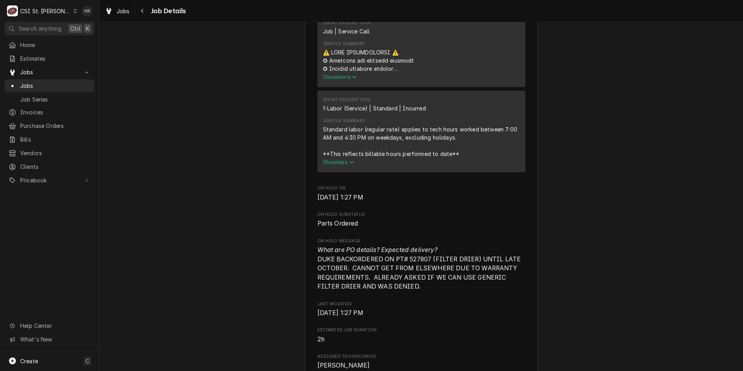
scroll to position [311, 0]
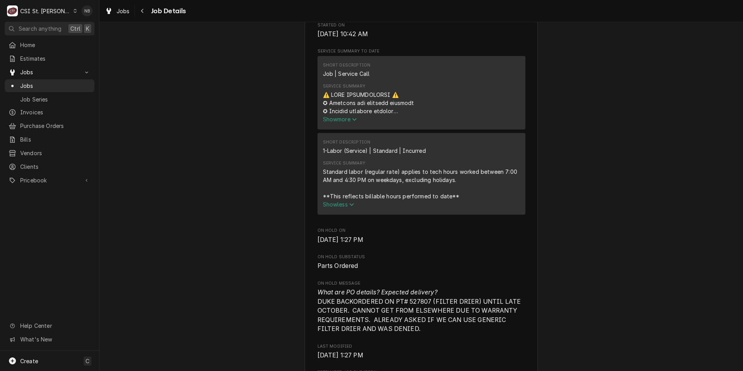
click at [346, 122] on span "Show more" at bounding box center [340, 119] width 34 height 7
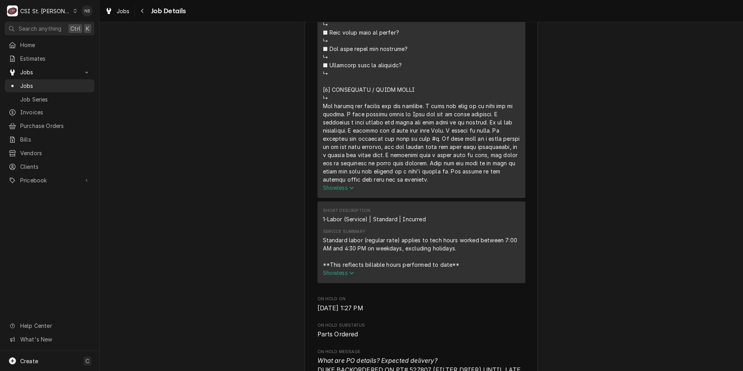
scroll to position [816, 0]
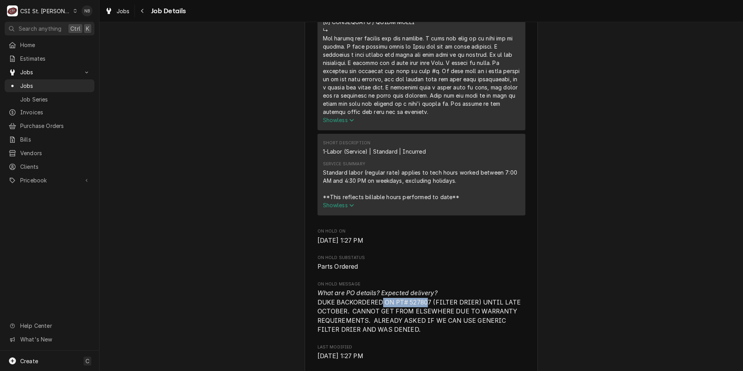
drag, startPoint x: 378, startPoint y: 310, endPoint x: 423, endPoint y: 314, distance: 44.8
click at [423, 314] on span "What are PO details? Expected delivery? DUKE BACKORDERED ON PT# 527807 (FILTER …" at bounding box center [420, 311] width 205 height 44
drag, startPoint x: 423, startPoint y: 314, endPoint x: 486, endPoint y: 354, distance: 74.6
click at [486, 350] on span "Last Modified" at bounding box center [422, 347] width 208 height 6
click at [478, 334] on span "What are PO details? Expected delivery? DUKE BACKORDERED ON PT# 527807 (FILTER …" at bounding box center [422, 311] width 208 height 46
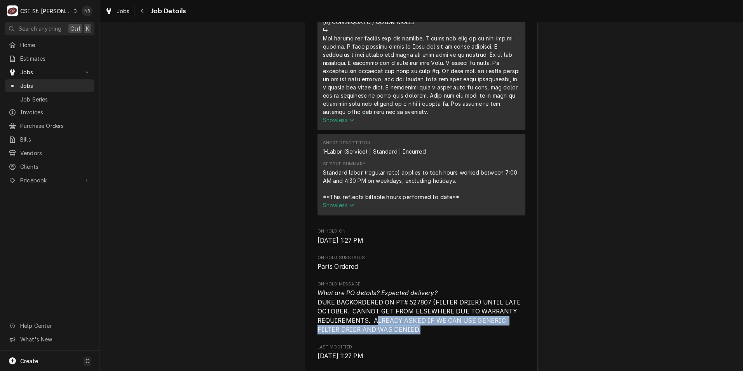
drag, startPoint x: 430, startPoint y: 339, endPoint x: 375, endPoint y: 328, distance: 56.1
click at [375, 328] on span "What are PO details? Expected delivery? DUKE BACKORDERED ON PT# 527807 (FILTER …" at bounding box center [422, 311] width 208 height 46
drag, startPoint x: 375, startPoint y: 328, endPoint x: 486, endPoint y: 327, distance: 110.8
click at [486, 327] on span "What are PO details? Expected delivery? DUKE BACKORDERED ON PT# 527807 (FILTER …" at bounding box center [420, 311] width 205 height 44
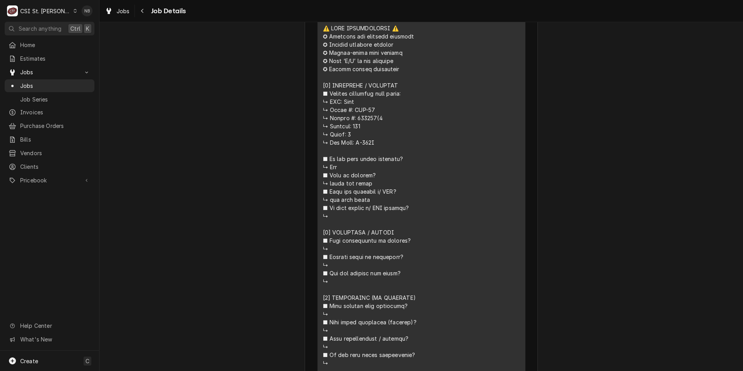
scroll to position [272, 0]
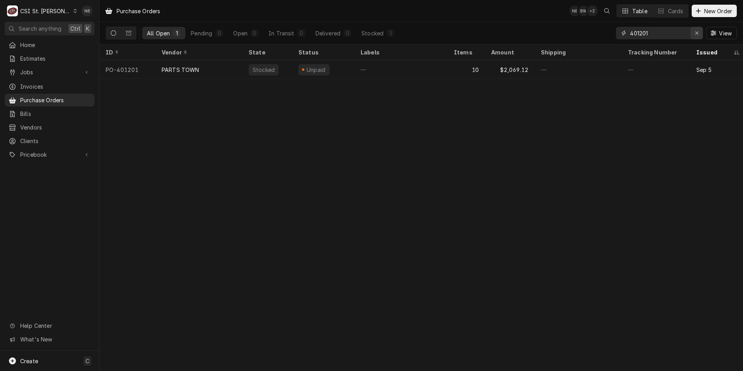
click at [698, 30] on div "Erase input" at bounding box center [697, 33] width 8 height 8
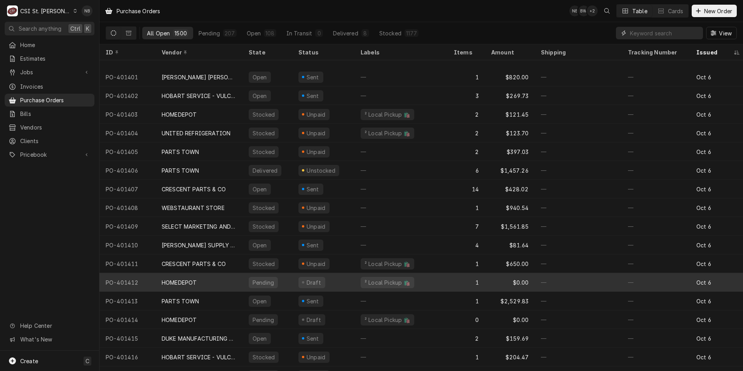
scroll to position [422, 0]
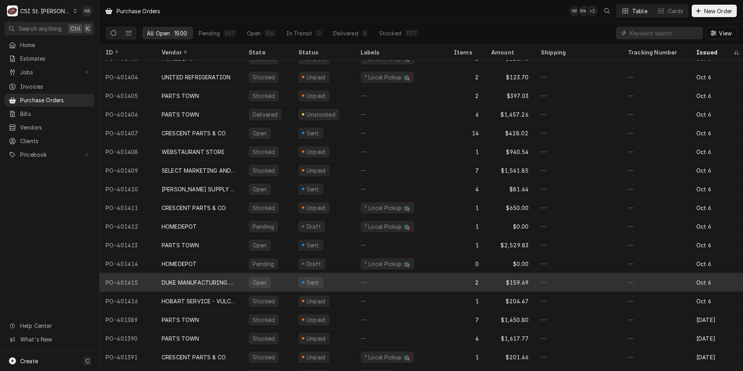
click at [388, 282] on div "—" at bounding box center [401, 282] width 93 height 19
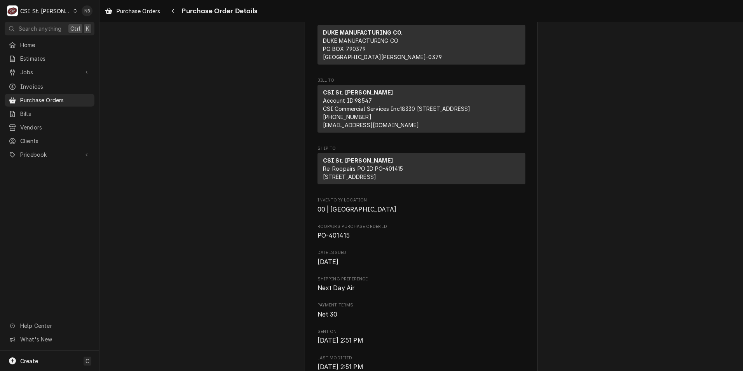
scroll to position [117, 0]
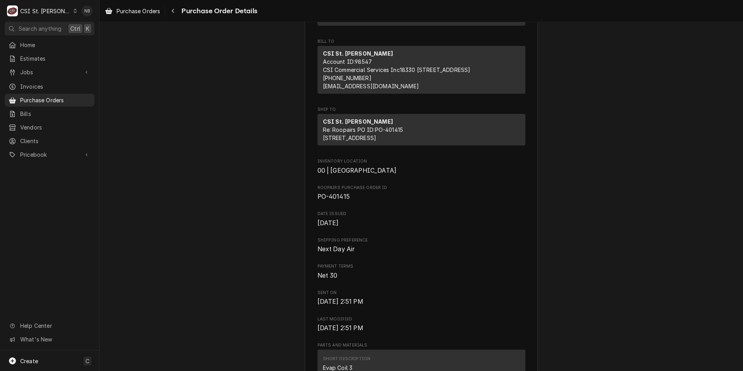
click at [366, 217] on span "Date Issued" at bounding box center [422, 214] width 208 height 6
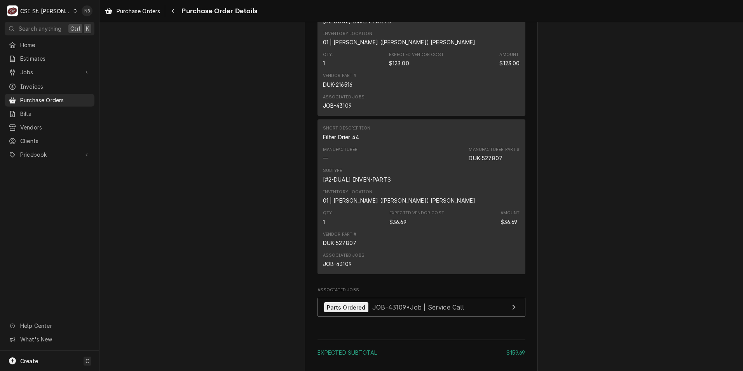
scroll to position [428, 0]
